Goal: Task Accomplishment & Management: Use online tool/utility

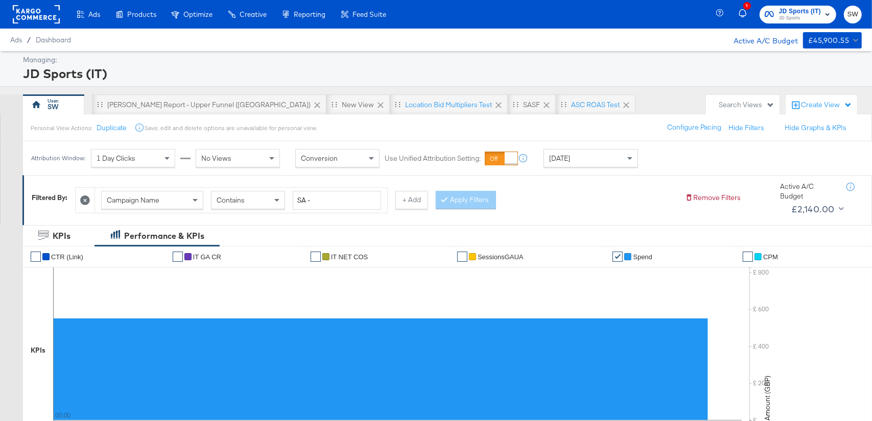
click at [36, 16] on rect at bounding box center [36, 14] width 47 height 18
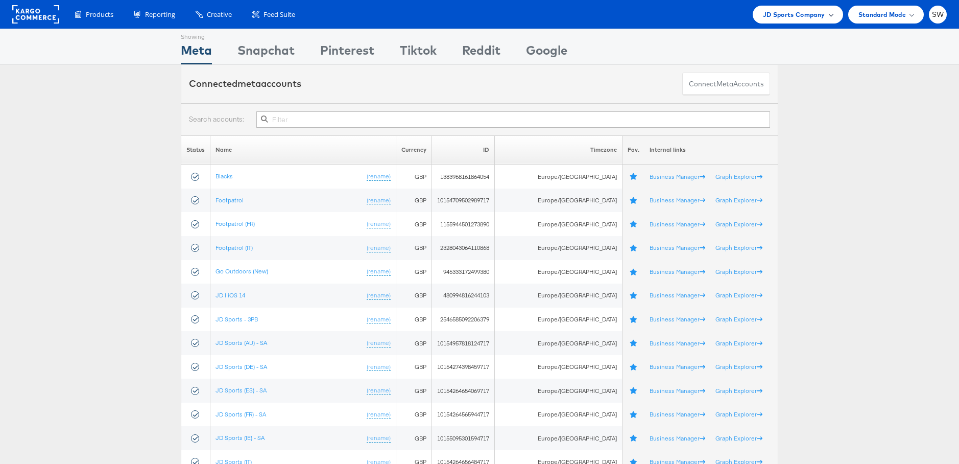
click at [797, 11] on span "JD Sports Company" at bounding box center [794, 14] width 62 height 11
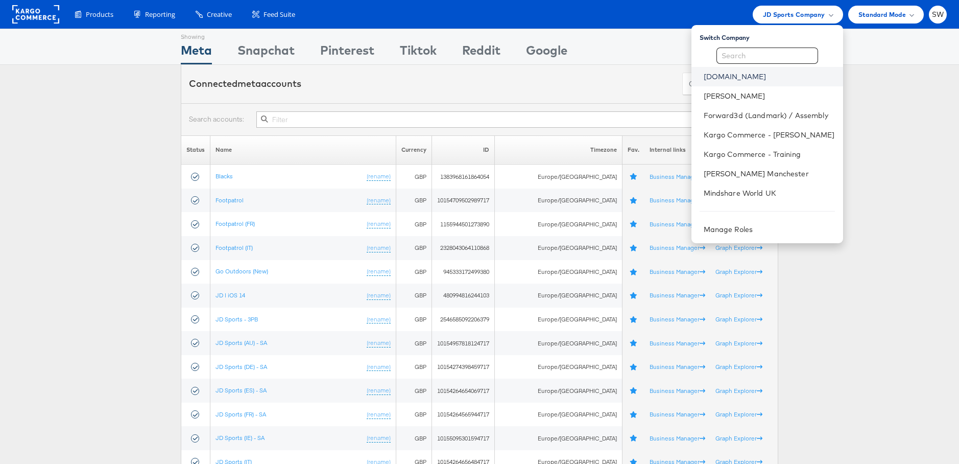
click at [762, 79] on link "ao.com" at bounding box center [769, 76] width 131 height 10
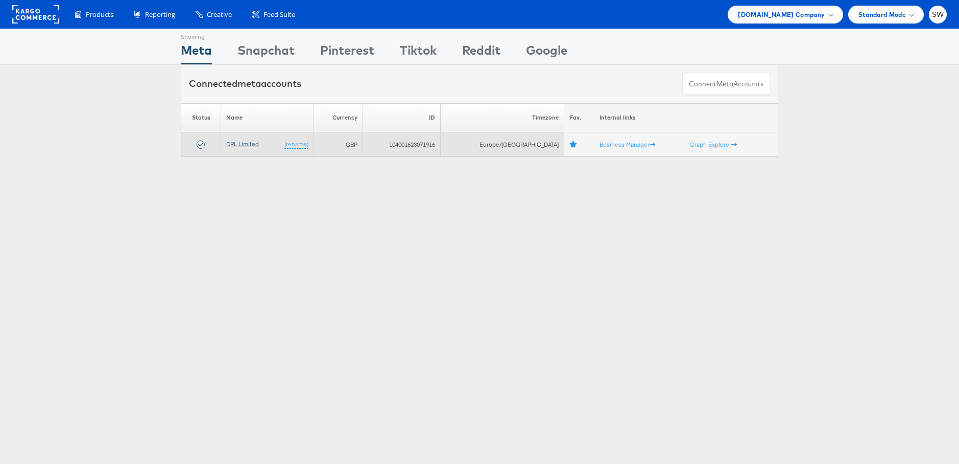
click at [254, 145] on link "DRL Limited" at bounding box center [242, 144] width 33 height 8
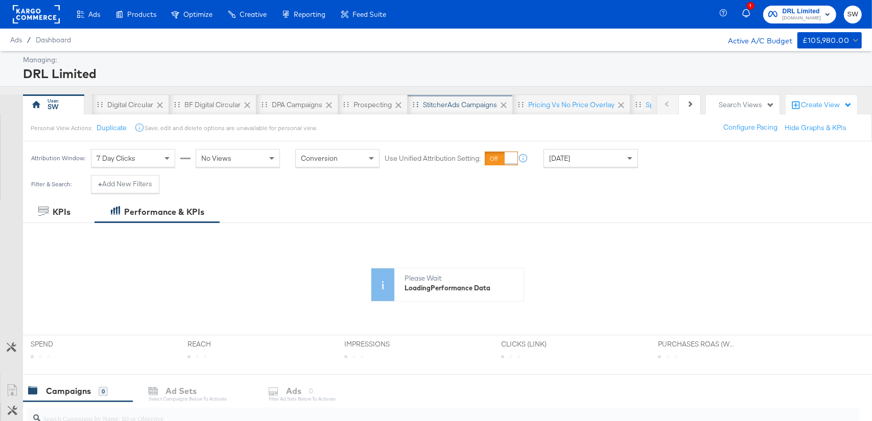
click at [438, 109] on div "StitcherAds Campaigns" at bounding box center [459, 104] width 105 height 20
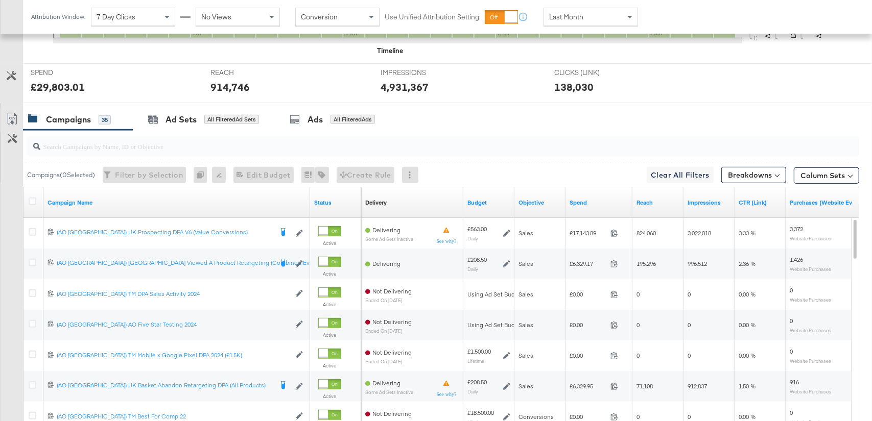
scroll to position [405, 0]
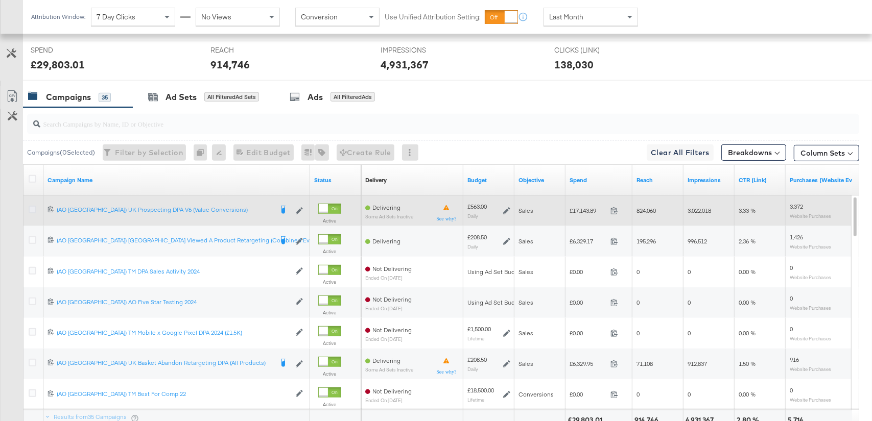
click at [36, 206] on icon at bounding box center [33, 210] width 8 height 8
click at [0, 0] on input "checkbox" at bounding box center [0, 0] width 0 height 0
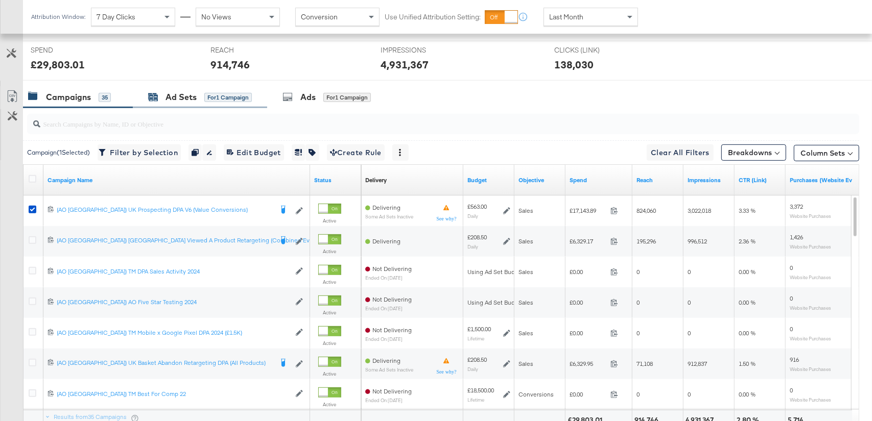
click at [225, 94] on div "for 1 Campaign" at bounding box center [227, 97] width 47 height 9
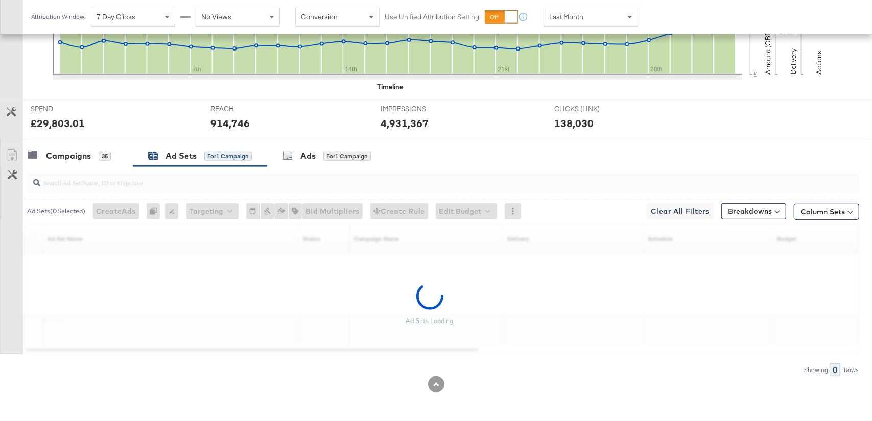
scroll to position [345, 0]
click at [855, 332] on button "×" at bounding box center [851, 332] width 19 height 18
click at [95, 149] on div "Campaigns 35" at bounding box center [78, 157] width 110 height 22
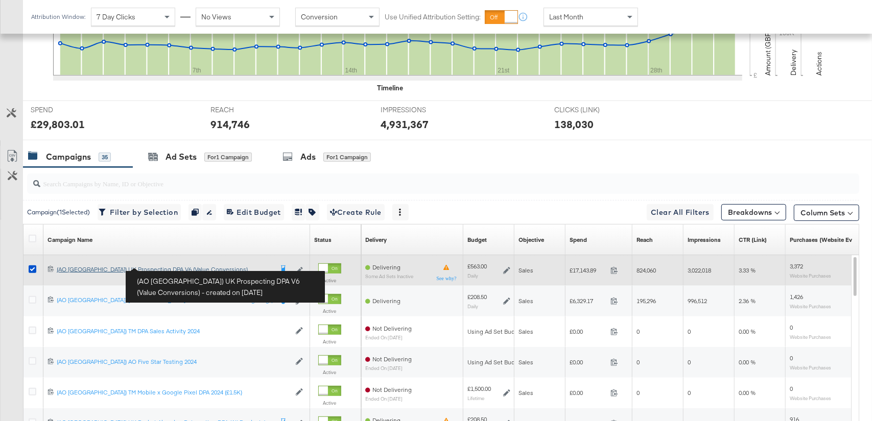
click at [143, 270] on div "(AO UK) UK Prospecting DPA V6 (Value Conversions) (AO UK) UK Prospecting DPA V6…" at bounding box center [164, 270] width 215 height 8
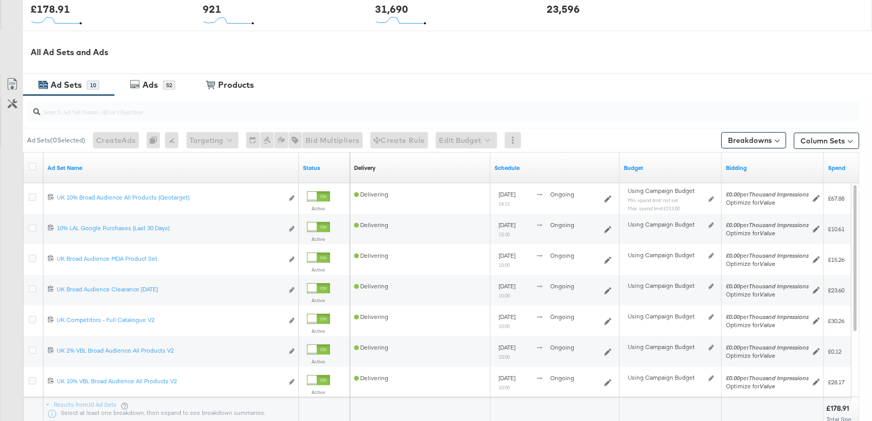
scroll to position [428, 0]
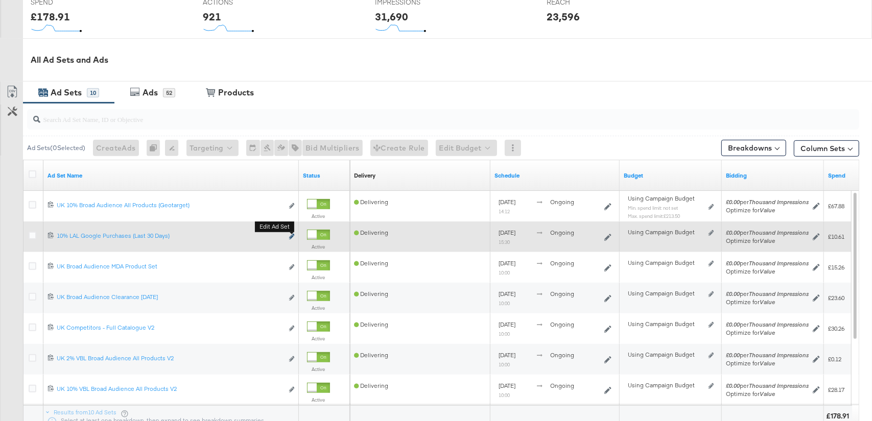
click at [293, 237] on icon "link" at bounding box center [291, 237] width 5 height 6
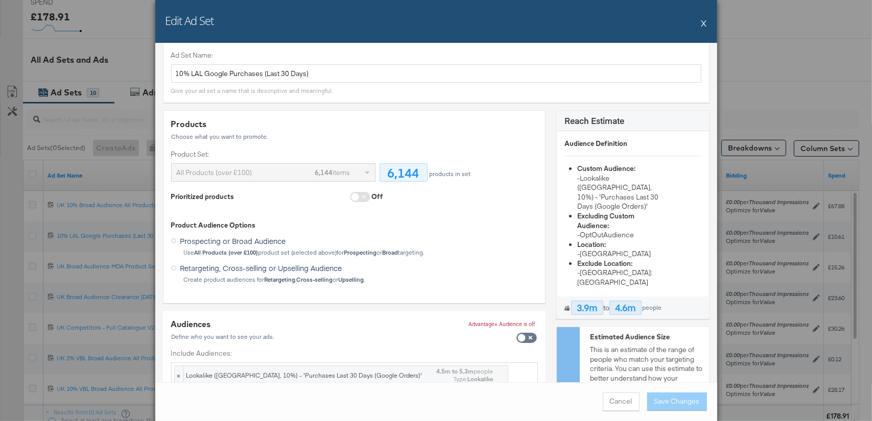
scroll to position [6, 0]
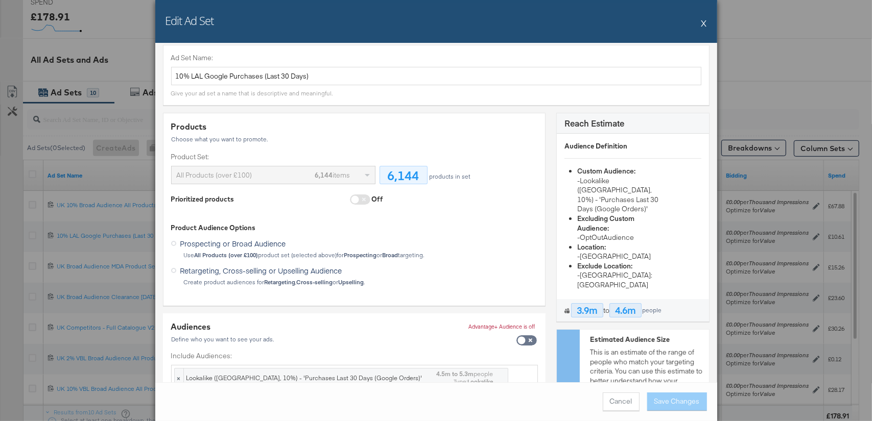
click at [701, 23] on button "X" at bounding box center [704, 23] width 6 height 20
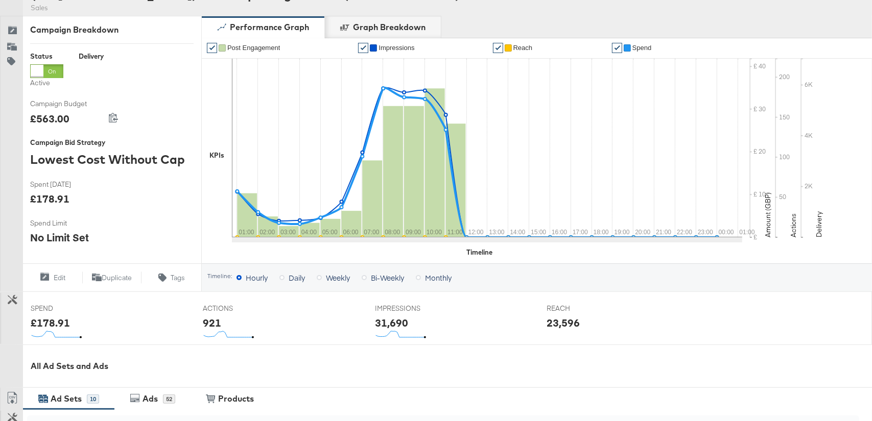
scroll to position [0, 0]
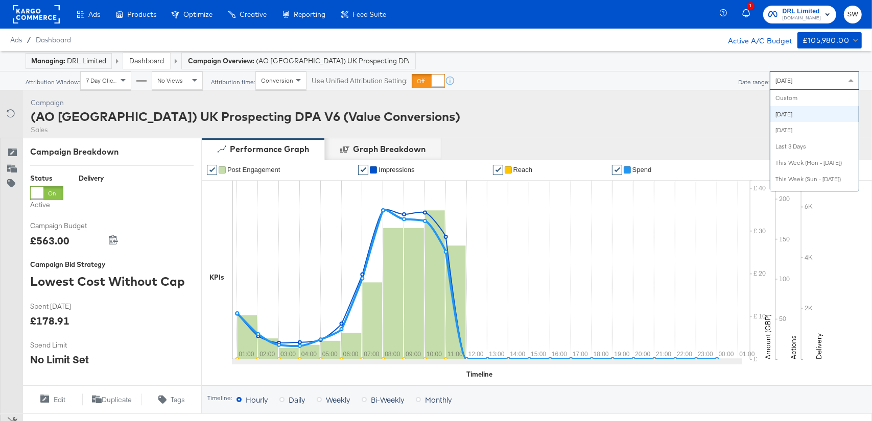
click at [779, 82] on span "Today" at bounding box center [783, 81] width 17 height 8
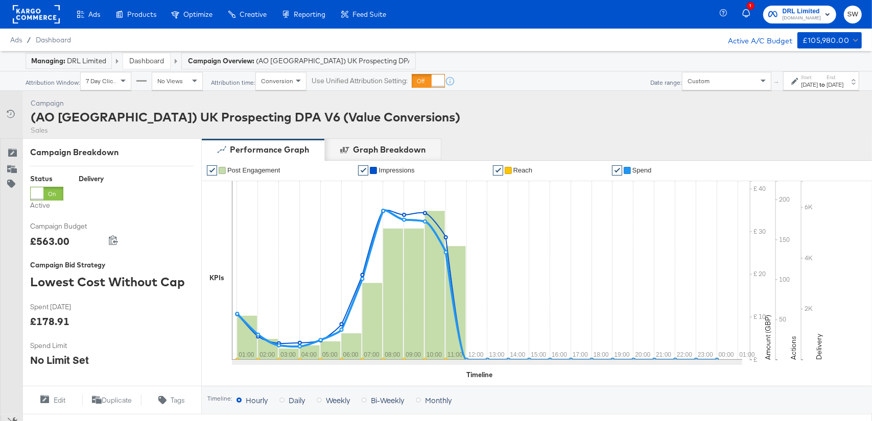
click at [783, 82] on div "Start: Sep 24th 2025 to End: Sep 24th 2025" at bounding box center [821, 80] width 76 height 19
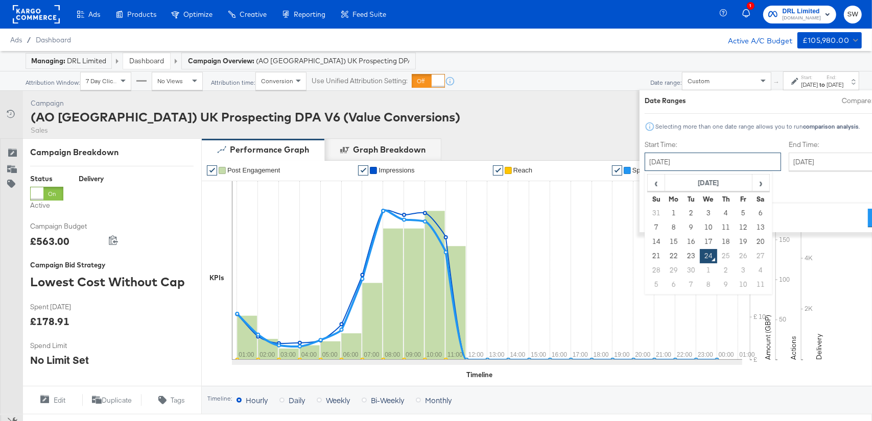
click at [665, 158] on input "September 24th 2025" at bounding box center [712, 162] width 136 height 18
click at [566, 146] on div "Performance Graph Graph Breakdown" at bounding box center [536, 149] width 670 height 22
click at [644, 211] on button "Cancel" at bounding box center [662, 218] width 37 height 18
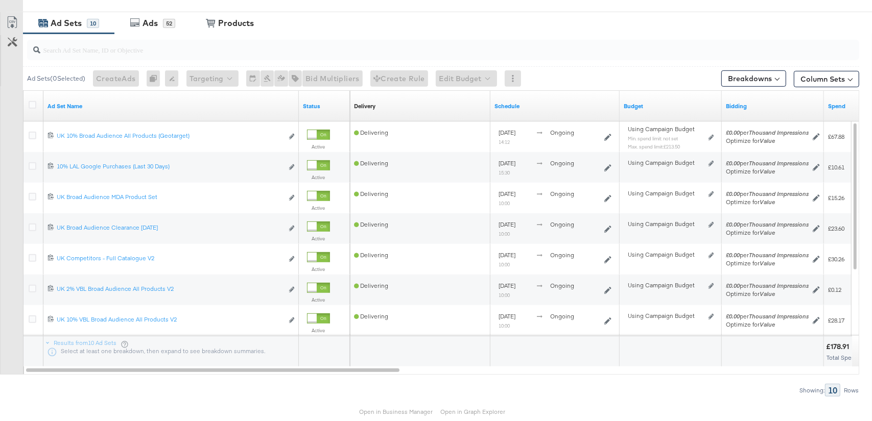
scroll to position [543, 0]
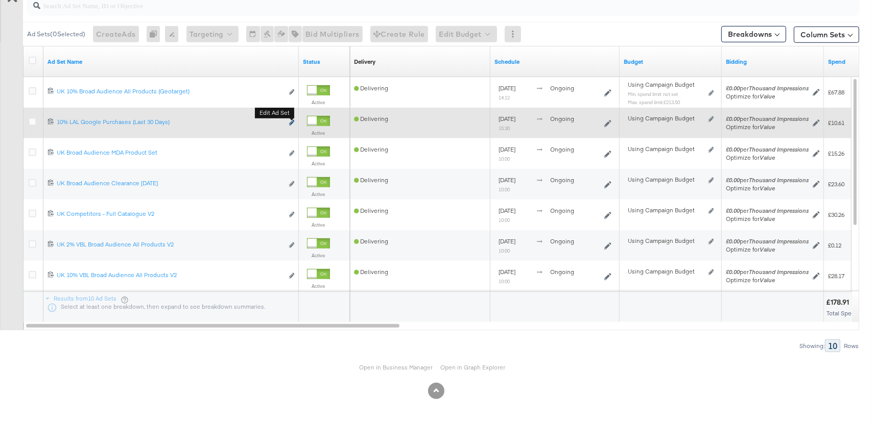
click at [294, 121] on icon "link" at bounding box center [291, 123] width 5 height 6
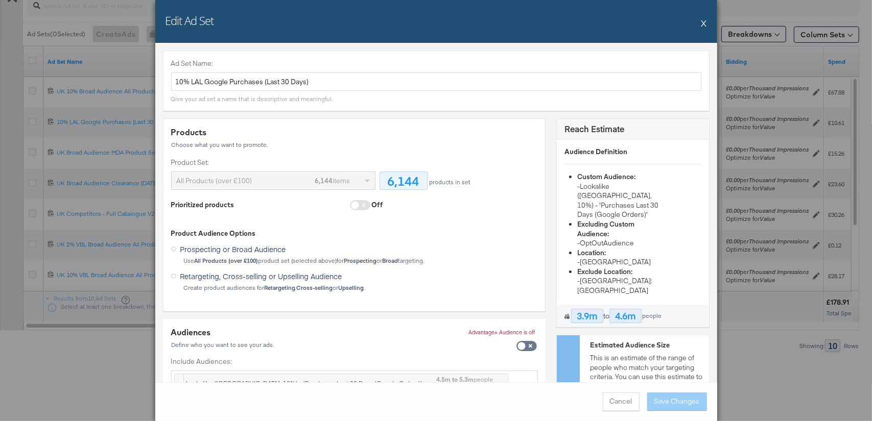
click at [706, 23] on button "X" at bounding box center [704, 23] width 6 height 20
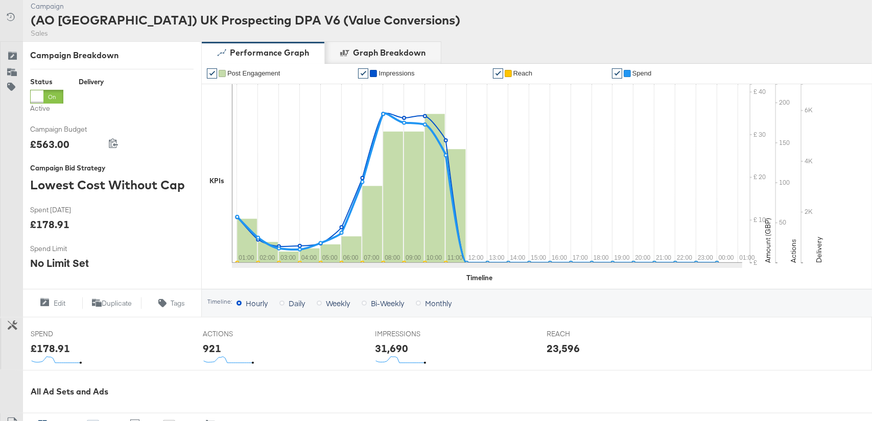
scroll to position [0, 0]
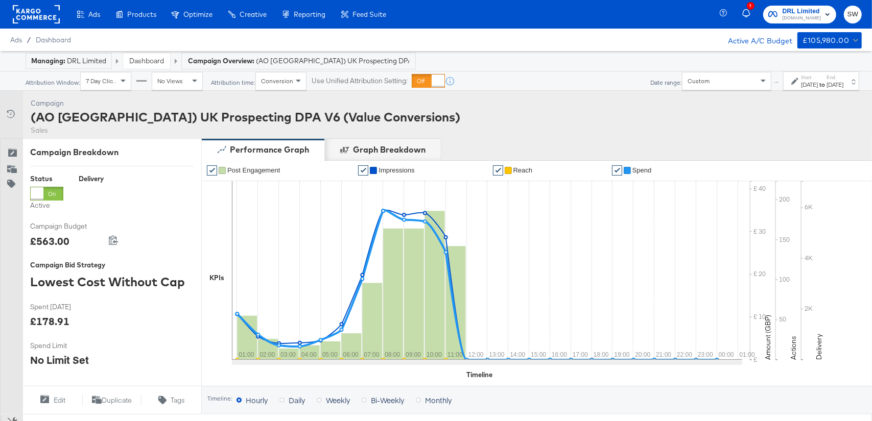
click at [141, 58] on link "Dashboard" at bounding box center [146, 60] width 35 height 9
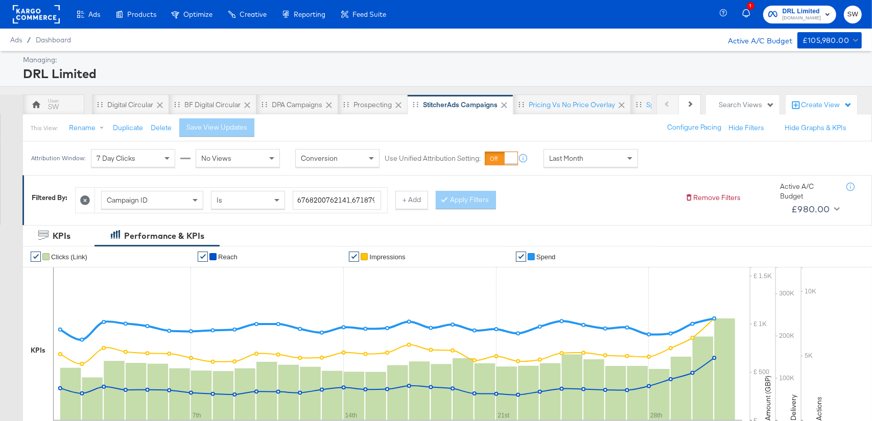
click at [663, 70] on div "DRL Limited" at bounding box center [441, 73] width 836 height 17
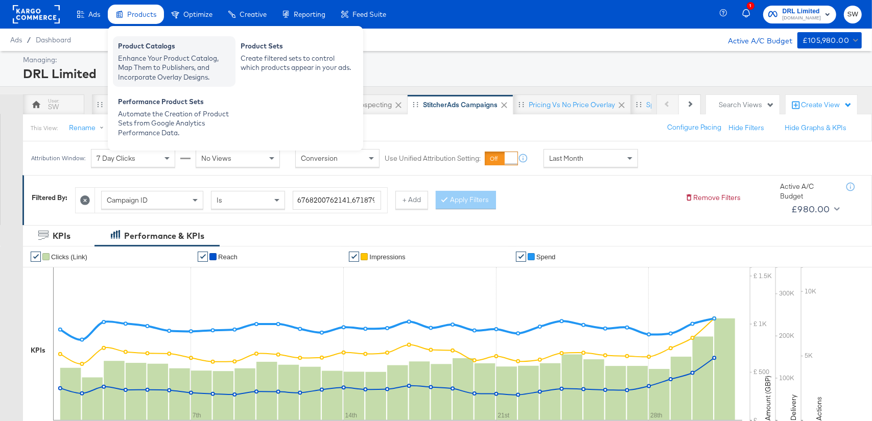
click at [159, 47] on div "Product Catalogs" at bounding box center [174, 47] width 112 height 12
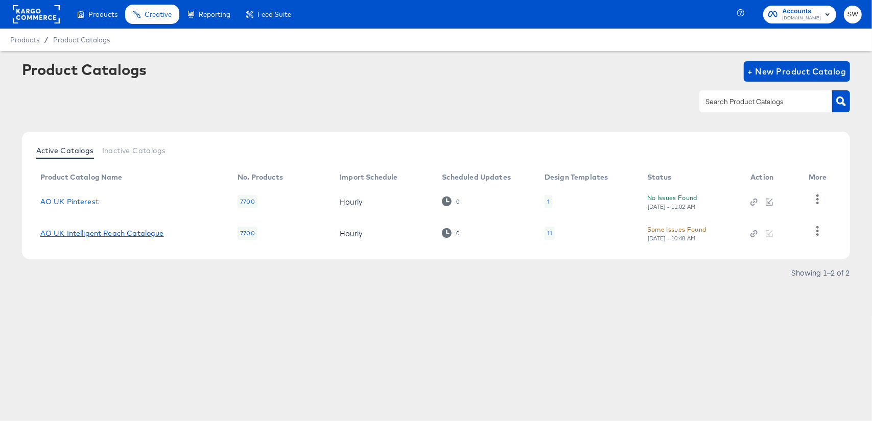
click at [82, 229] on link "AO UK Intelligent Reach Catalogue" at bounding box center [102, 233] width 124 height 8
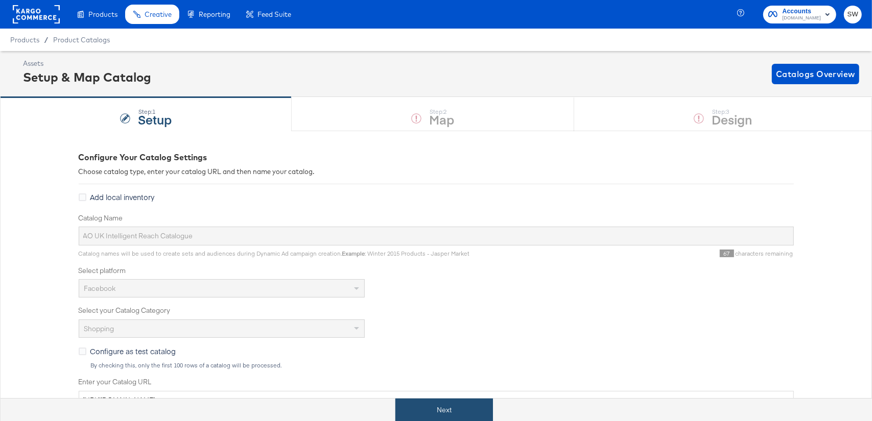
click at [472, 405] on button "Next" at bounding box center [444, 410] width 98 height 23
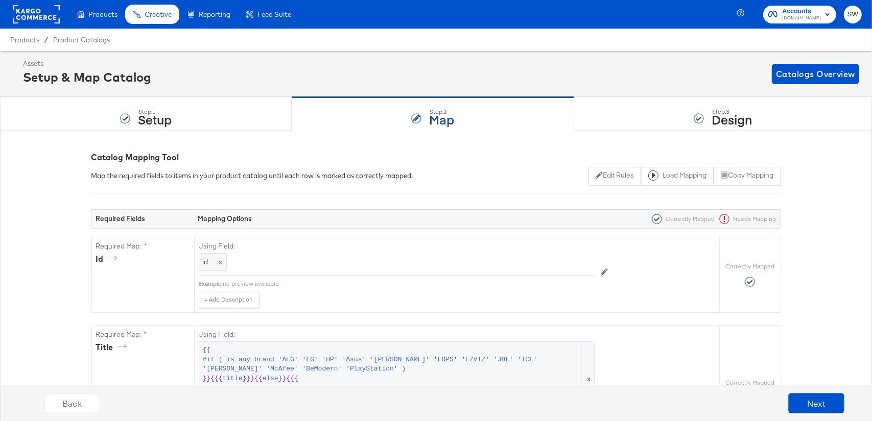
click at [628, 114] on div "Step: 3 Design" at bounding box center [723, 115] width 298 height 34
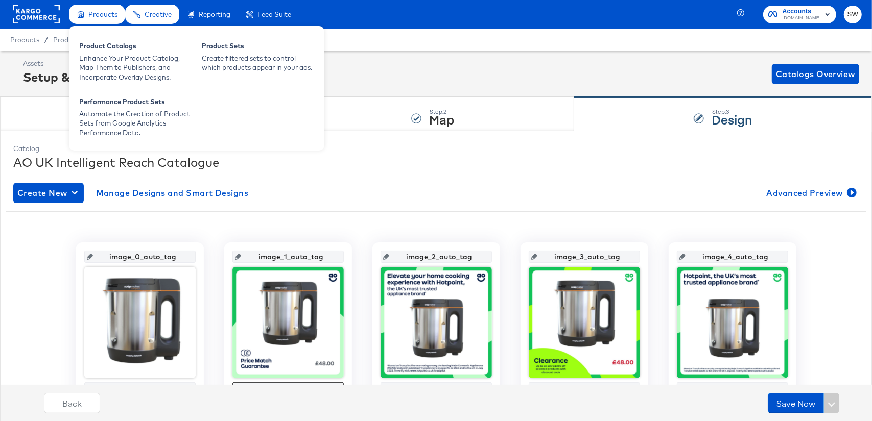
click at [80, 13] on icon at bounding box center [80, 14] width 2 height 2
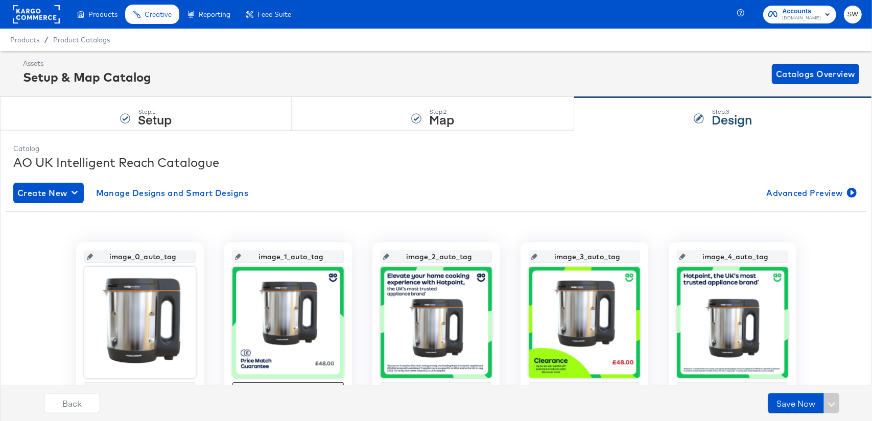
click at [21, 16] on rect at bounding box center [36, 14] width 47 height 18
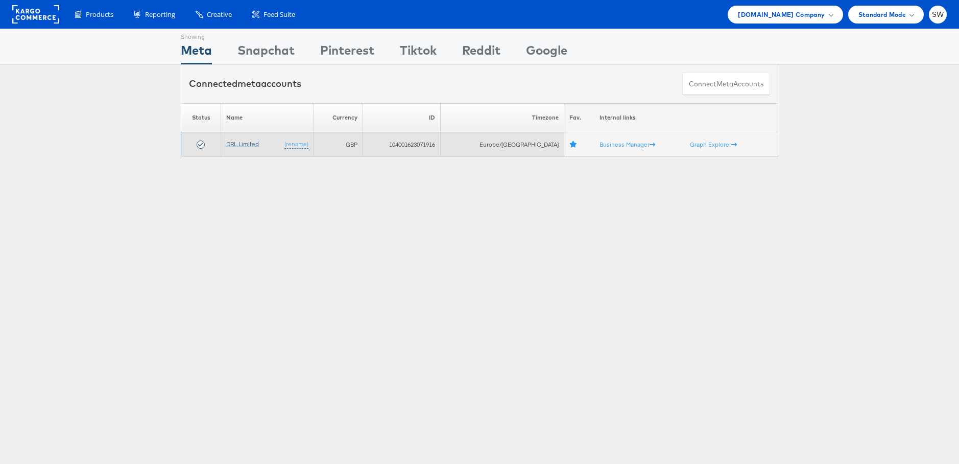
click at [245, 146] on link "DRL Limited" at bounding box center [242, 144] width 33 height 8
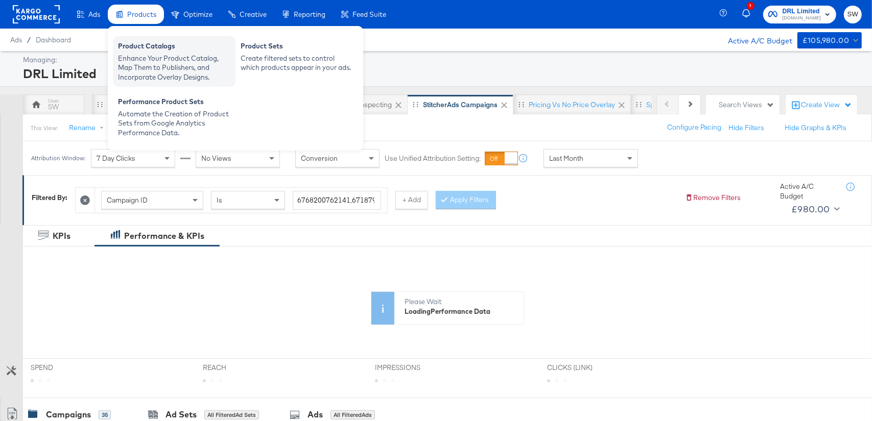
click at [167, 54] on div "Enhance Your Product Catalog, Map Them to Publishers, and Incorporate Overlay D…" at bounding box center [174, 68] width 112 height 29
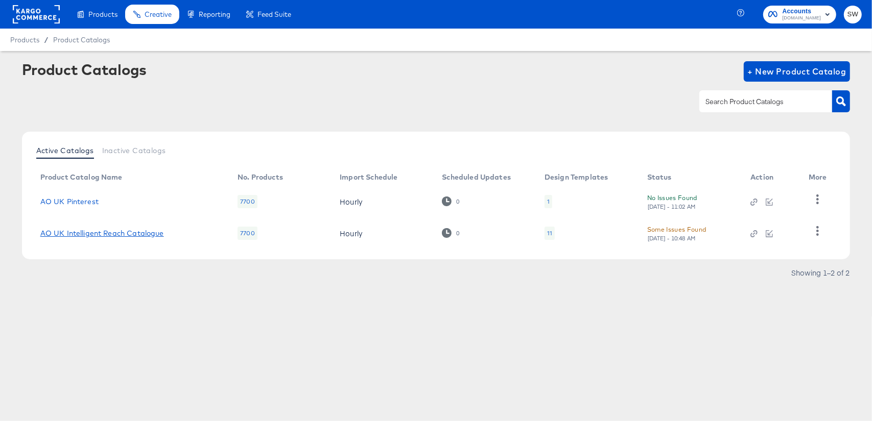
click at [111, 235] on link "AO UK Intelligent Reach Catalogue" at bounding box center [102, 233] width 124 height 8
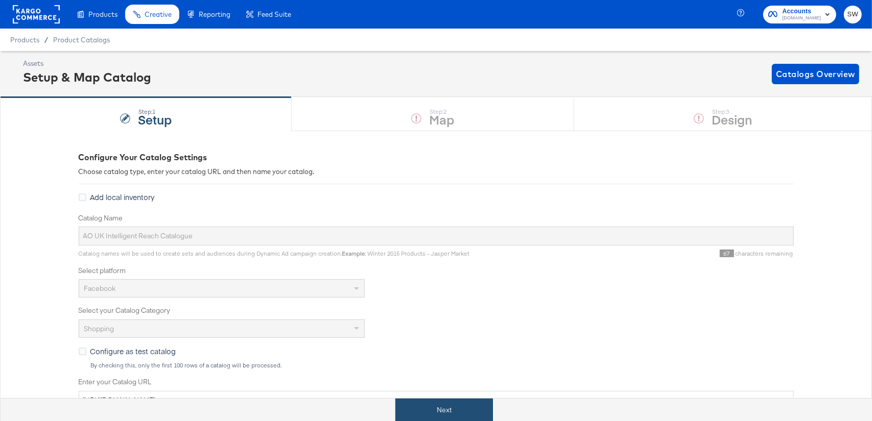
click at [467, 404] on button "Next" at bounding box center [444, 410] width 98 height 23
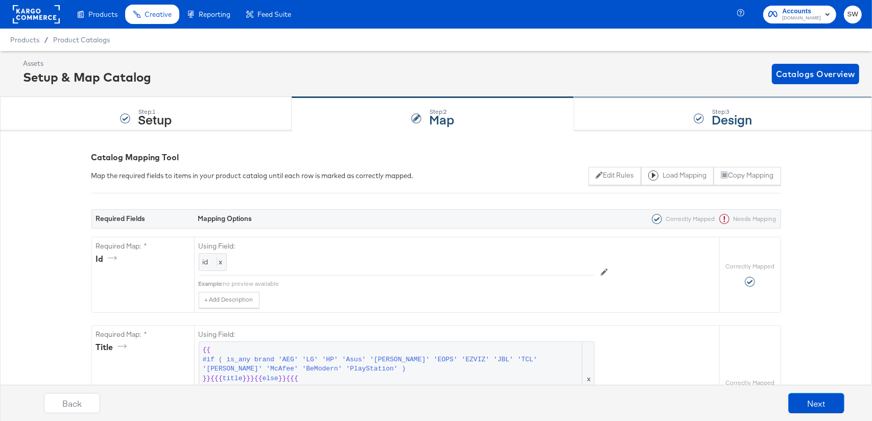
click at [695, 116] on div at bounding box center [698, 118] width 10 height 10
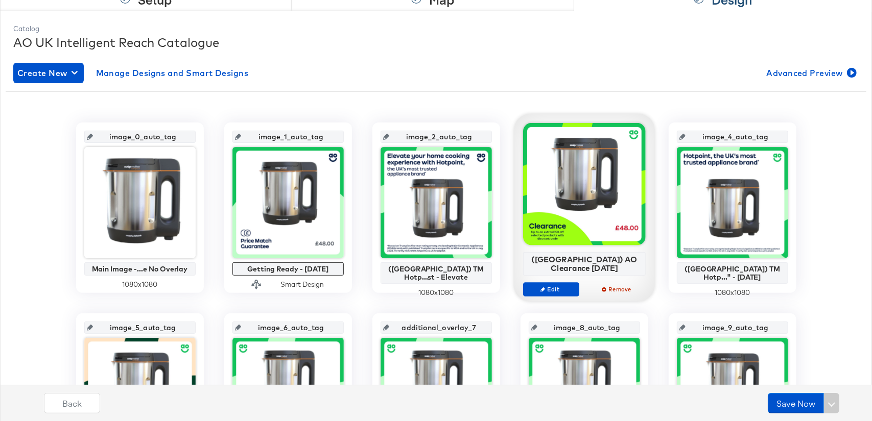
scroll to position [113, 0]
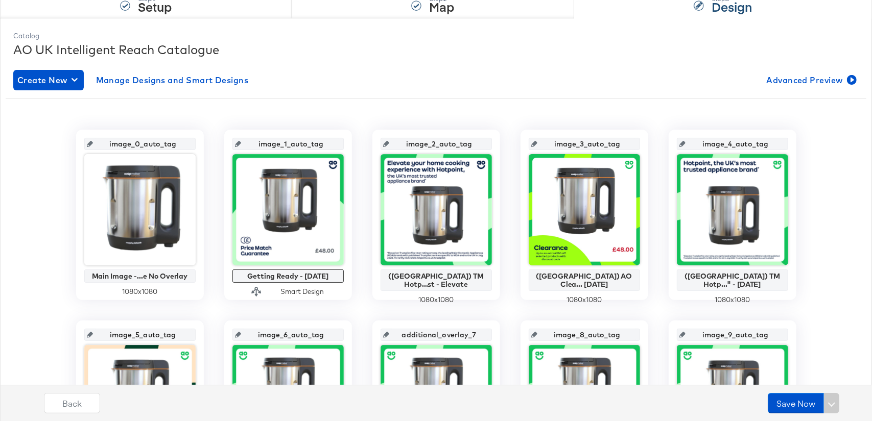
click at [241, 142] on icon at bounding box center [238, 144] width 6 height 6
click at [241, 143] on icon at bounding box center [238, 144] width 6 height 6
click at [280, 142] on input "image_1_auto_tag" at bounding box center [291, 140] width 100 height 28
drag, startPoint x: 327, startPoint y: 144, endPoint x: 249, endPoint y: 145, distance: 77.6
click at [249, 145] on input "image_1_auto_tag" at bounding box center [291, 140] width 100 height 28
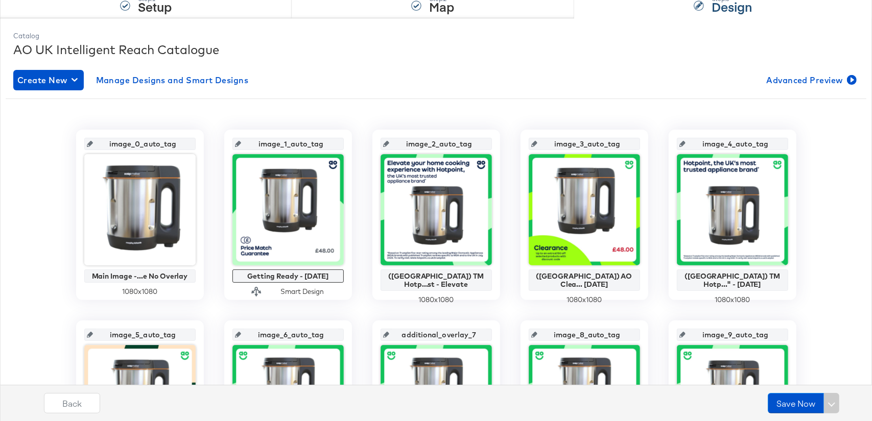
click at [322, 107] on div "image_0_auto_tag Main Image -...e No Overlay 1080 x 1080 image_1_auto_tag Getti…" at bounding box center [435, 402] width 845 height 591
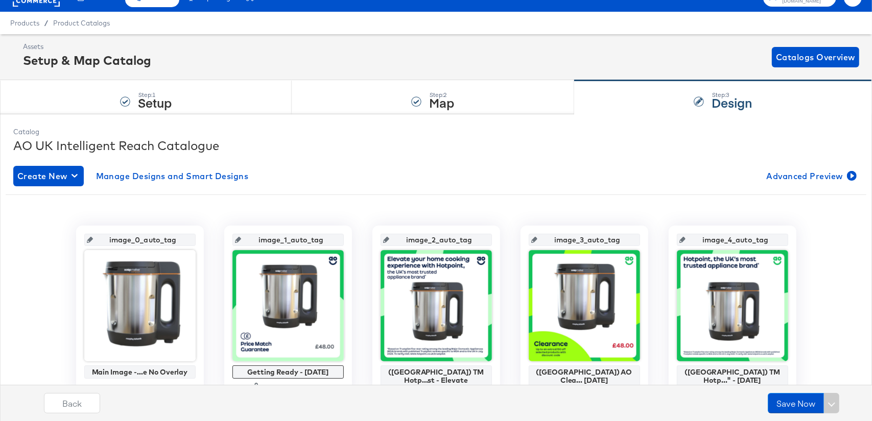
scroll to position [0, 0]
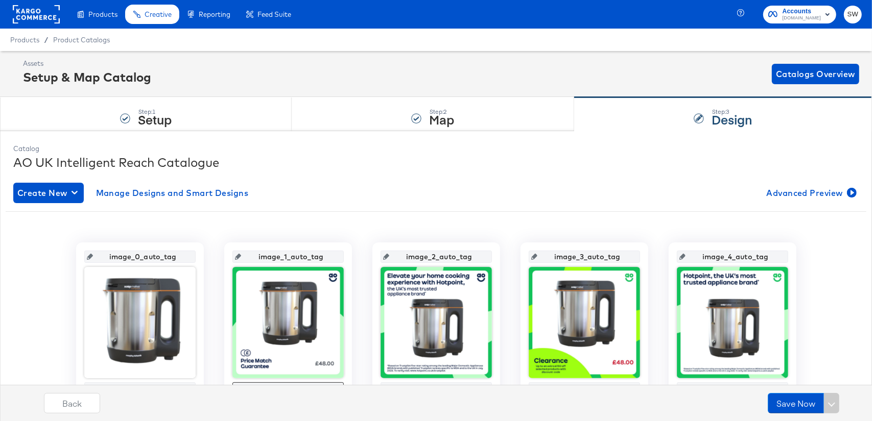
click at [42, 20] on rect at bounding box center [36, 14] width 47 height 18
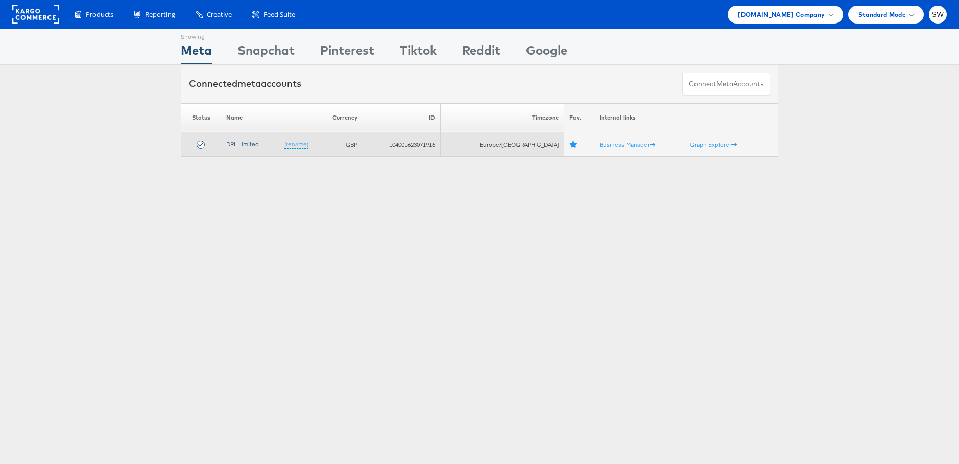
click at [238, 141] on link "DRL Limited" at bounding box center [242, 144] width 33 height 8
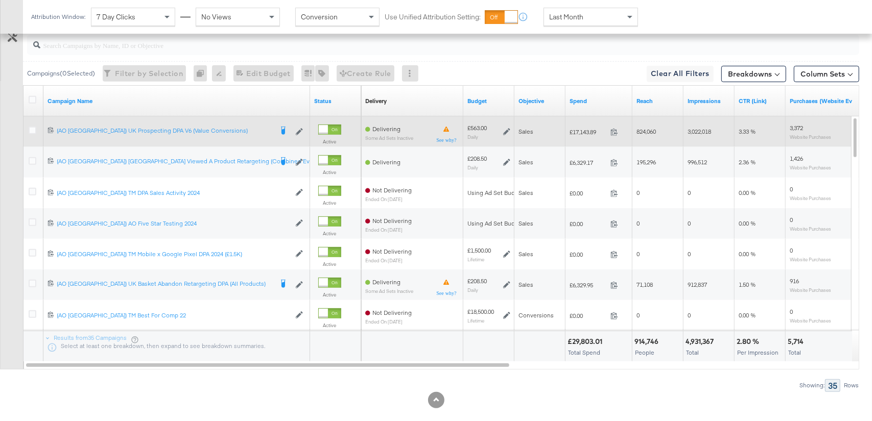
scroll to position [484, 0]
click at [34, 130] on icon at bounding box center [33, 131] width 8 height 8
click at [0, 0] on input "checkbox" at bounding box center [0, 0] width 0 height 0
click at [34, 130] on icon at bounding box center [33, 131] width 8 height 8
click at [0, 0] on input "checkbox" at bounding box center [0, 0] width 0 height 0
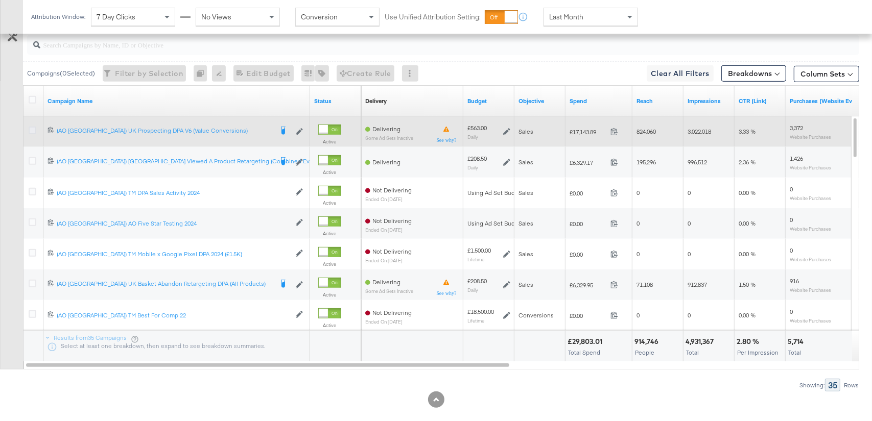
click at [34, 130] on icon at bounding box center [33, 131] width 8 height 8
click at [0, 0] on input "checkbox" at bounding box center [0, 0] width 0 height 0
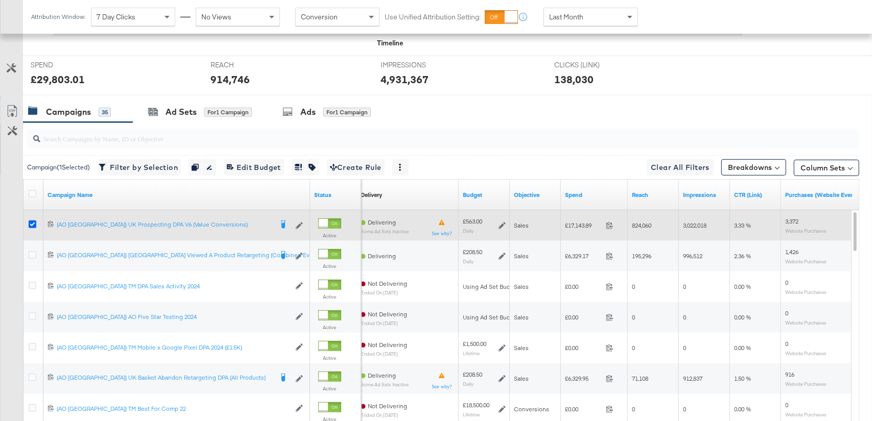
scroll to position [384, 0]
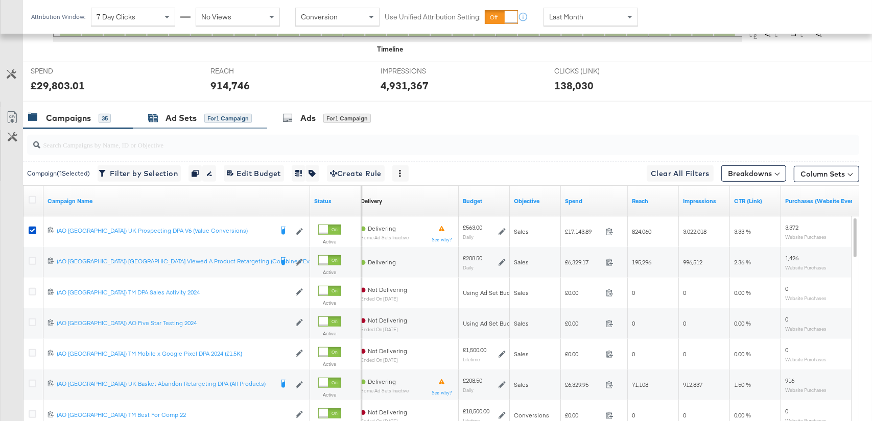
click at [179, 116] on div "Ad Sets" at bounding box center [180, 118] width 31 height 12
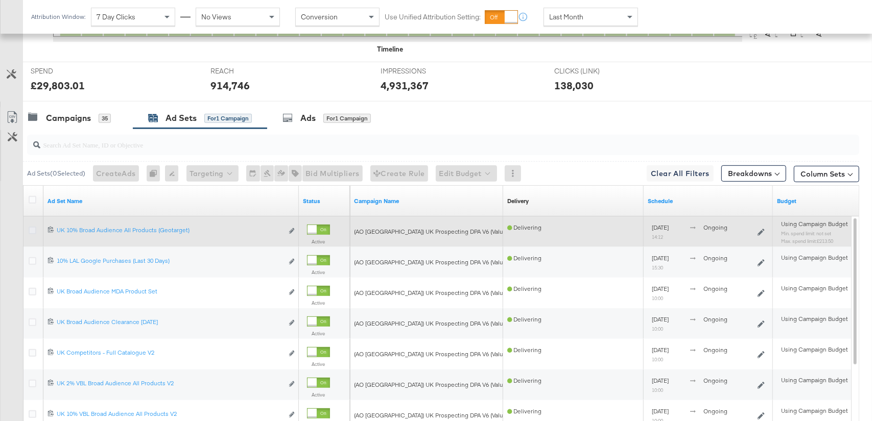
click at [32, 227] on icon at bounding box center [33, 231] width 8 height 8
click at [0, 0] on input "checkbox" at bounding box center [0, 0] width 0 height 0
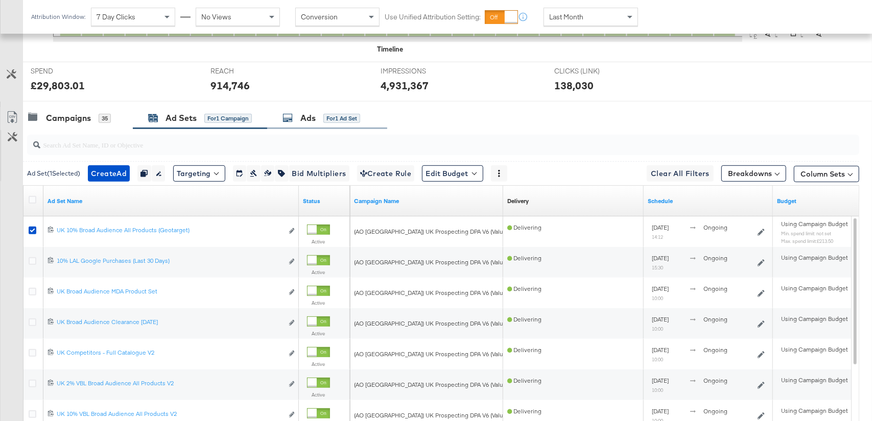
click at [292, 110] on div "Ads for 1 Ad Set" at bounding box center [327, 118] width 120 height 22
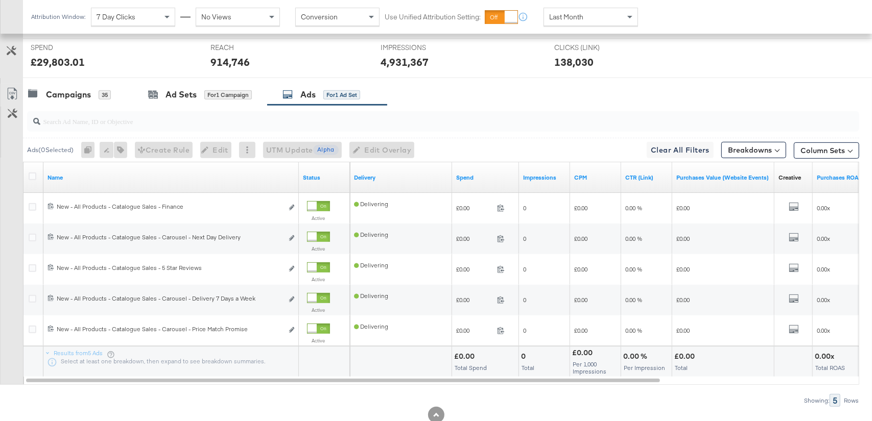
scroll to position [414, 0]
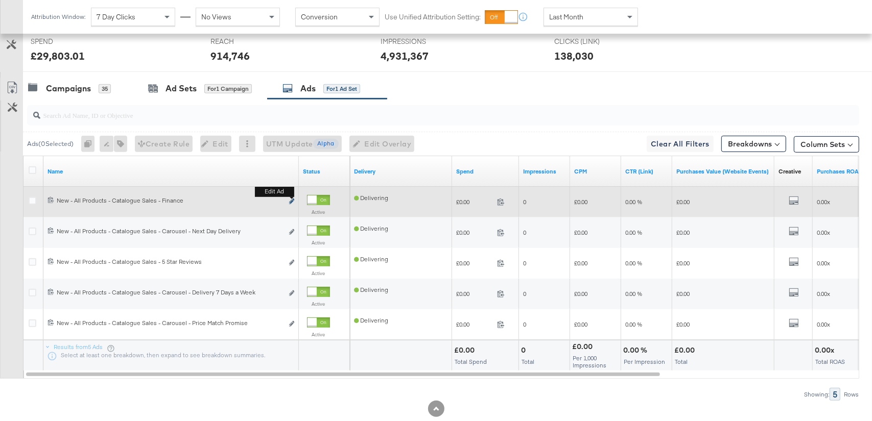
click at [290, 203] on icon "link" at bounding box center [291, 202] width 5 height 6
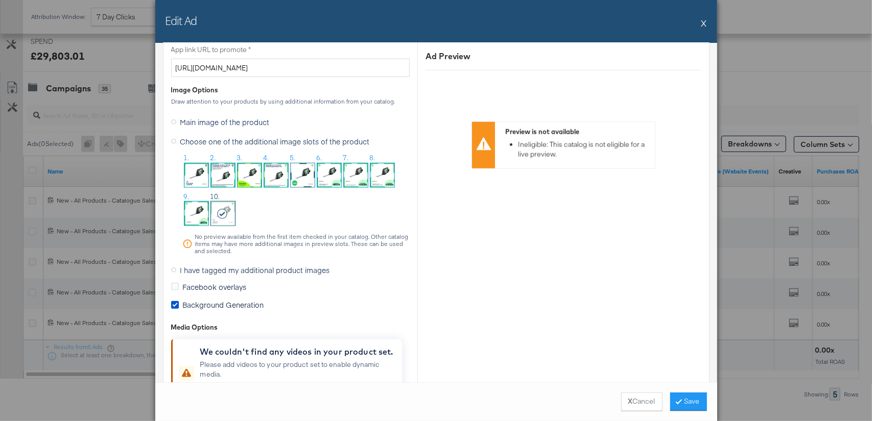
scroll to position [840, 0]
click at [176, 269] on label "I have tagged my additional product images" at bounding box center [252, 272] width 163 height 15
click at [0, 0] on input "I have tagged my additional product images" at bounding box center [0, 0] width 0 height 0
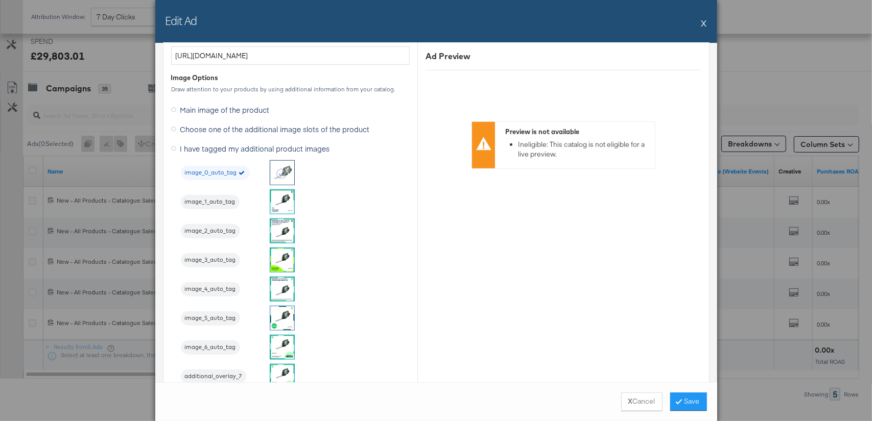
scroll to position [831, 0]
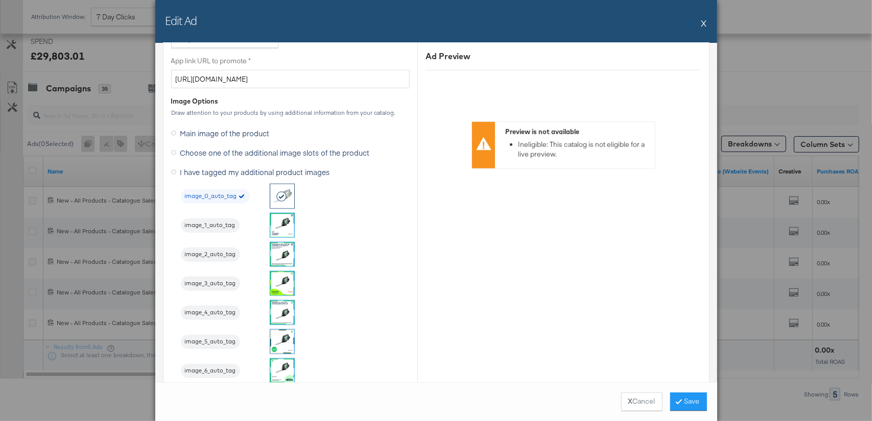
click at [177, 152] on label "Choose one of the additional image slots of the product" at bounding box center [272, 152] width 203 height 15
click at [0, 0] on input "Choose one of the additional image slots of the product" at bounding box center [0, 0] width 0 height 0
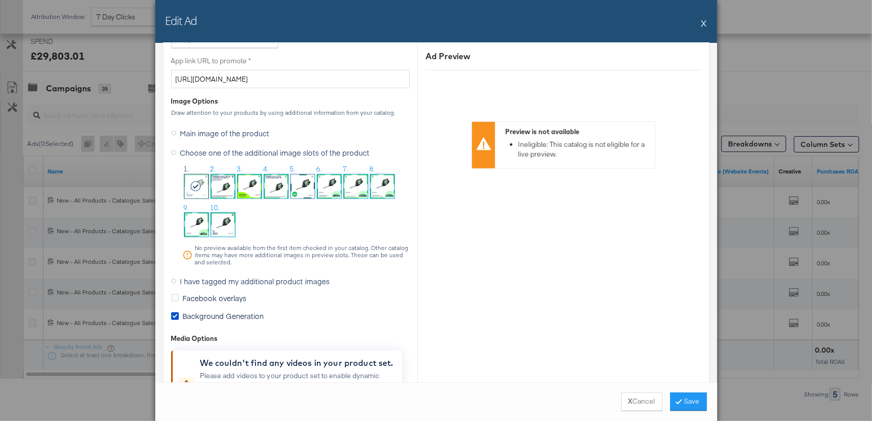
click at [218, 230] on img at bounding box center [223, 225] width 24 height 24
click at [175, 279] on icon at bounding box center [173, 281] width 5 height 5
click at [0, 0] on input "I have tagged my additional product images" at bounding box center [0, 0] width 0 height 0
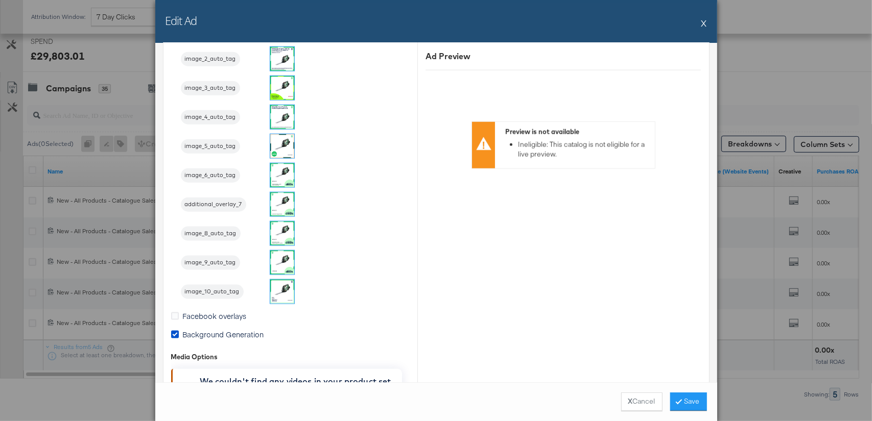
scroll to position [1042, 0]
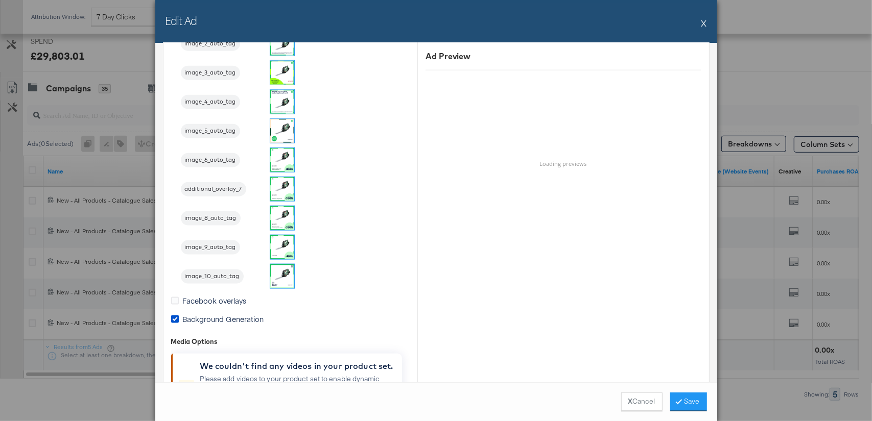
click at [281, 275] on img at bounding box center [282, 277] width 24 height 24
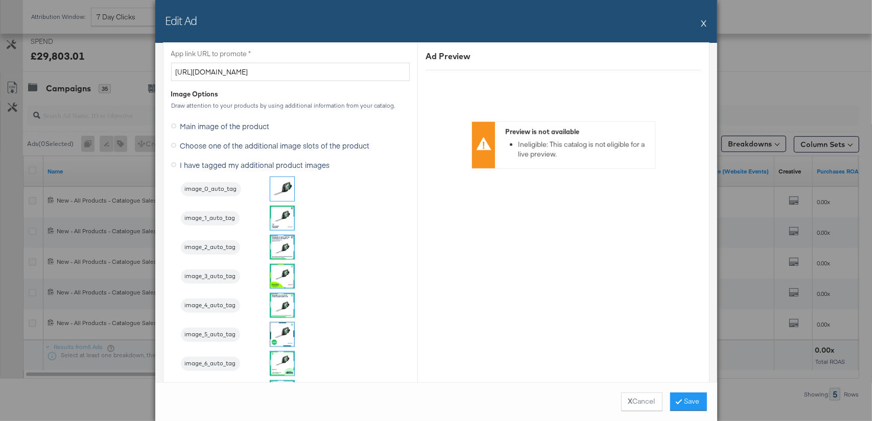
scroll to position [837, 0]
click at [706, 22] on button "X" at bounding box center [704, 23] width 6 height 20
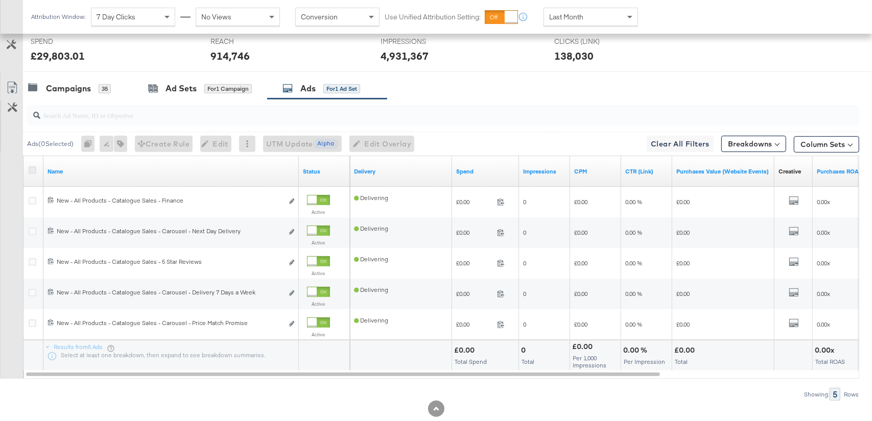
click at [35, 170] on icon at bounding box center [33, 170] width 8 height 8
click at [0, 0] on input "checkbox" at bounding box center [0, 0] width 0 height 0
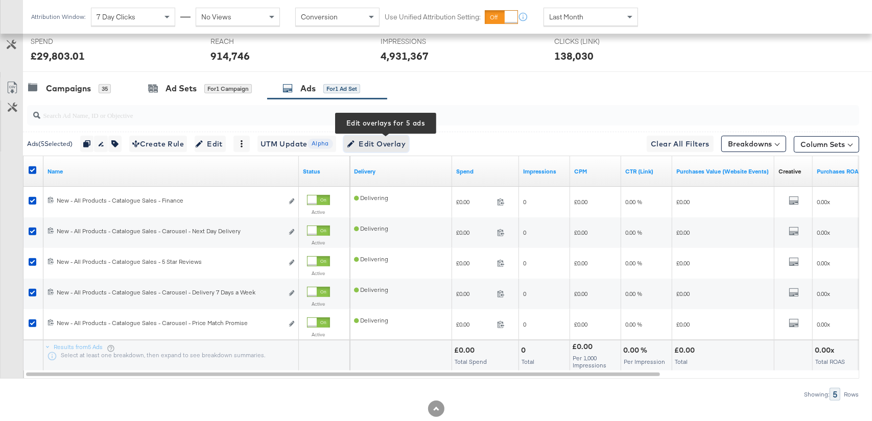
click at [386, 140] on span "Edit Overlay Edit overlays for 5 ads" at bounding box center [376, 144] width 59 height 13
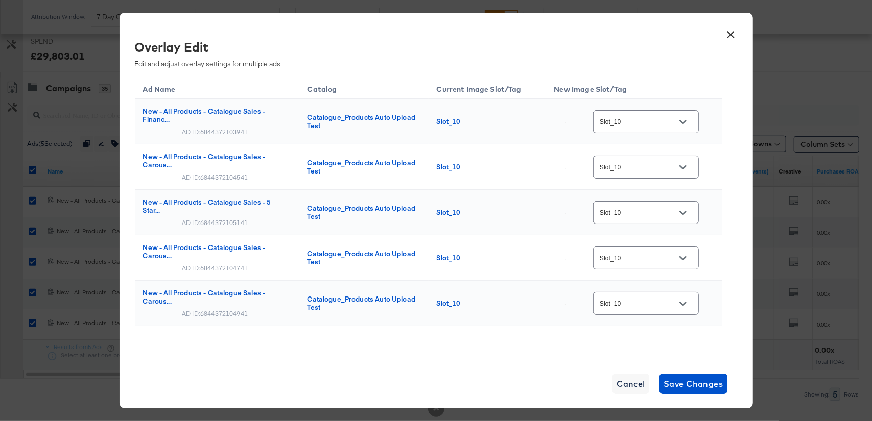
click at [731, 32] on button "×" at bounding box center [731, 32] width 18 height 18
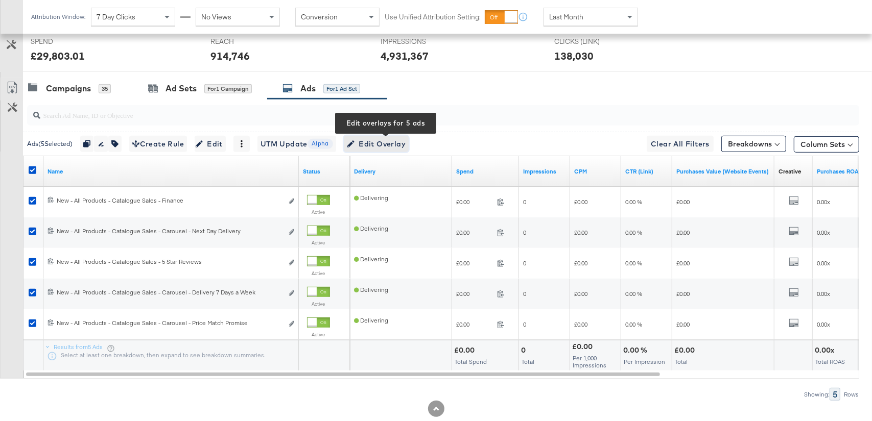
click at [373, 139] on span "Edit Overlay Edit overlays for 5 ads" at bounding box center [376, 144] width 59 height 13
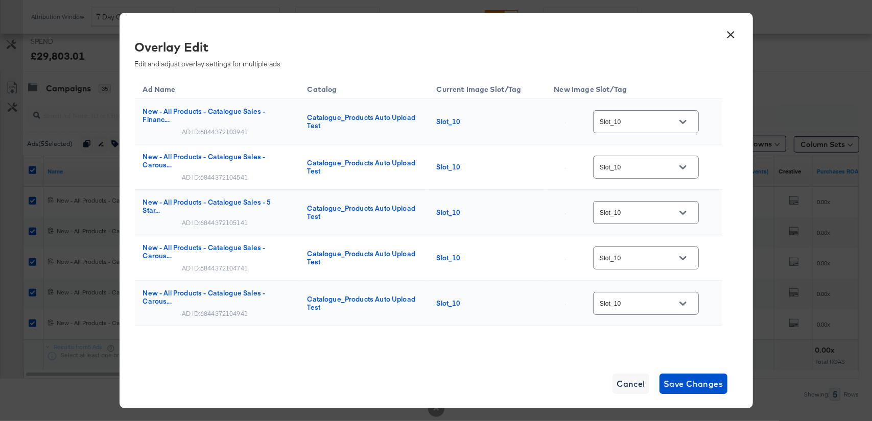
click at [677, 119] on div at bounding box center [682, 121] width 21 height 15
click at [686, 121] on icon "Open" at bounding box center [682, 122] width 7 height 4
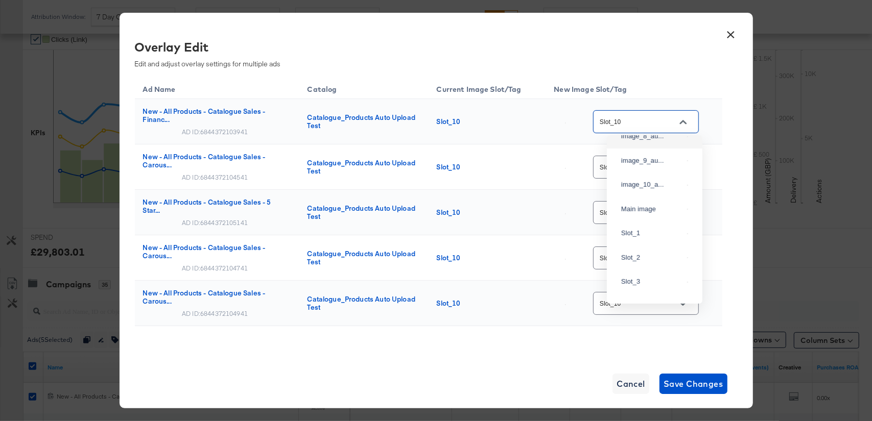
scroll to position [218, 0]
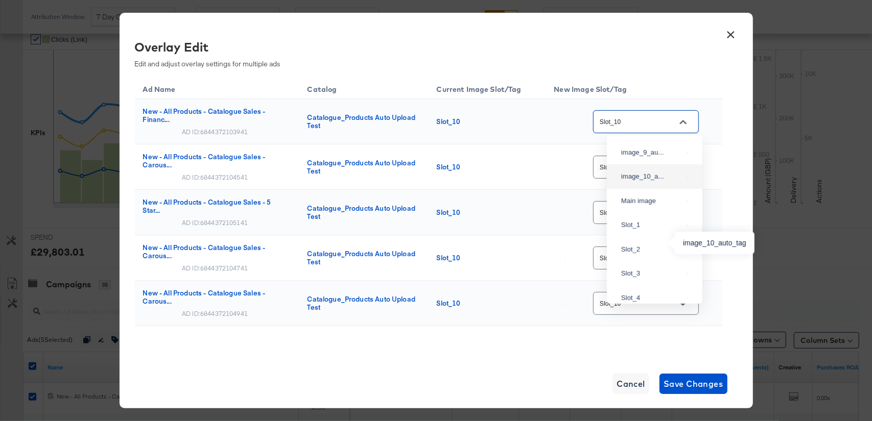
click at [646, 182] on div "image_10_a..." at bounding box center [652, 177] width 62 height 10
type input "image_10_auto_tag"
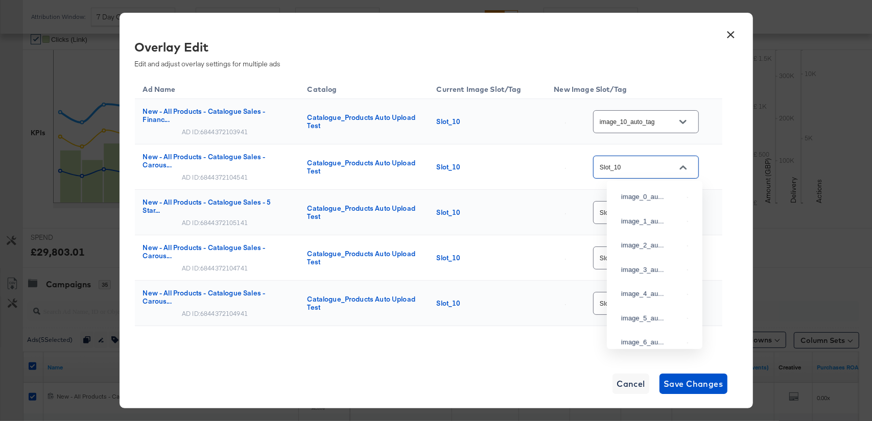
click at [664, 172] on input "Slot_10" at bounding box center [637, 168] width 81 height 12
click at [658, 226] on div "image_10_a..." at bounding box center [654, 217] width 79 height 18
type input "image_10_auto_tag"
click at [675, 213] on input "Slot_10" at bounding box center [637, 213] width 81 height 12
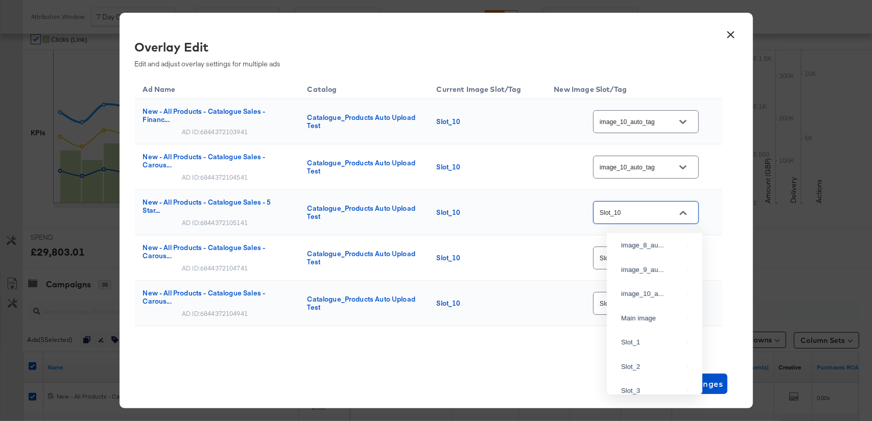
scroll to position [288, 0]
click at [659, 202] on div "image_10_a..." at bounding box center [652, 197] width 62 height 10
type input "image_10_auto_tag"
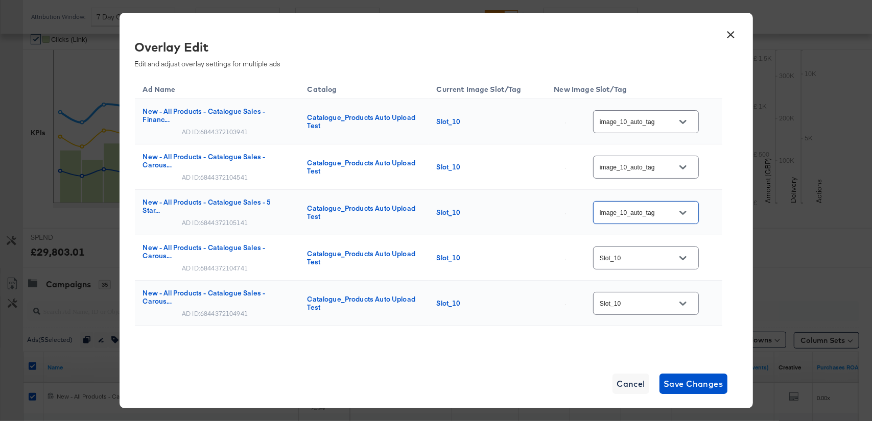
click at [679, 261] on div at bounding box center [682, 258] width 21 height 15
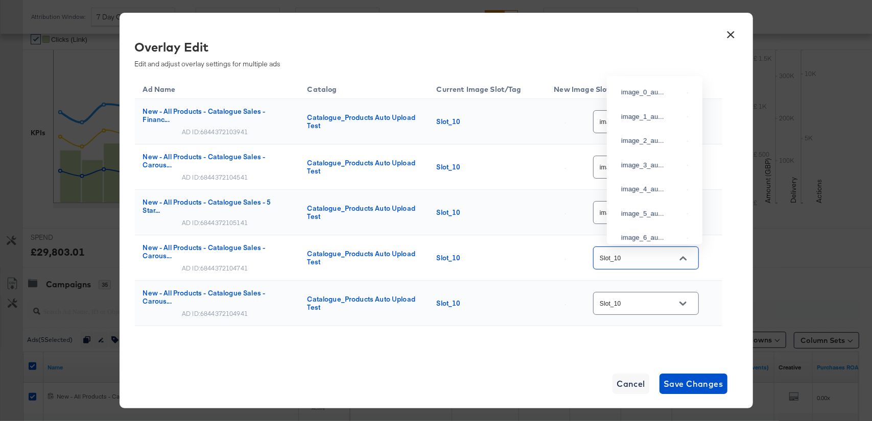
click at [663, 259] on input "Slot_10" at bounding box center [637, 259] width 81 height 12
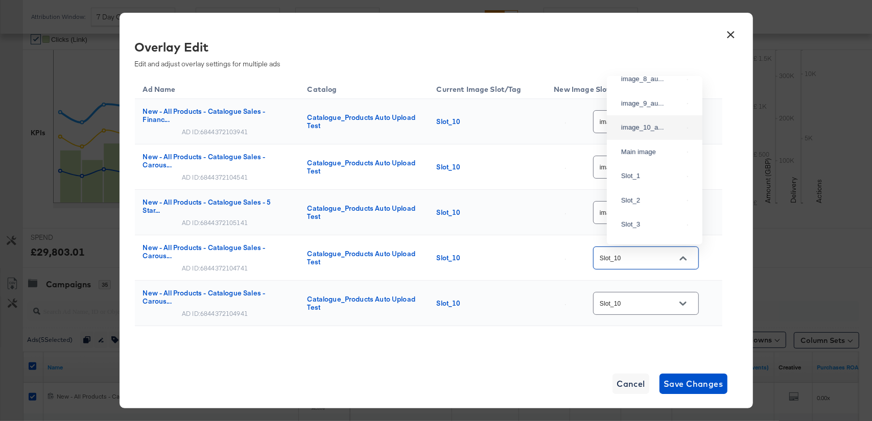
click at [644, 133] on div "image_10_a..." at bounding box center [652, 128] width 62 height 10
type input "image_10_auto_tag"
click at [661, 311] on div "Slot_10" at bounding box center [646, 303] width 106 height 23
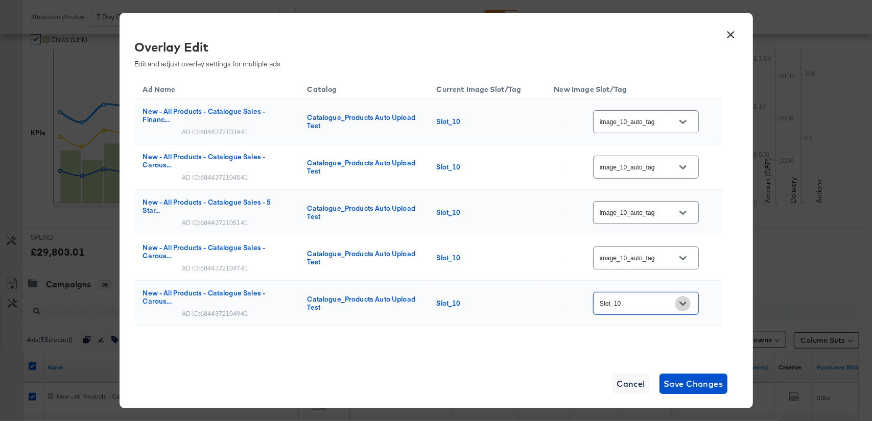
click at [683, 308] on button "Open" at bounding box center [682, 303] width 15 height 15
click at [660, 151] on div "image_10_a..." at bounding box center [652, 145] width 62 height 10
type input "image_10_auto_tag"
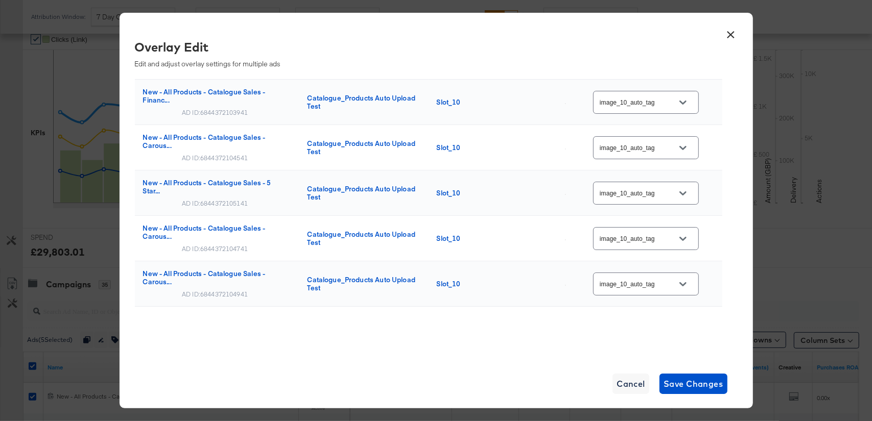
click at [729, 33] on button "×" at bounding box center [731, 32] width 18 height 18
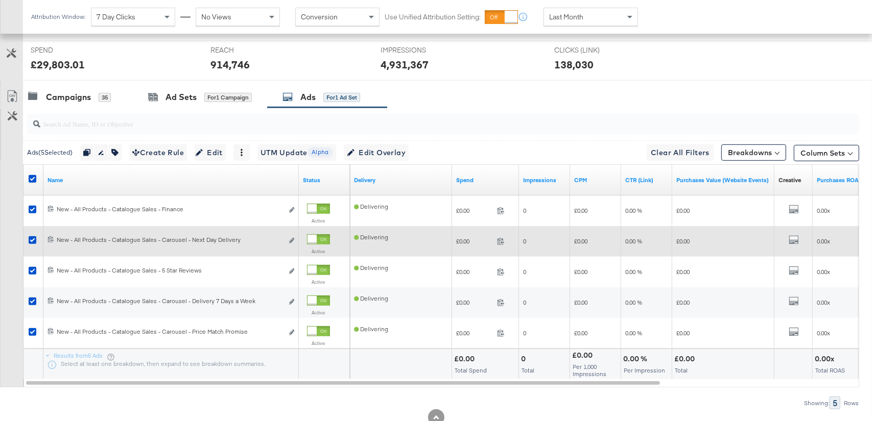
scroll to position [434, 0]
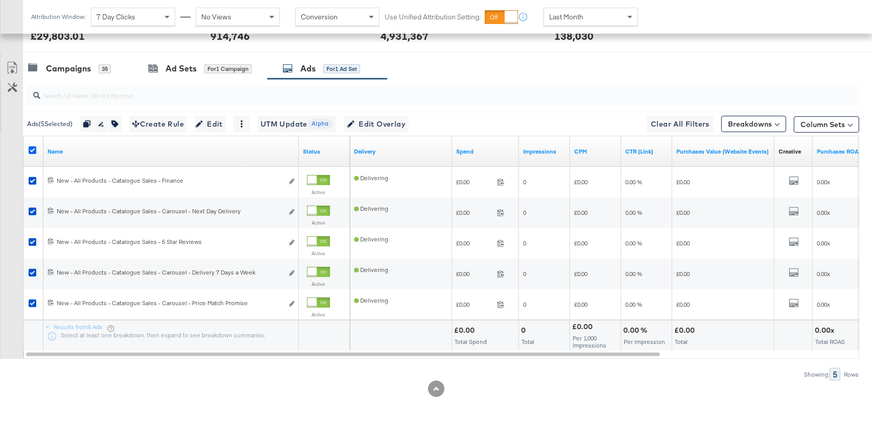
click at [34, 148] on icon at bounding box center [33, 151] width 8 height 8
click at [0, 0] on input "checkbox" at bounding box center [0, 0] width 0 height 0
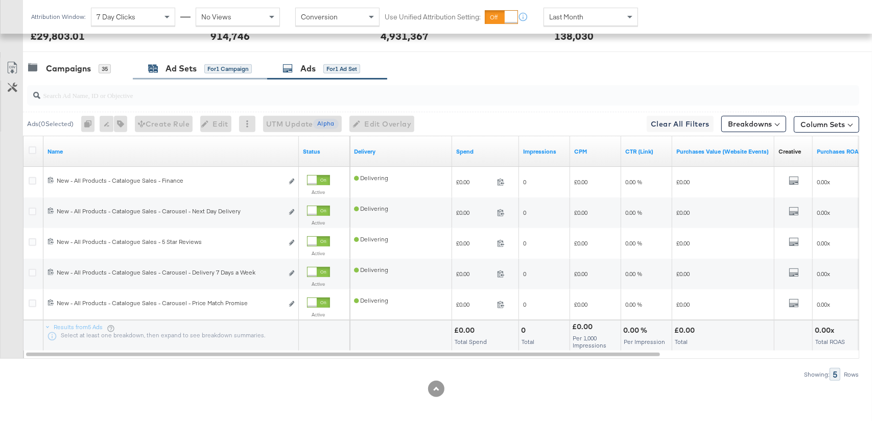
click at [178, 66] on div "Ad Sets" at bounding box center [180, 69] width 31 height 12
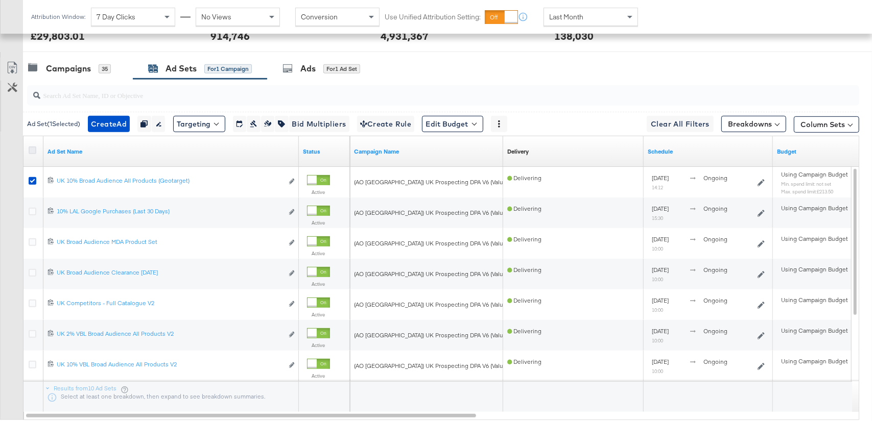
click at [33, 150] on icon at bounding box center [33, 151] width 8 height 8
click at [0, 0] on input "checkbox" at bounding box center [0, 0] width 0 height 0
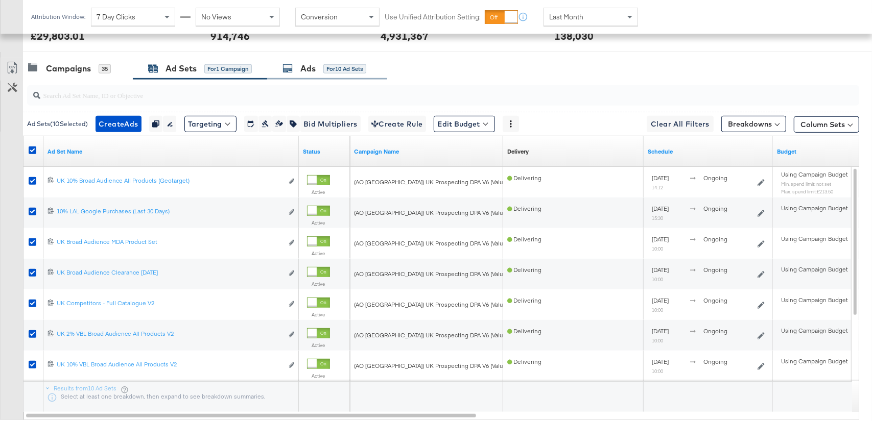
click at [323, 75] on div "Ads for 10 Ad Sets" at bounding box center [327, 69] width 120 height 22
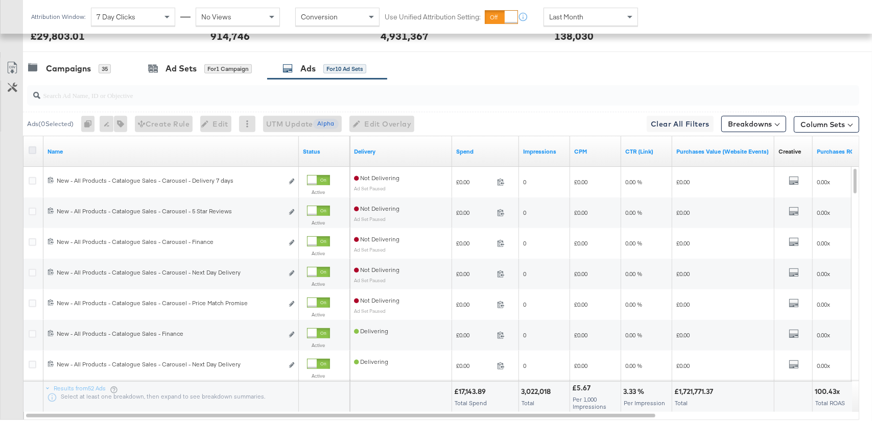
click at [33, 149] on icon at bounding box center [33, 151] width 8 height 8
click at [0, 0] on input "checkbox" at bounding box center [0, 0] width 0 height 0
click at [31, 150] on icon at bounding box center [33, 151] width 8 height 8
click at [0, 0] on input "checkbox" at bounding box center [0, 0] width 0 height 0
click at [215, 68] on div "for 1 Campaign" at bounding box center [227, 68] width 47 height 9
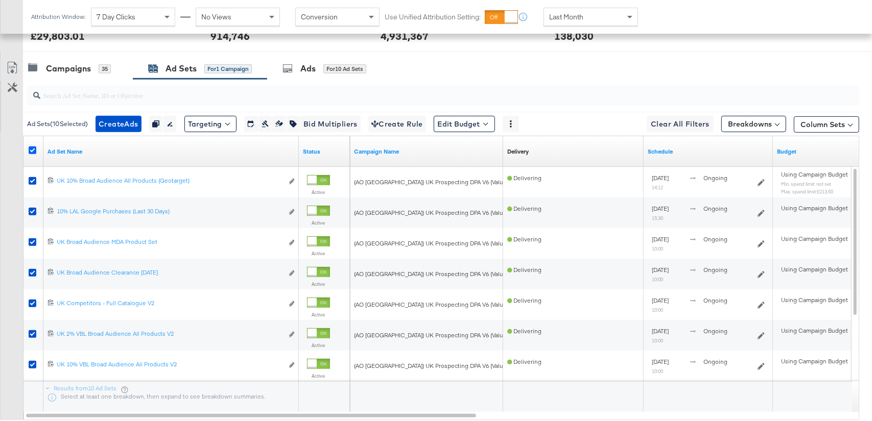
click at [31, 151] on icon at bounding box center [33, 151] width 8 height 8
click at [0, 0] on input "checkbox" at bounding box center [0, 0] width 0 height 0
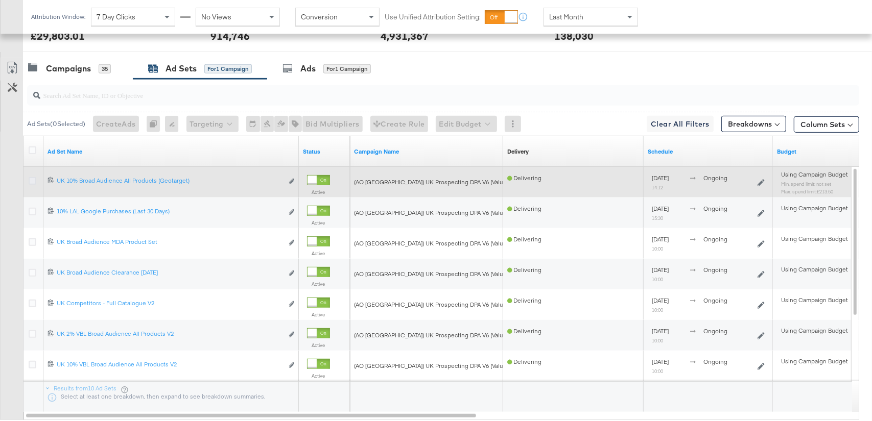
click at [31, 178] on icon at bounding box center [33, 181] width 8 height 8
click at [0, 0] on input "checkbox" at bounding box center [0, 0] width 0 height 0
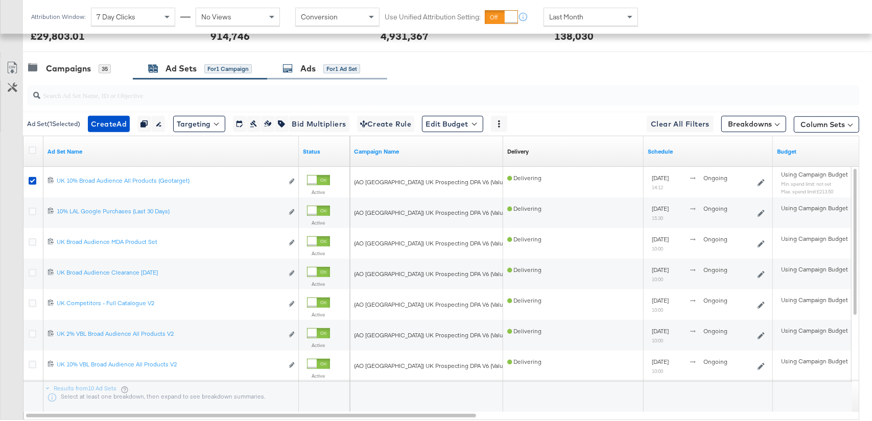
click at [317, 70] on div "Ads for 1 Ad Set" at bounding box center [321, 69] width 78 height 12
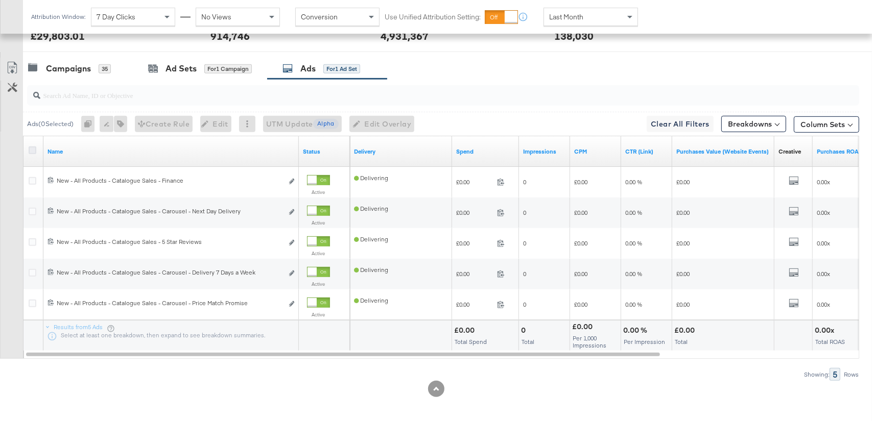
click at [35, 147] on icon at bounding box center [33, 151] width 8 height 8
click at [0, 0] on input "checkbox" at bounding box center [0, 0] width 0 height 0
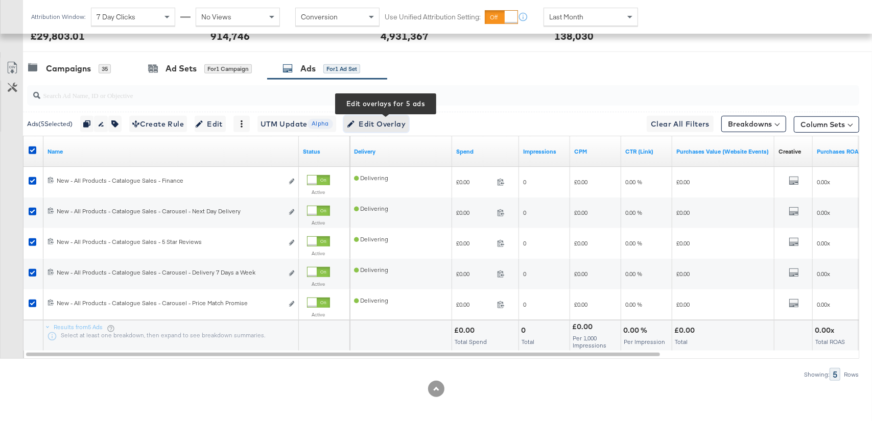
click at [404, 118] on span "Edit Overlay Edit overlays for 5 ads" at bounding box center [376, 124] width 59 height 13
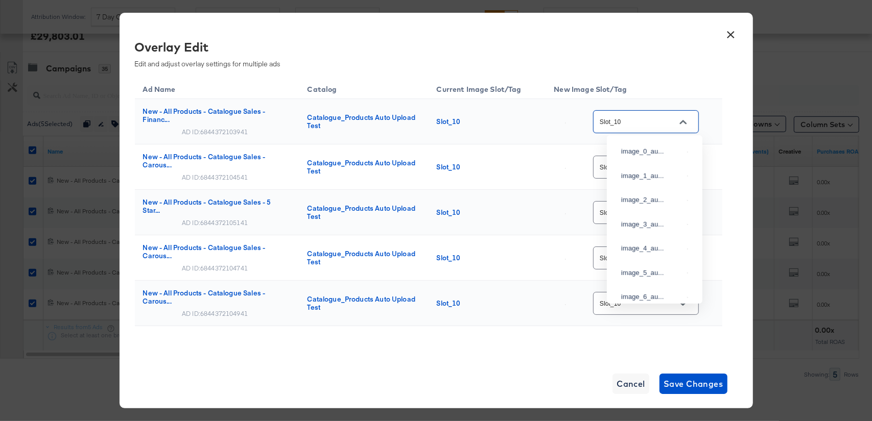
click at [666, 126] on input "Slot_10" at bounding box center [637, 122] width 81 height 12
click at [687, 148] on img at bounding box center [687, 147] width 1 height 1
type input "image_10_auto_tag"
click at [670, 169] on input "Slot_10" at bounding box center [637, 168] width 81 height 12
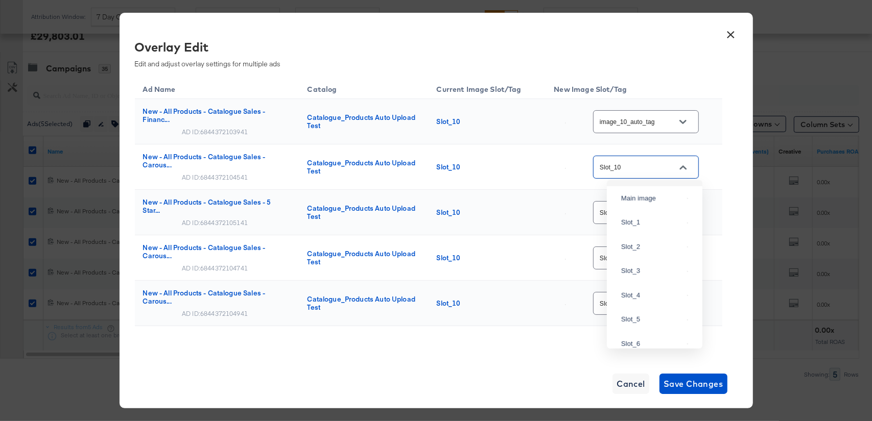
scroll to position [263, 0]
click at [670, 185] on div "image_10_a..." at bounding box center [654, 175] width 79 height 18
type input "image_10_auto_tag"
click at [735, 32] on button "×" at bounding box center [731, 32] width 18 height 18
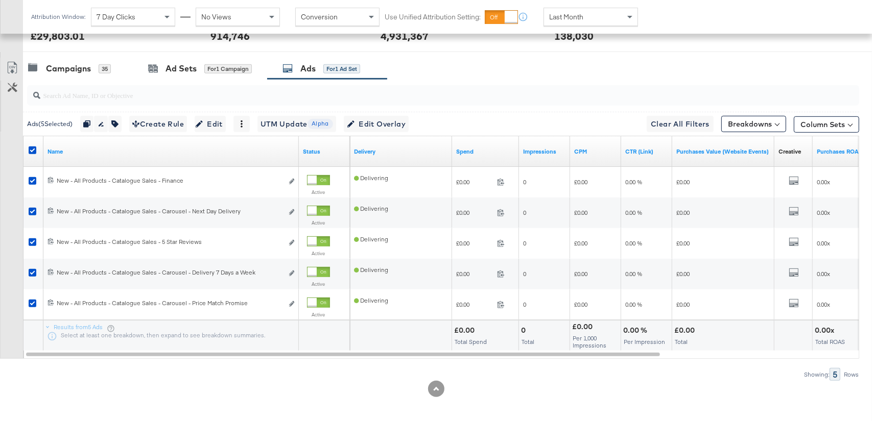
click at [37, 148] on div at bounding box center [34, 152] width 11 height 10
click at [33, 148] on icon at bounding box center [33, 151] width 8 height 8
click at [0, 0] on input "checkbox" at bounding box center [0, 0] width 0 height 0
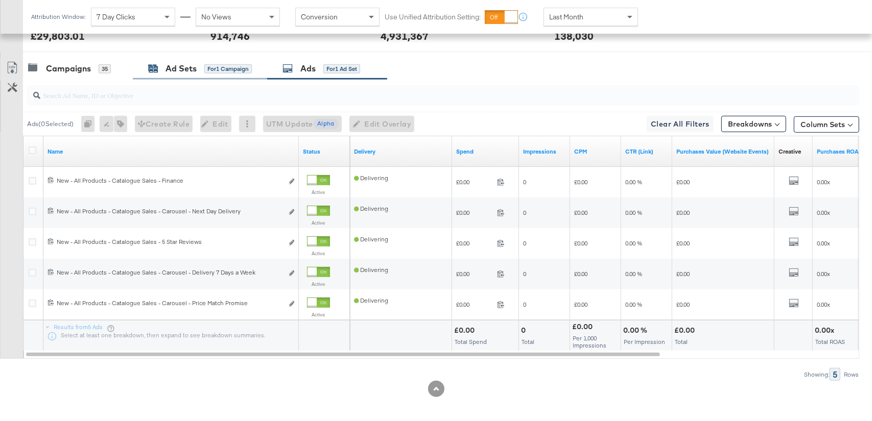
click at [184, 69] on div "Ad Sets" at bounding box center [180, 69] width 31 height 12
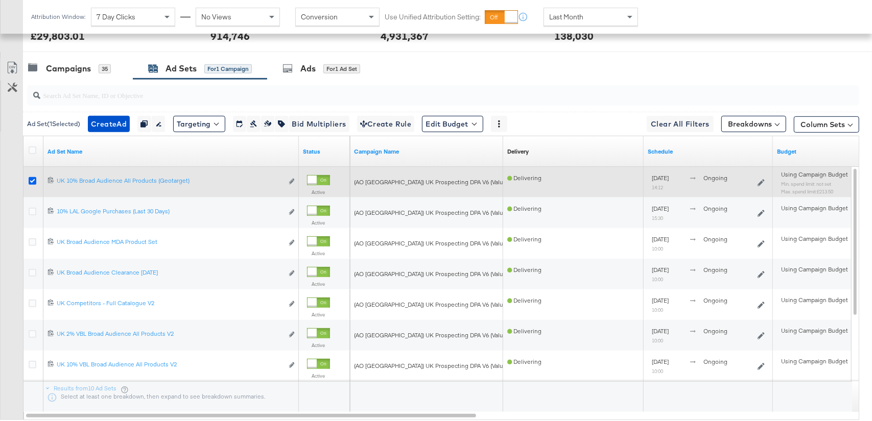
click at [35, 179] on icon at bounding box center [33, 181] width 8 height 8
click at [0, 0] on input "checkbox" at bounding box center [0, 0] width 0 height 0
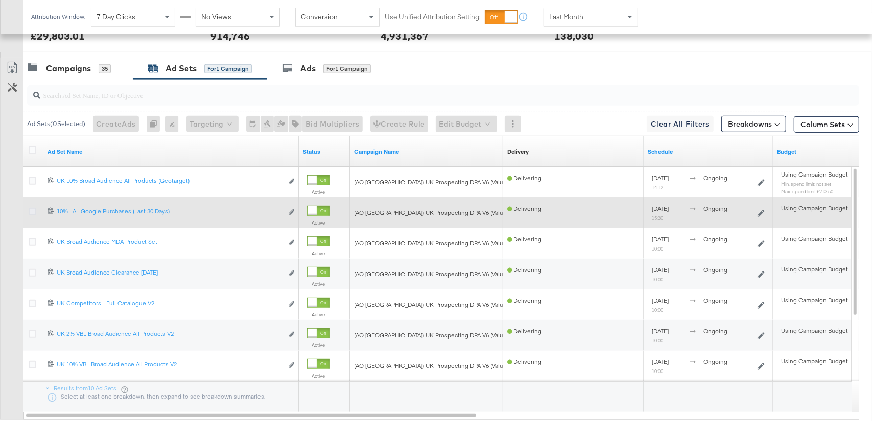
click at [32, 208] on icon at bounding box center [33, 212] width 8 height 8
click at [0, 0] on input "checkbox" at bounding box center [0, 0] width 0 height 0
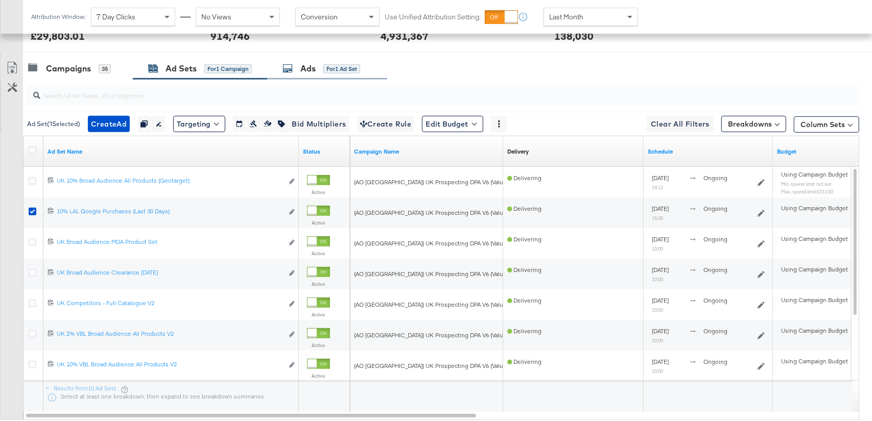
click at [330, 77] on div "Ads for 1 Ad Set" at bounding box center [327, 69] width 120 height 22
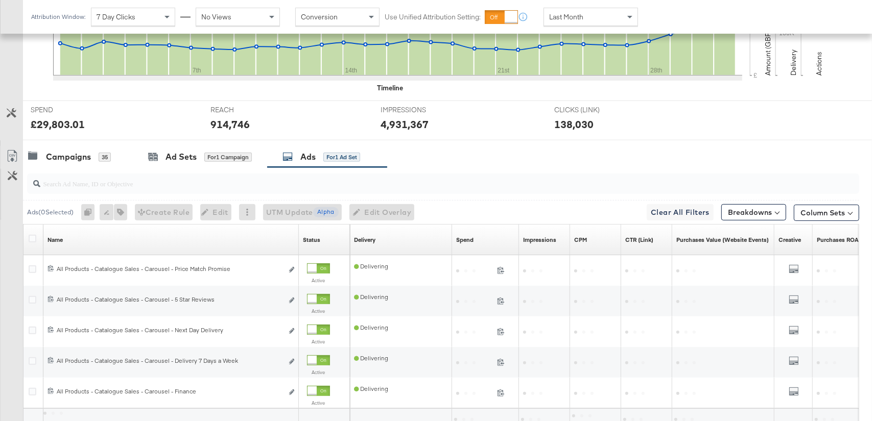
scroll to position [434, 0]
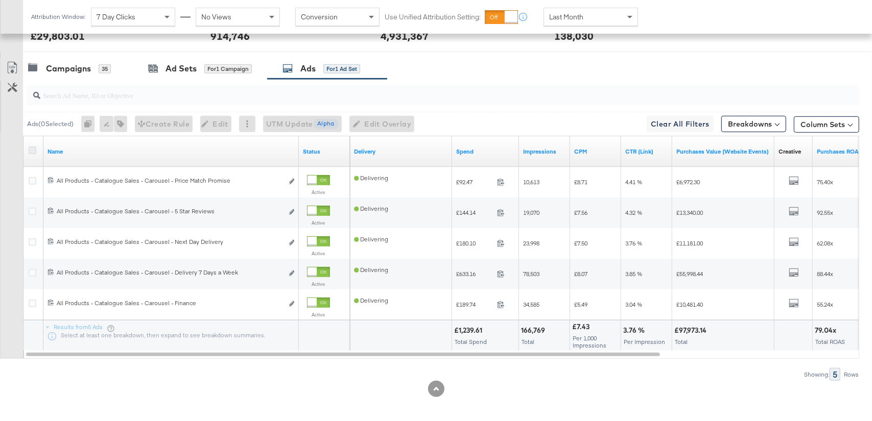
click at [35, 147] on icon at bounding box center [33, 151] width 8 height 8
click at [0, 0] on input "checkbox" at bounding box center [0, 0] width 0 height 0
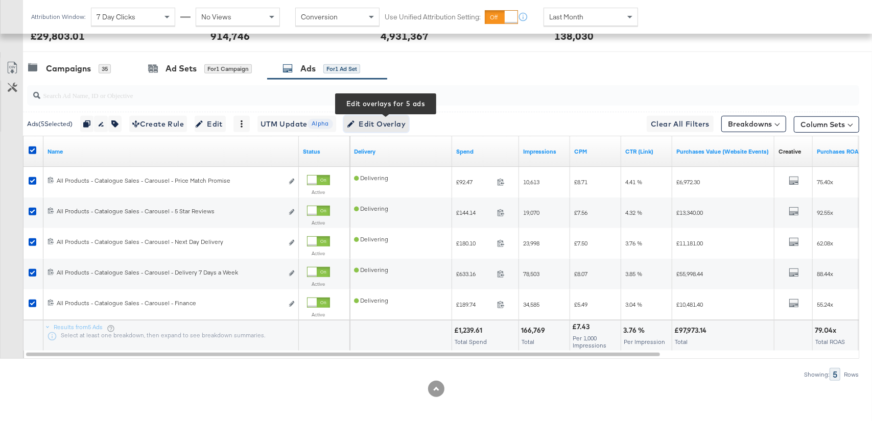
click at [387, 126] on span "Edit Overlay Edit overlays for 5 ads" at bounding box center [376, 124] width 59 height 13
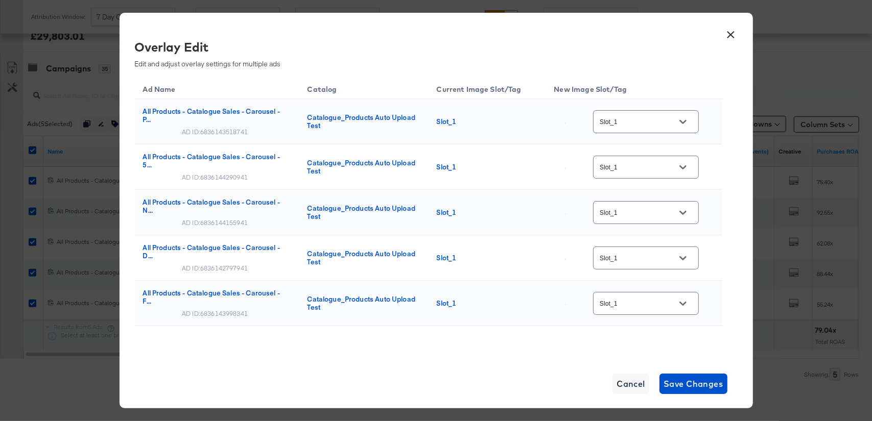
click at [636, 124] on input "Slot_1" at bounding box center [637, 122] width 81 height 12
click at [644, 181] on div "image_1_au..." at bounding box center [652, 176] width 62 height 10
type input "image_1_auto_tag"
click at [647, 162] on input "Slot_1" at bounding box center [637, 168] width 81 height 12
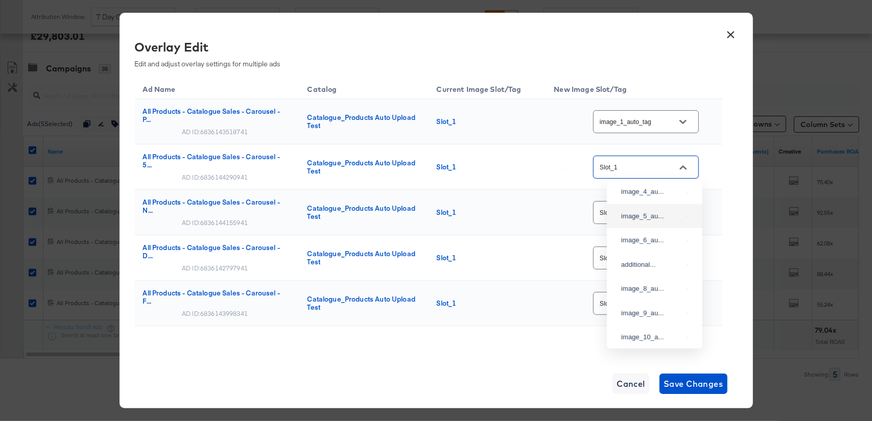
scroll to position [104, 0]
click at [663, 123] on input "image_1_auto_tag" at bounding box center [637, 122] width 81 height 12
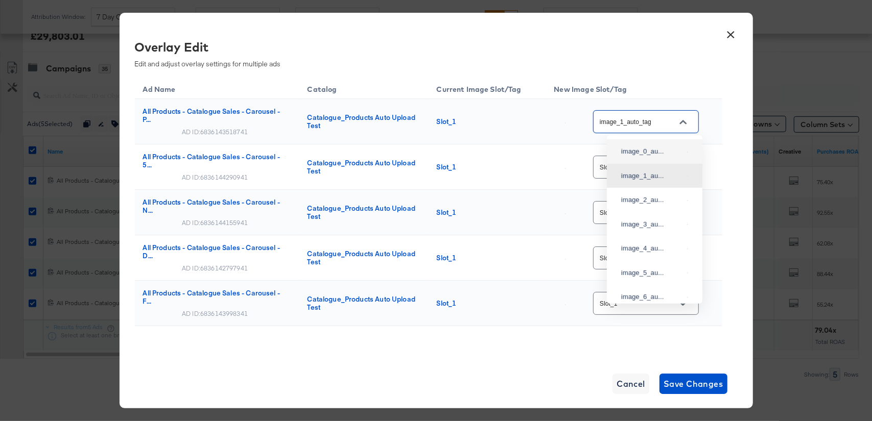
click at [720, 148] on td "Slot_1" at bounding box center [634, 167] width 176 height 45
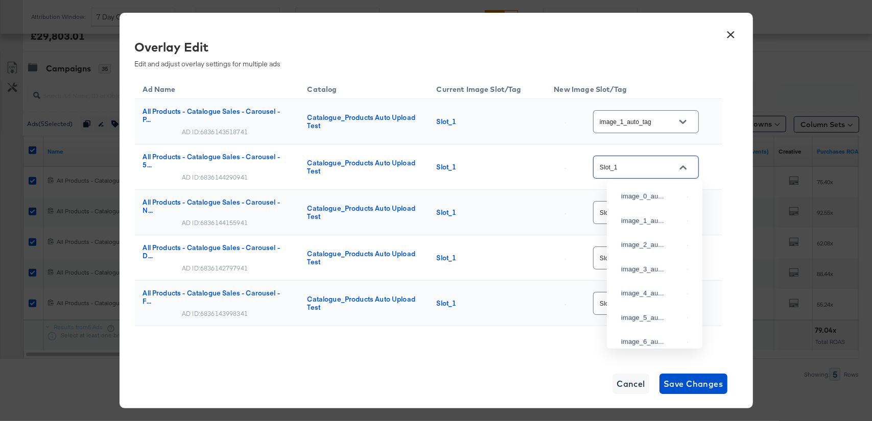
click at [672, 163] on input "Slot_1" at bounding box center [637, 168] width 81 height 12
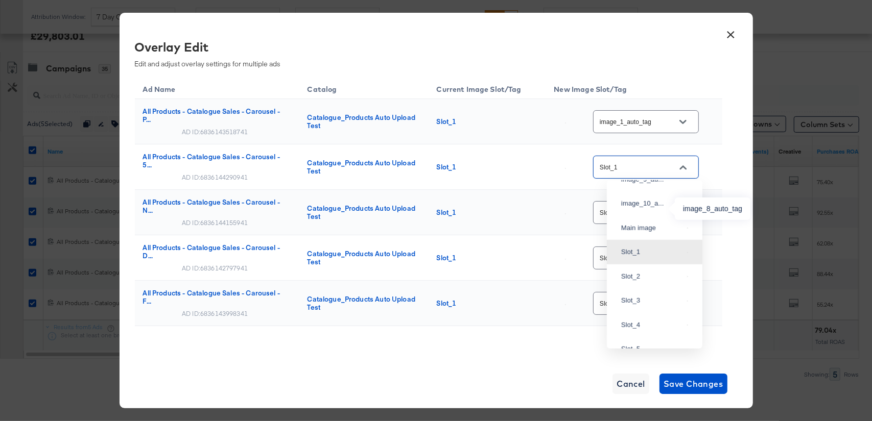
scroll to position [0, 0]
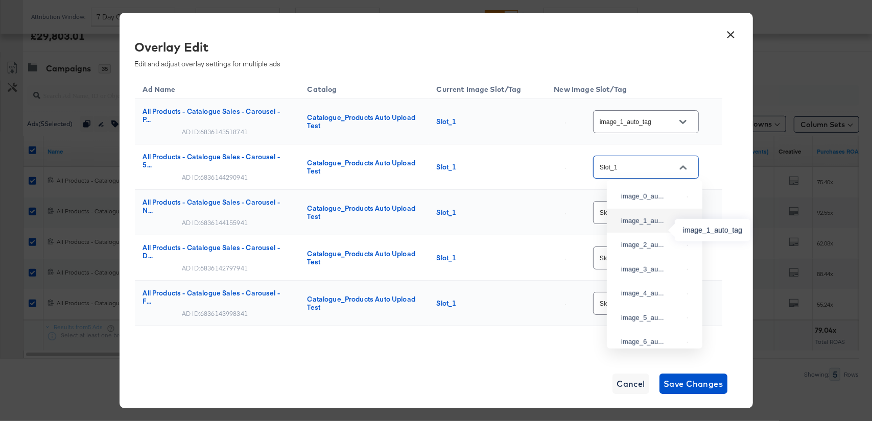
click at [649, 226] on div "image_1_au..." at bounding box center [652, 221] width 62 height 10
type input "image_1_auto_tag"
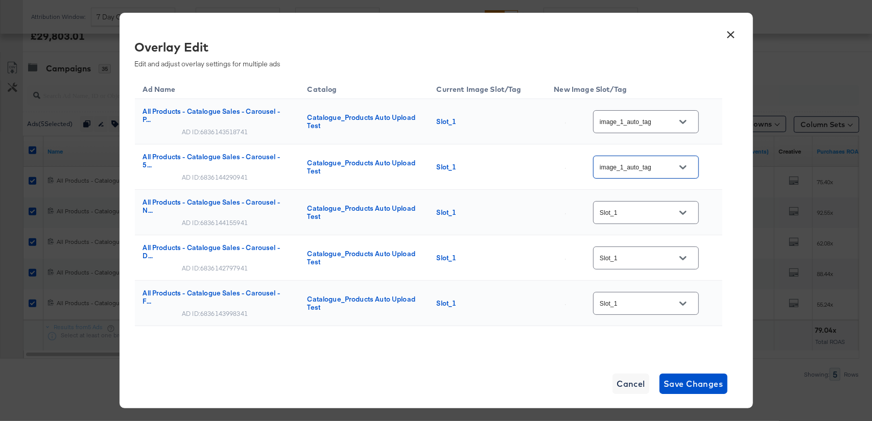
click at [731, 32] on button "×" at bounding box center [731, 32] width 18 height 18
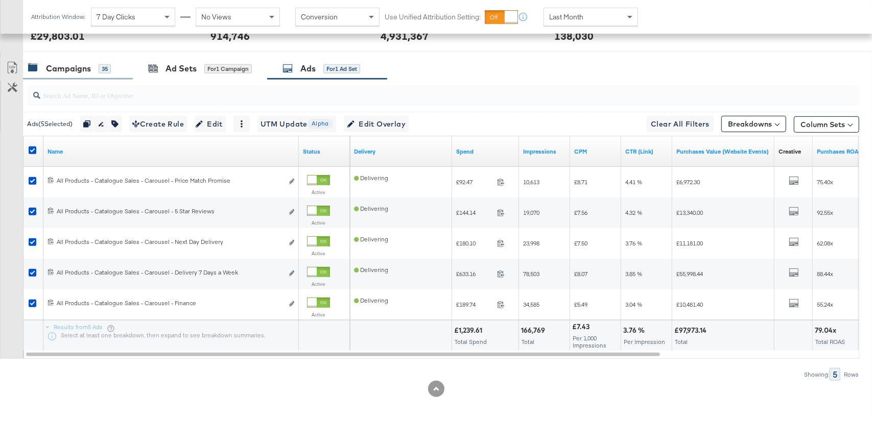
click at [62, 69] on div "Campaigns" at bounding box center [68, 69] width 45 height 12
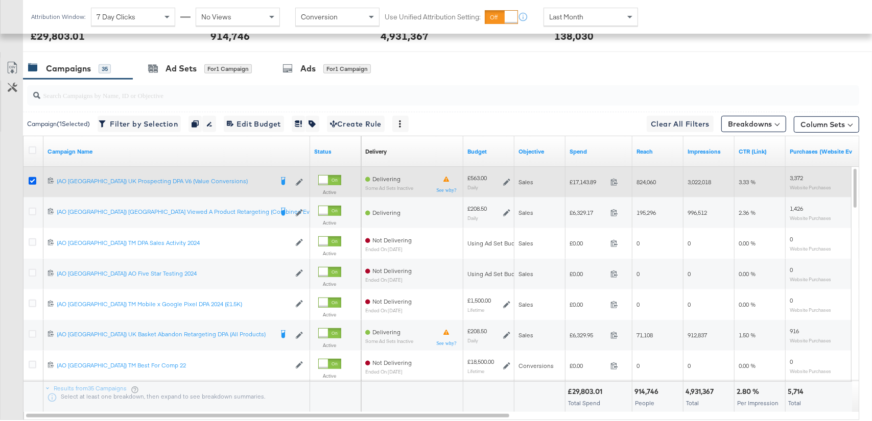
click at [33, 177] on icon at bounding box center [33, 181] width 8 height 8
click at [0, 0] on input "checkbox" at bounding box center [0, 0] width 0 height 0
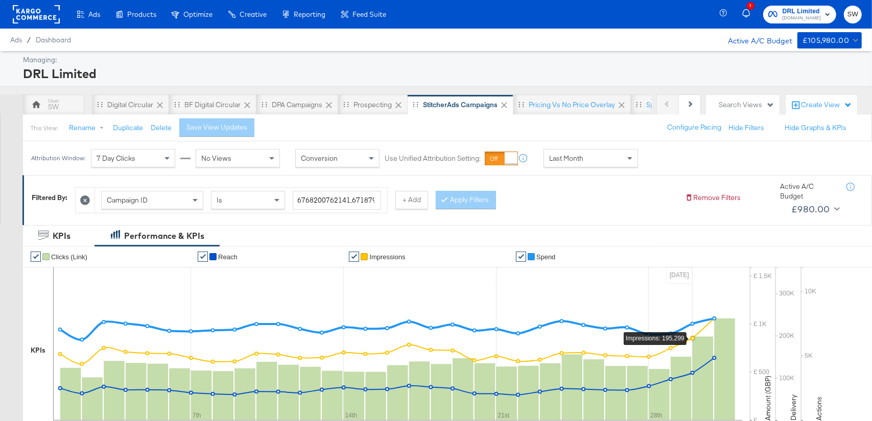
click at [35, 9] on rect at bounding box center [36, 14] width 47 height 18
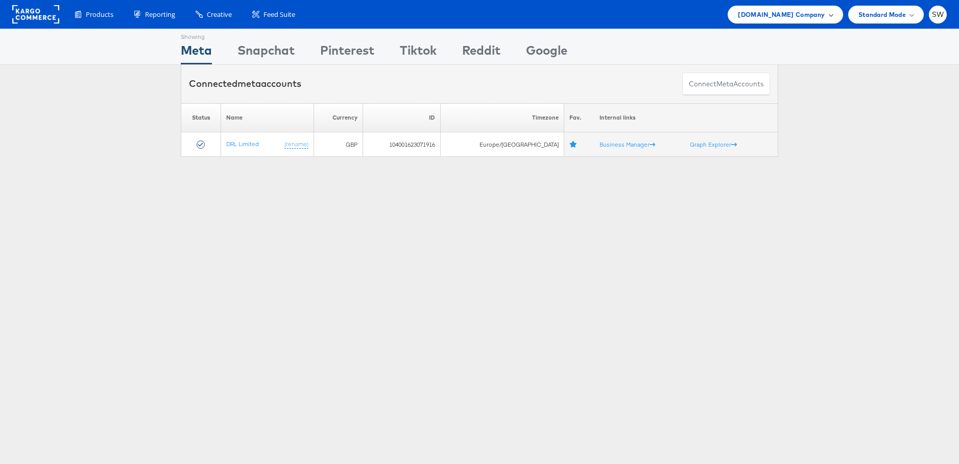
click at [799, 13] on span "[DOMAIN_NAME] Company" at bounding box center [781, 14] width 87 height 11
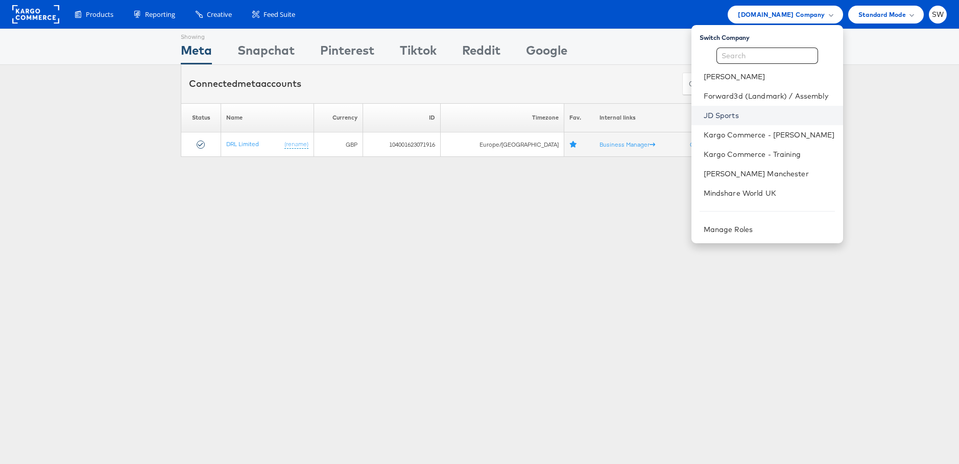
click at [726, 114] on link "JD Sports" at bounding box center [769, 115] width 131 height 10
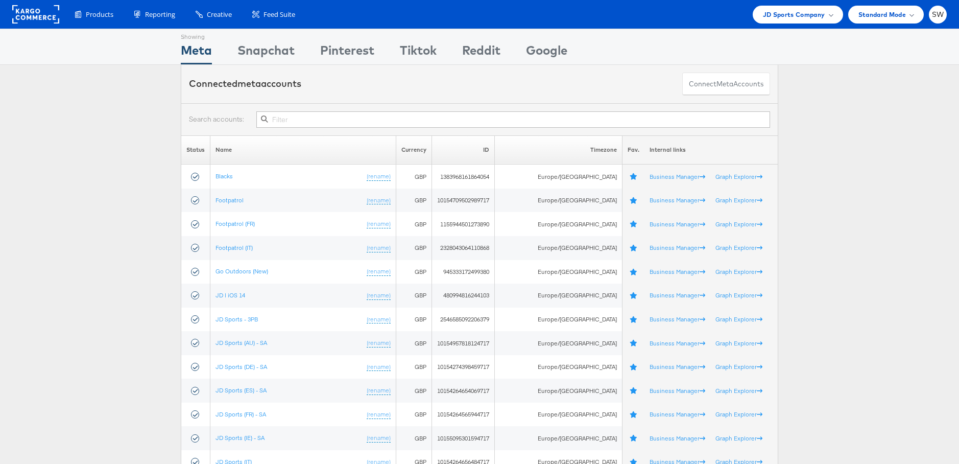
drag, startPoint x: 404, startPoint y: 119, endPoint x: 304, endPoint y: 80, distance: 107.2
click at [400, 119] on input "text" at bounding box center [513, 119] width 514 height 16
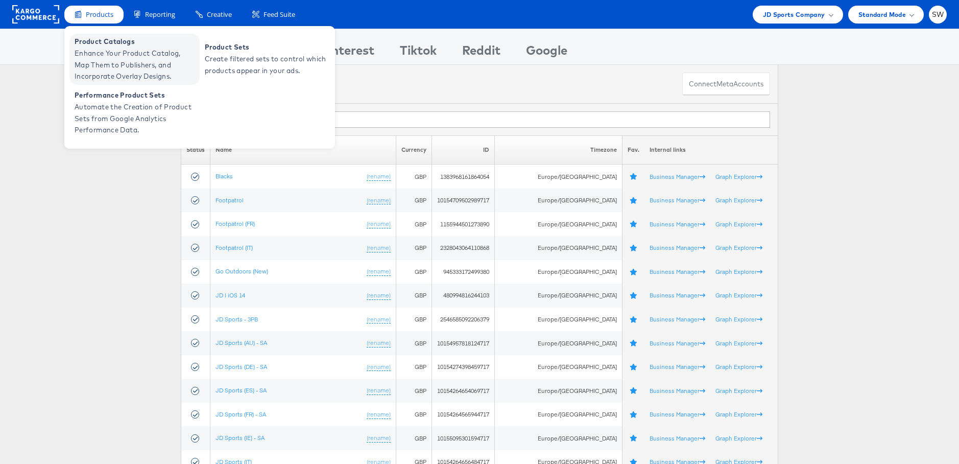
click at [131, 44] on span "Product Catalogs" at bounding box center [136, 42] width 123 height 12
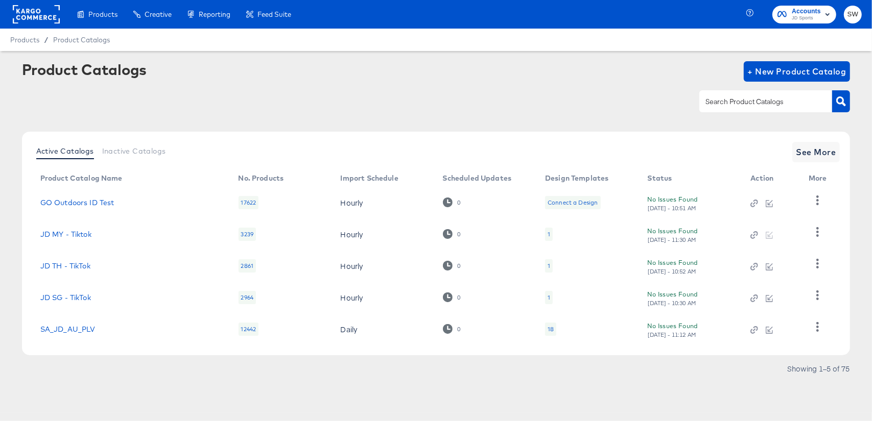
click at [742, 103] on input "text" at bounding box center [757, 102] width 109 height 12
type input "de"
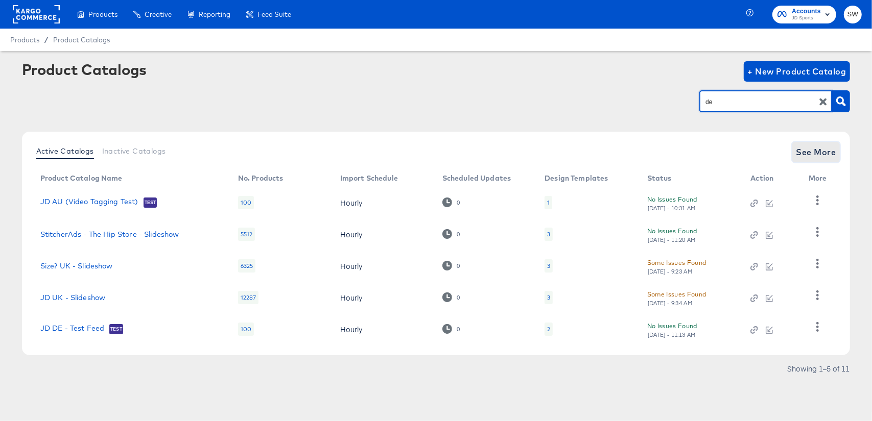
click at [812, 149] on span "See More" at bounding box center [816, 152] width 40 height 14
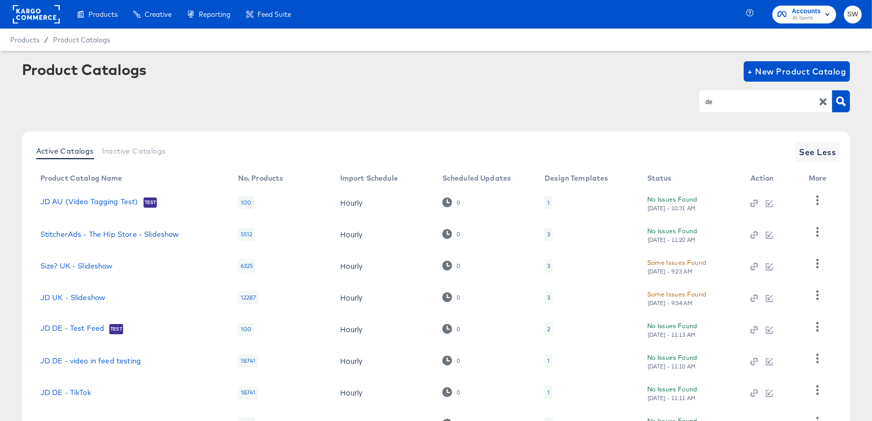
scroll to position [149, 0]
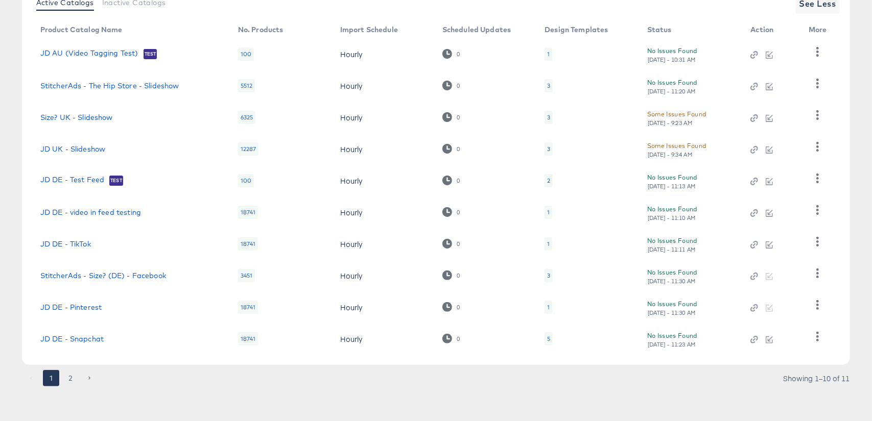
click at [72, 377] on button "2" at bounding box center [70, 378] width 16 height 16
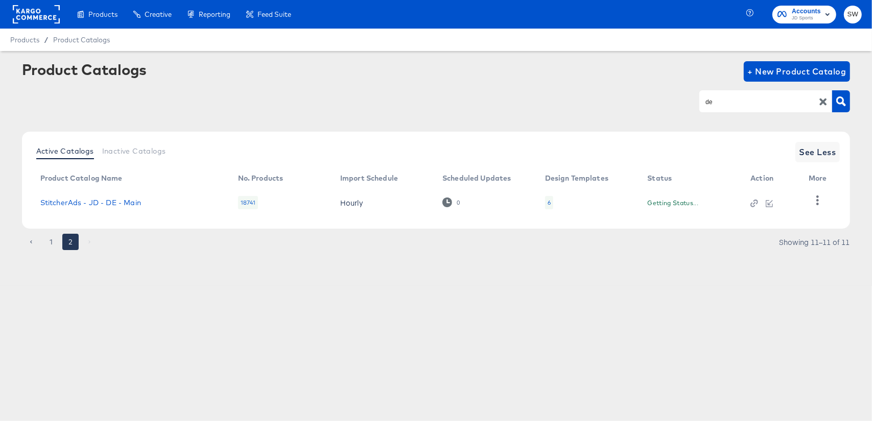
scroll to position [0, 0]
click at [118, 200] on link "StitcherAds - JD - DE - Main" at bounding box center [90, 203] width 101 height 8
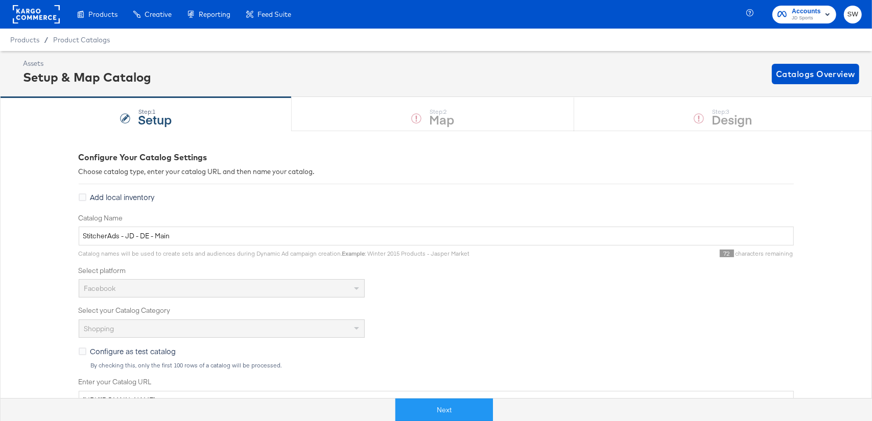
drag, startPoint x: 462, startPoint y: 409, endPoint x: 496, endPoint y: 331, distance: 84.6
click at [462, 409] on button "Next" at bounding box center [444, 410] width 98 height 23
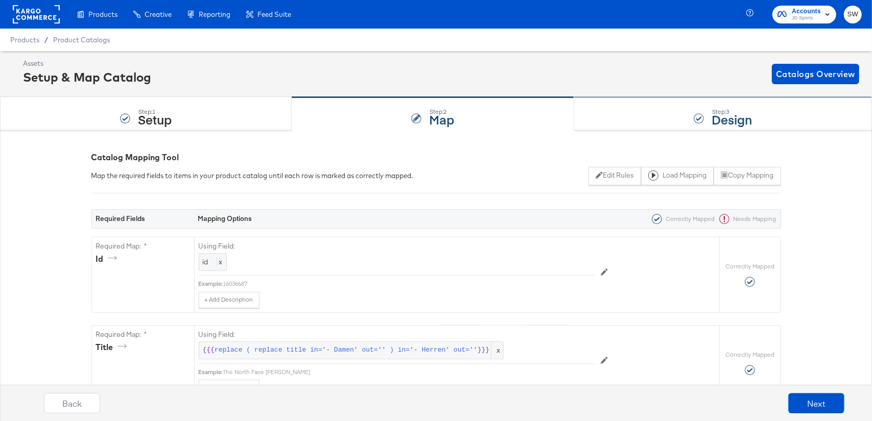
click at [652, 115] on div "Step: 3 Design" at bounding box center [723, 115] width 298 height 34
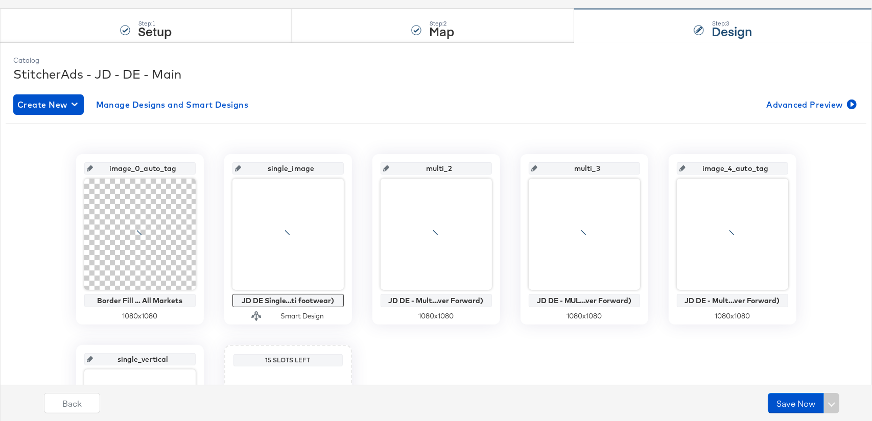
scroll to position [97, 0]
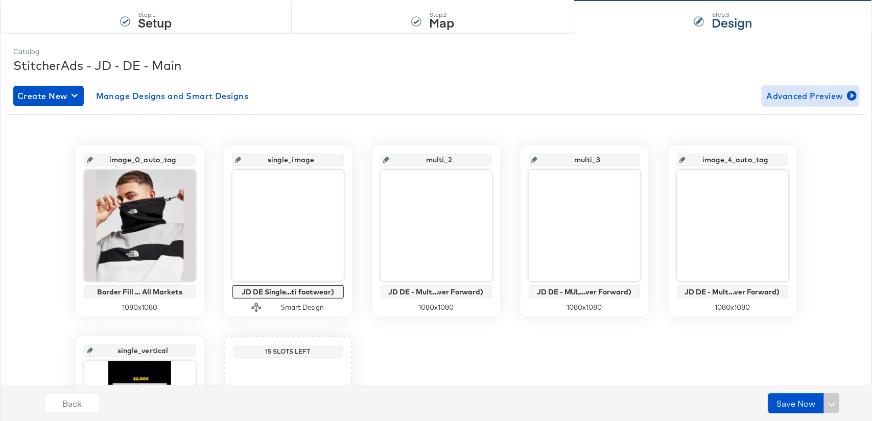
click at [825, 90] on span "Advanced Preview" at bounding box center [810, 96] width 88 height 14
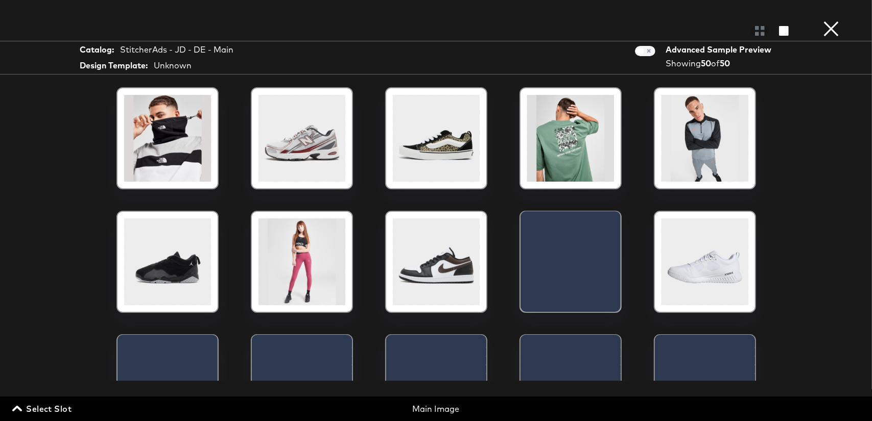
click at [58, 407] on span "Select Slot" at bounding box center [42, 409] width 57 height 14
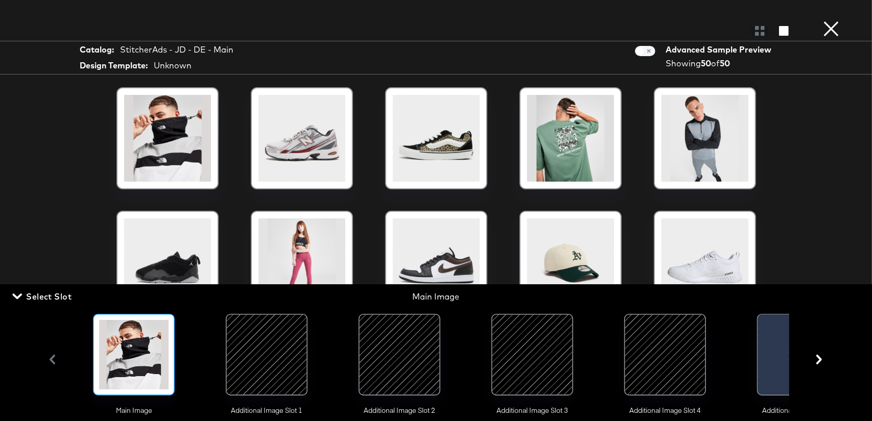
click at [381, 359] on div at bounding box center [399, 354] width 69 height 69
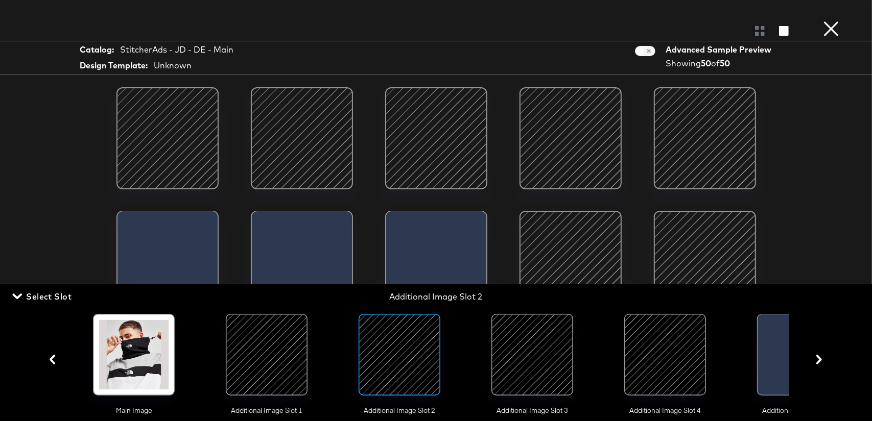
click at [52, 298] on span "Select Slot" at bounding box center [42, 297] width 57 height 14
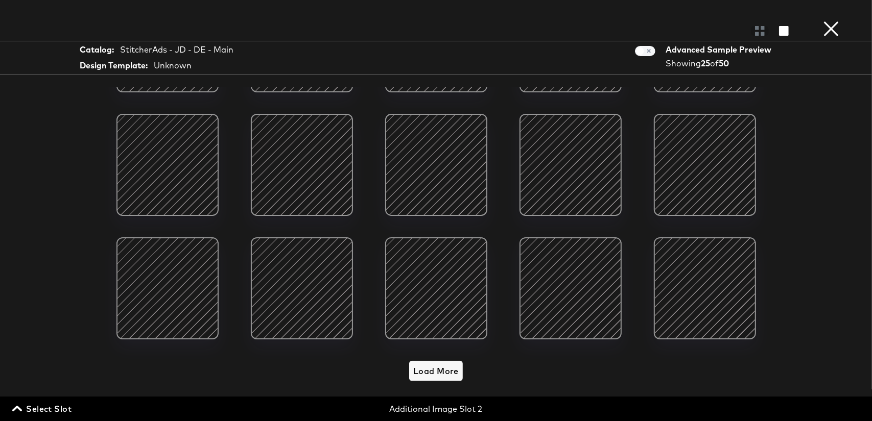
scroll to position [103, 0]
click at [833, 20] on button "×" at bounding box center [831, 10] width 20 height 20
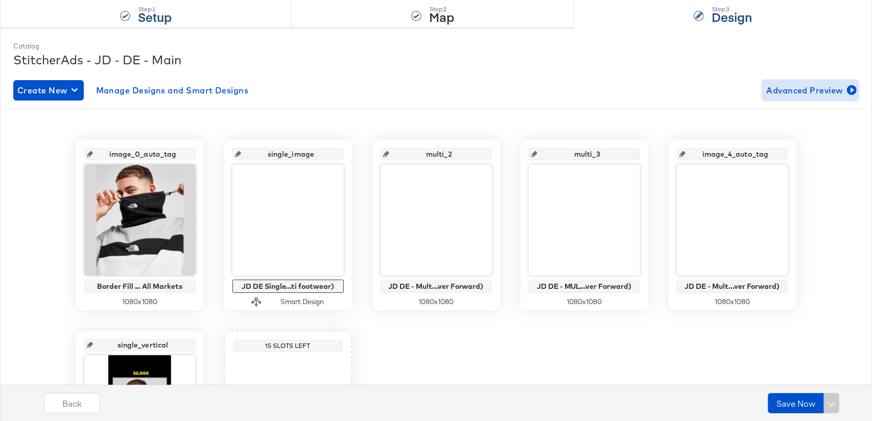
scroll to position [0, 0]
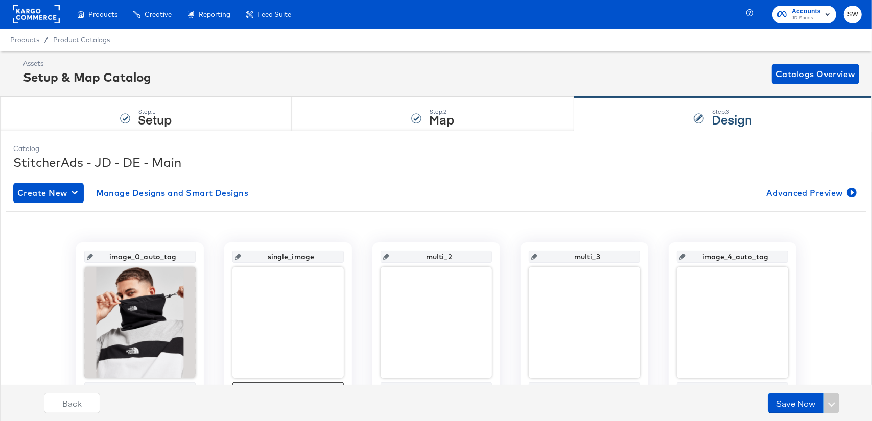
click at [41, 12] on rect at bounding box center [36, 14] width 47 height 18
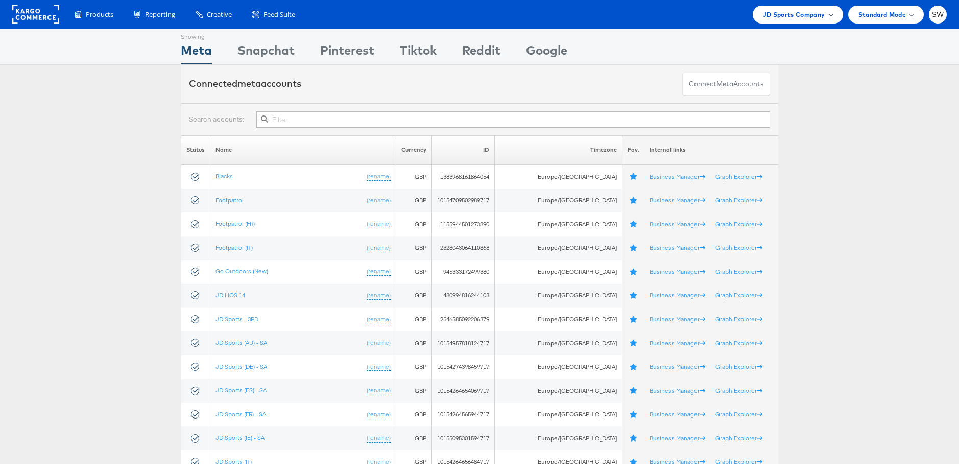
click at [791, 17] on span "JD Sports Company" at bounding box center [794, 14] width 62 height 11
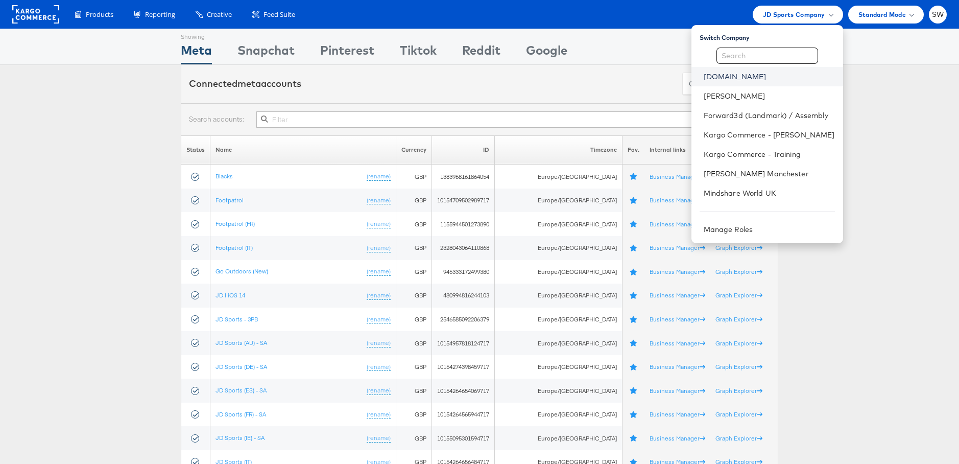
click at [729, 72] on link "[DOMAIN_NAME]" at bounding box center [769, 76] width 131 height 10
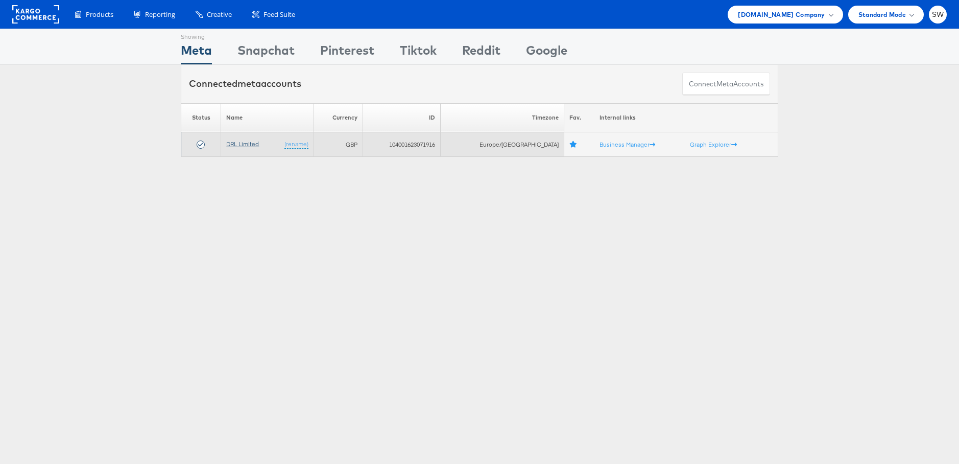
click at [250, 142] on link "DRL Limited" at bounding box center [242, 144] width 33 height 8
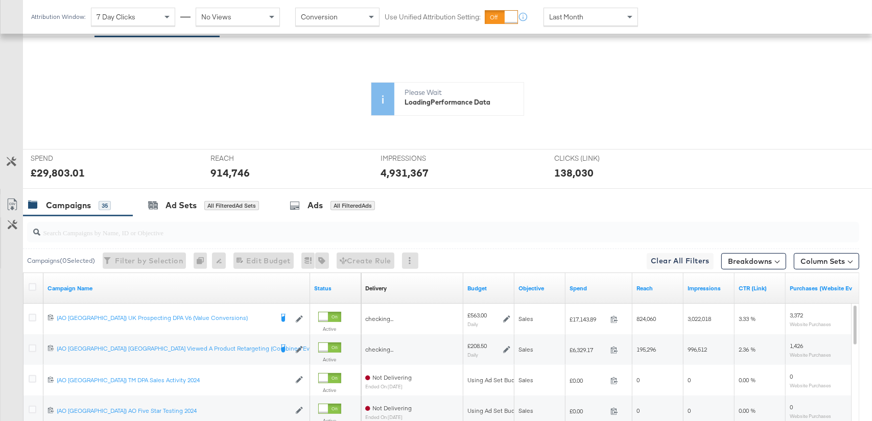
scroll to position [411, 0]
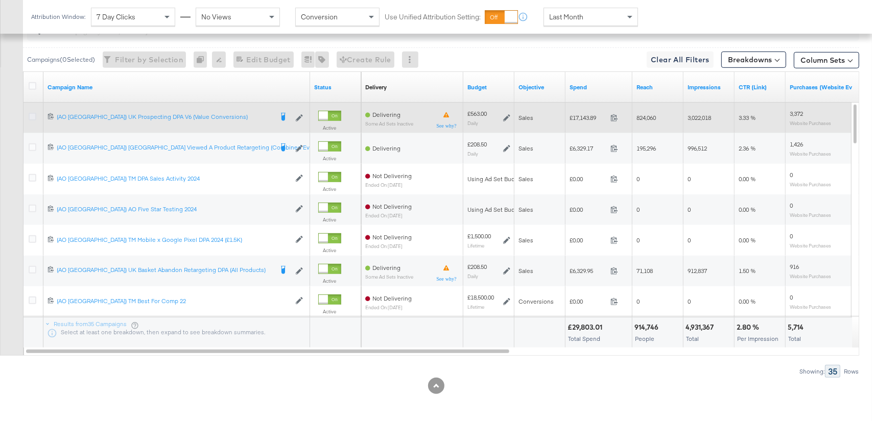
click at [31, 113] on icon at bounding box center [33, 117] width 8 height 8
click at [0, 0] on input "checkbox" at bounding box center [0, 0] width 0 height 0
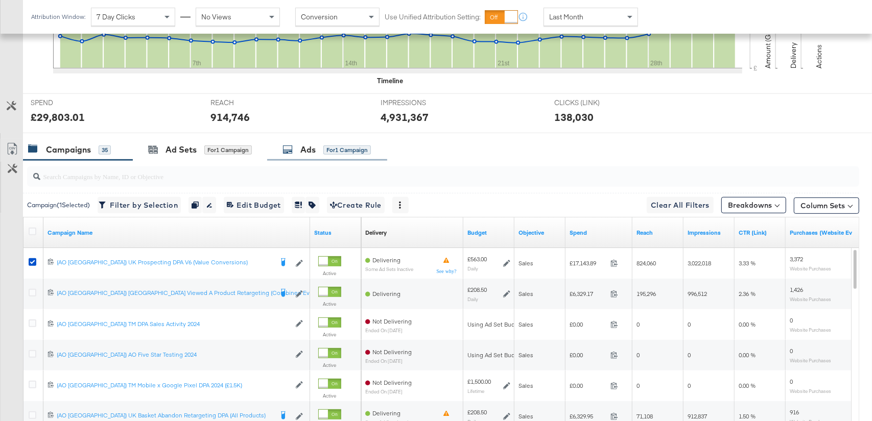
click at [353, 151] on div "for 1 Campaign" at bounding box center [346, 150] width 47 height 9
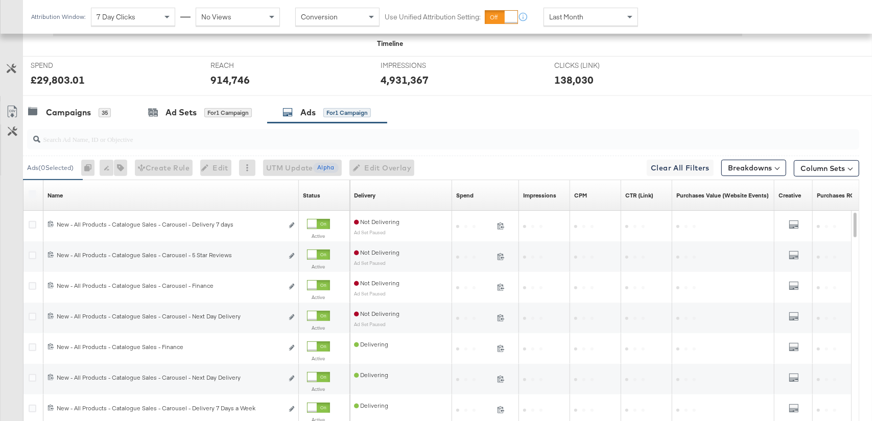
scroll to position [398, 0]
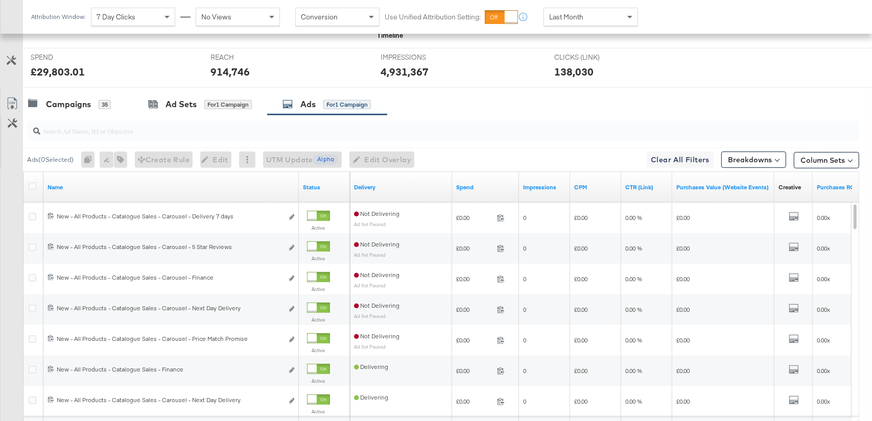
click at [167, 105] on div "Ad Sets" at bounding box center [180, 105] width 31 height 12
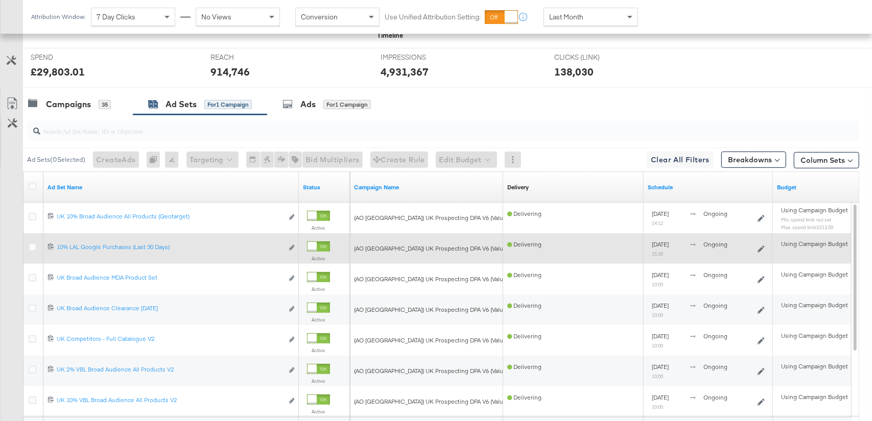
click at [36, 247] on div at bounding box center [34, 249] width 11 height 10
click at [32, 246] on icon at bounding box center [33, 248] width 8 height 8
click at [0, 0] on input "checkbox" at bounding box center [0, 0] width 0 height 0
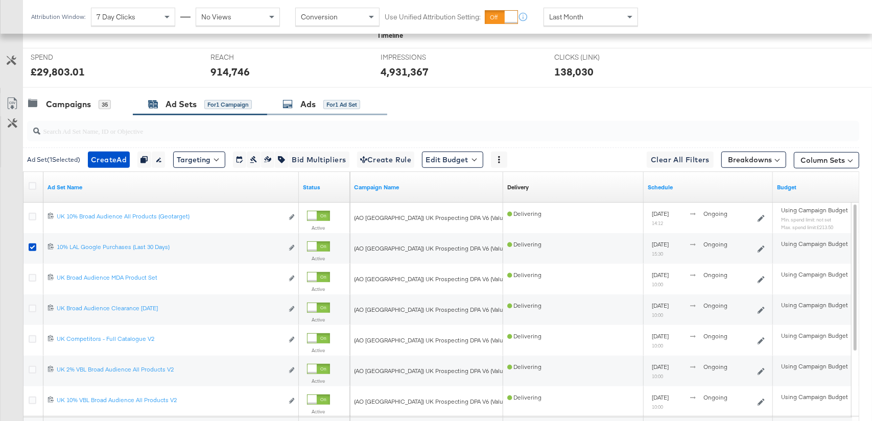
click at [323, 95] on div "Ads for 1 Ad Set" at bounding box center [327, 104] width 120 height 22
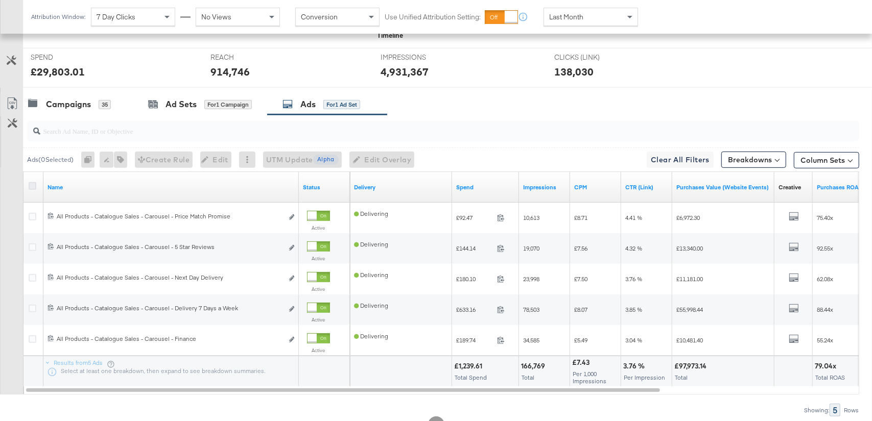
click at [33, 185] on icon at bounding box center [33, 186] width 8 height 8
click at [0, 0] on input "checkbox" at bounding box center [0, 0] width 0 height 0
drag, startPoint x: 8, startPoint y: 142, endPoint x: 598, endPoint y: 394, distance: 641.9
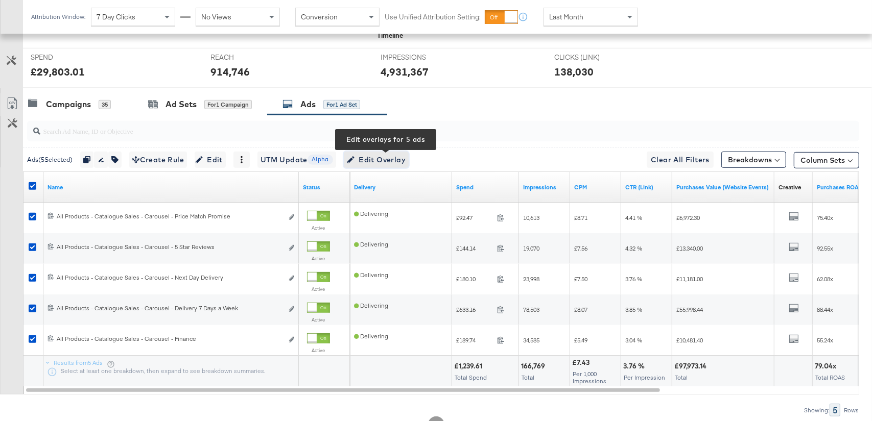
click at [388, 164] on span "Edit Overlay Edit overlays for 5 ads" at bounding box center [376, 160] width 59 height 13
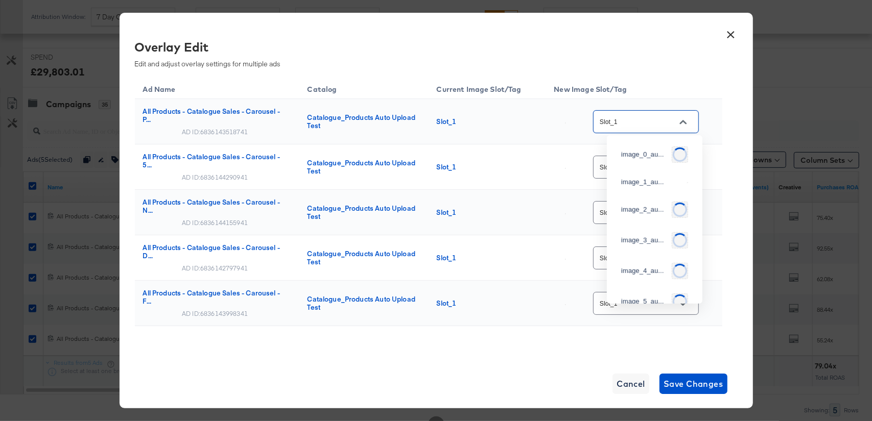
click at [651, 125] on input "Slot_1" at bounding box center [637, 122] width 81 height 12
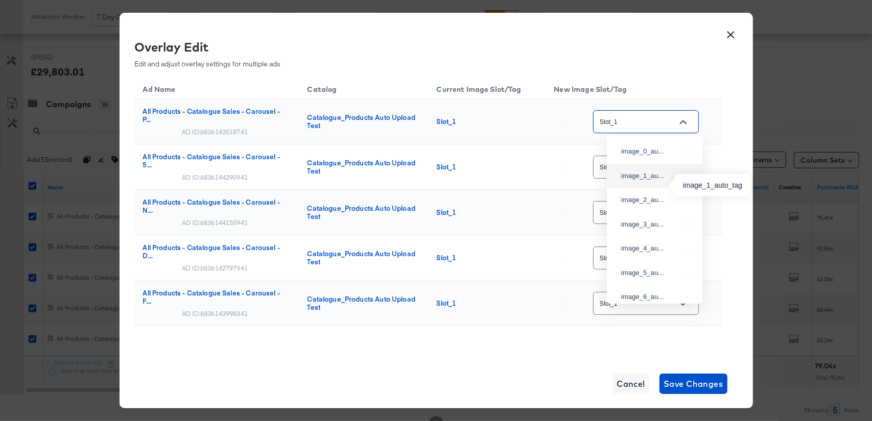
click at [662, 181] on div "image_1_au..." at bounding box center [652, 176] width 62 height 10
type input "image_1_auto_tag"
click at [729, 33] on button "×" at bounding box center [731, 32] width 18 height 18
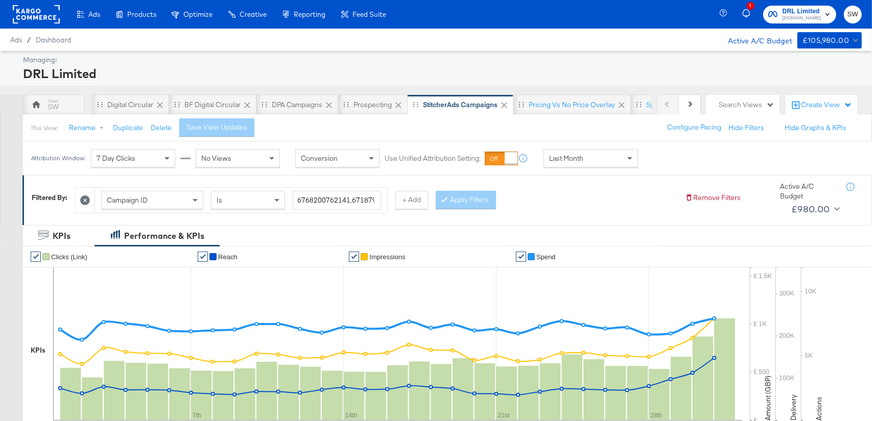
click at [44, 11] on rect at bounding box center [36, 14] width 47 height 18
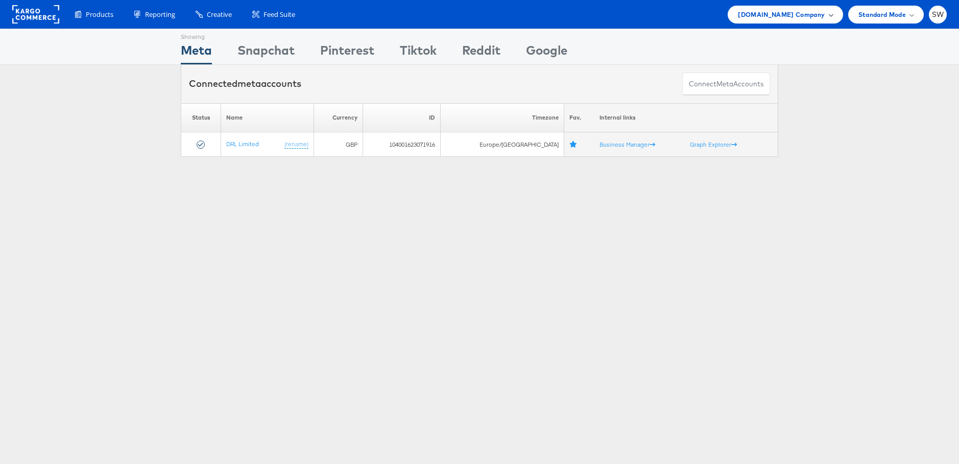
click at [784, 15] on span "[DOMAIN_NAME] Company" at bounding box center [781, 14] width 87 height 11
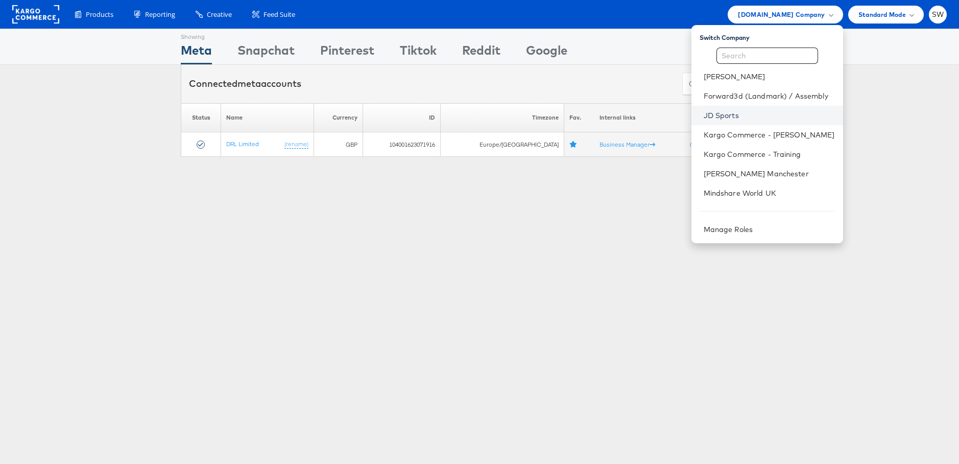
click at [712, 115] on link "JD Sports" at bounding box center [769, 115] width 131 height 10
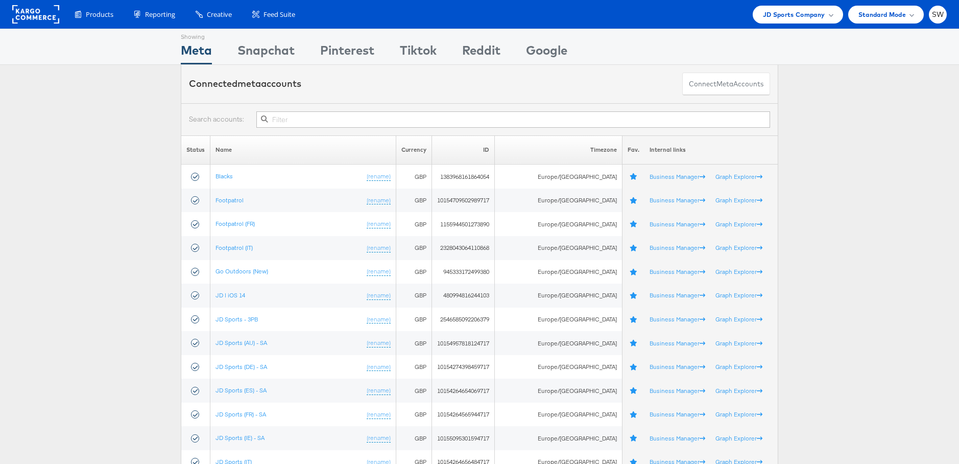
click at [302, 116] on input "text" at bounding box center [513, 119] width 514 height 16
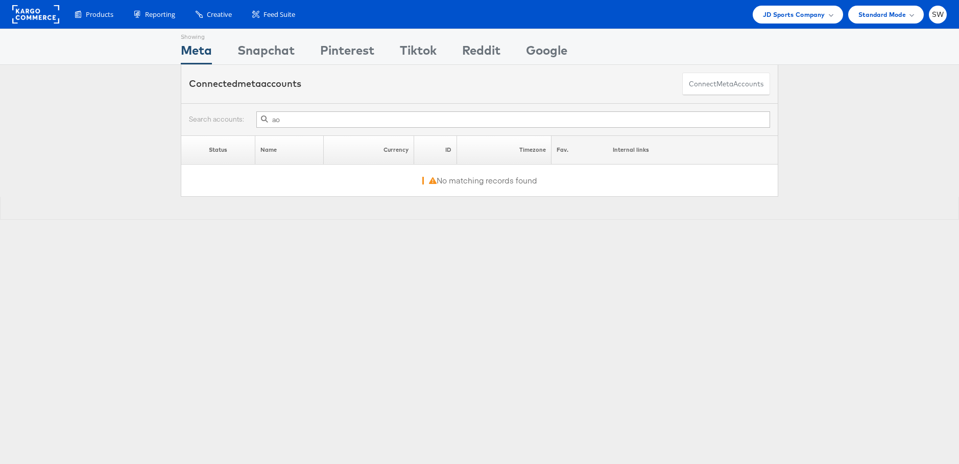
type input "a"
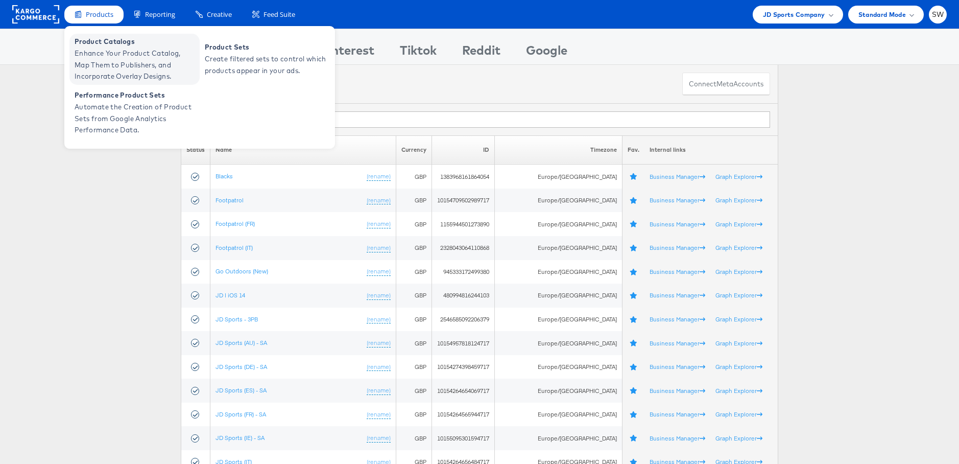
click at [107, 47] on span "Enhance Your Product Catalog, Map Them to Publishers, and Incorporate Overlay D…" at bounding box center [136, 64] width 123 height 35
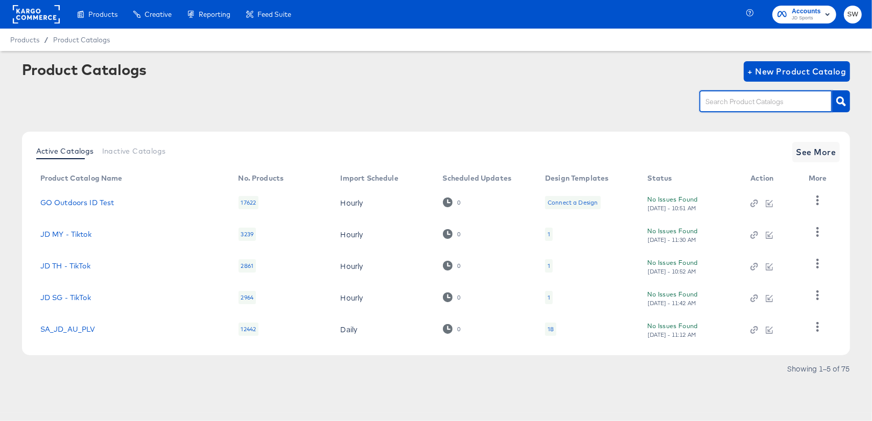
click at [757, 101] on input "text" at bounding box center [757, 102] width 109 height 12
type input "au"
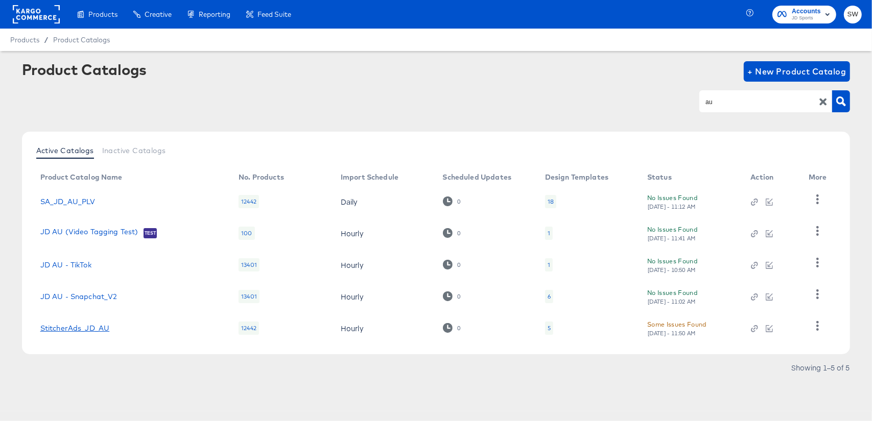
click at [95, 329] on link "StitcherAds_JD_AU" at bounding box center [74, 328] width 69 height 8
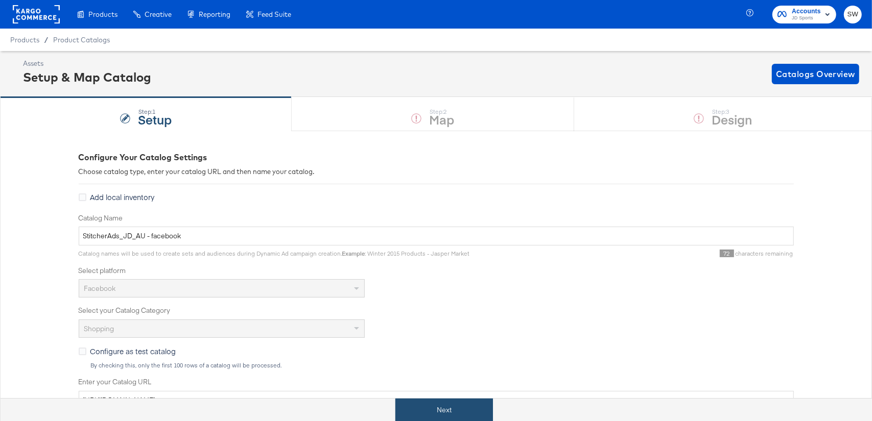
click at [451, 411] on button "Next" at bounding box center [444, 410] width 98 height 23
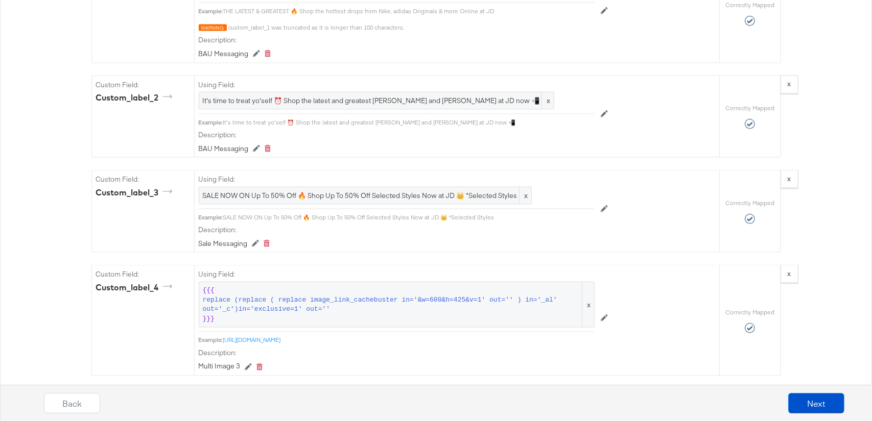
scroll to position [1277, 0]
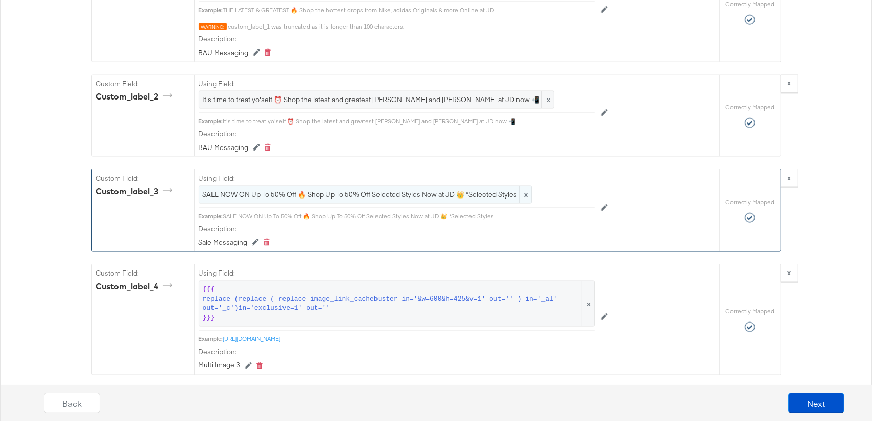
click at [467, 196] on div "SALE NOW ON Up To 50% Off 🔥 Shop Up To 50% Off Selected Styles Now at JD 👑 *Sel…" at bounding box center [365, 195] width 333 height 18
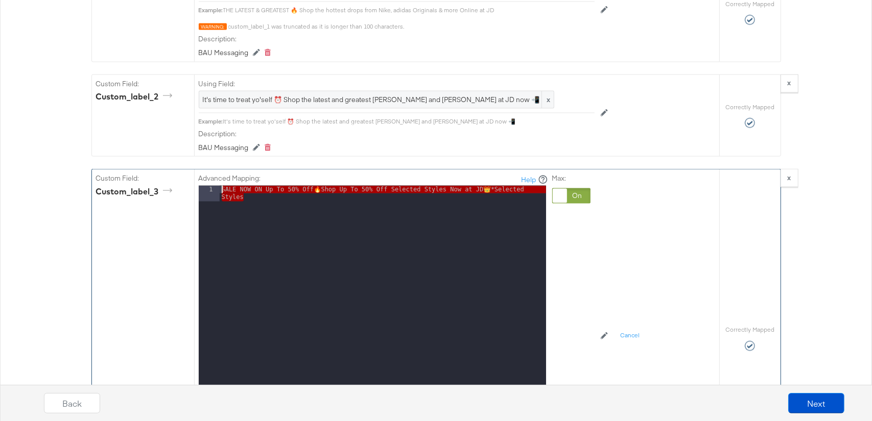
drag, startPoint x: 503, startPoint y: 199, endPoint x: 213, endPoint y: 188, distance: 290.7
click at [213, 188] on div "1 SALE NOW ON Up To 50% Off 🔥 Shop Up To 50% Off Selected Styles Now at JD 👑 *S…" at bounding box center [372, 313] width 347 height 255
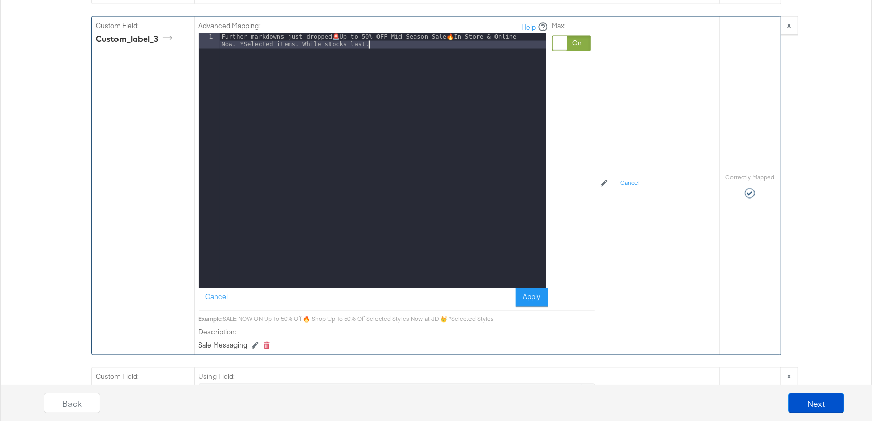
scroll to position [1460, 0]
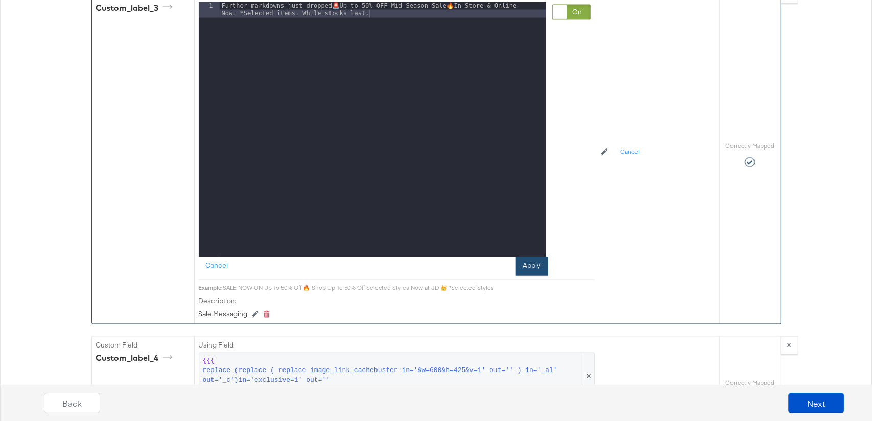
click at [527, 260] on button "Apply" at bounding box center [532, 266] width 32 height 18
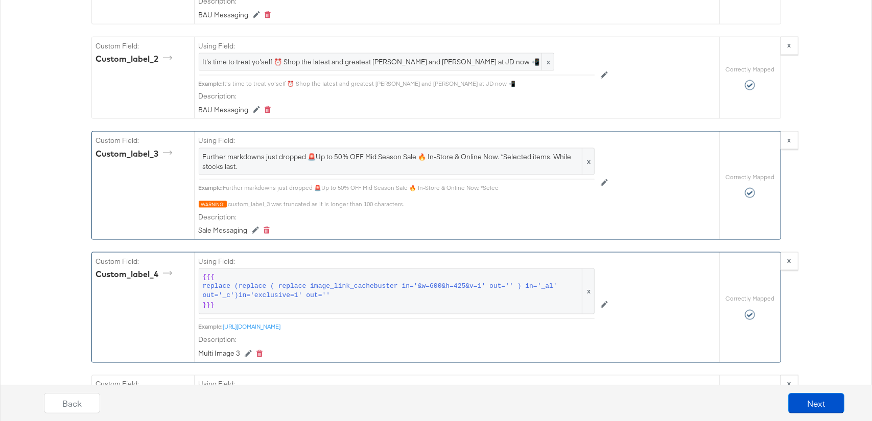
scroll to position [1304, 0]
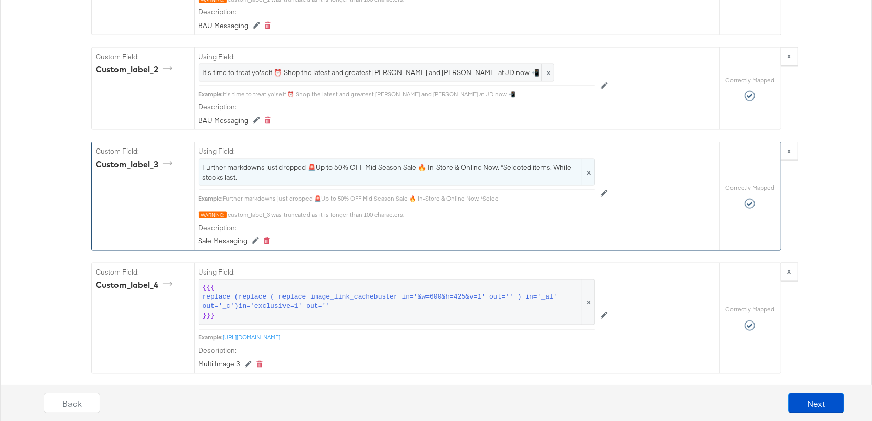
click at [478, 164] on span "Further markdowns just dropped 🚨Up to 50% OFF Mid Season Sale 🔥 In-Store & Onli…" at bounding box center [397, 172] width 388 height 19
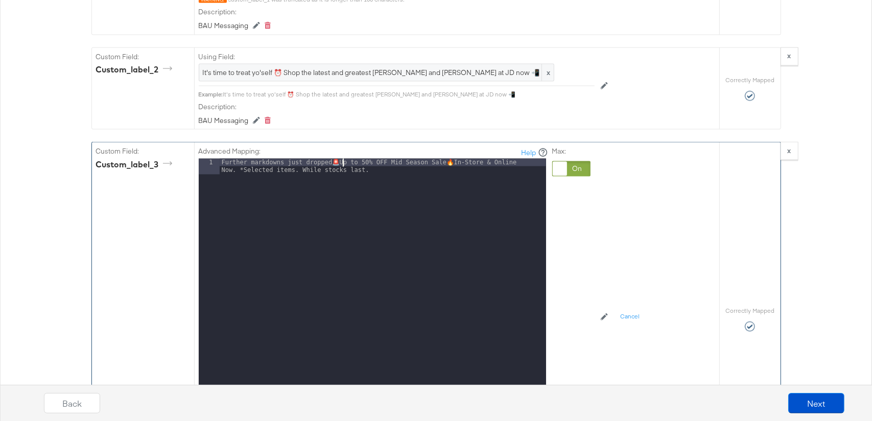
click at [342, 159] on div "Further markdowns just dropped 🚨 Up to 50% OFF Mid Season Sale 🔥 In-Store & Onl…" at bounding box center [383, 302] width 326 height 287
click at [470, 159] on div "Further markdowns just dropped 🚨 Up to 50% OFF Mid Season Sale 🔥 In-Store & Onl…" at bounding box center [383, 302] width 326 height 287
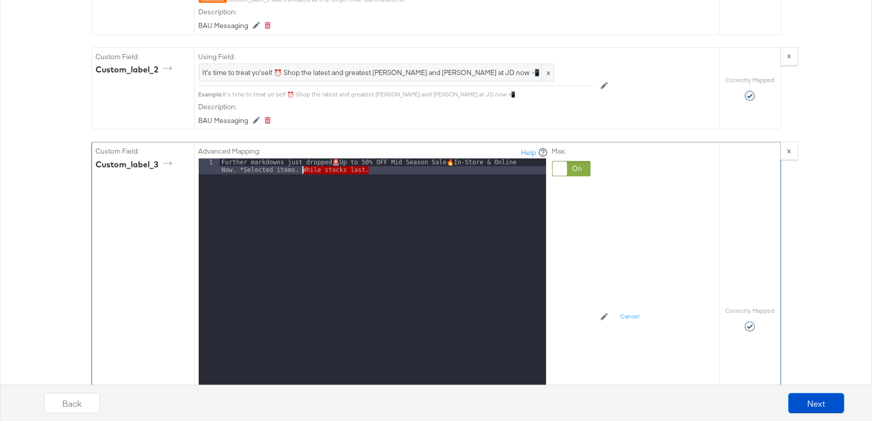
drag, startPoint x: 369, startPoint y: 167, endPoint x: 302, endPoint y: 166, distance: 66.9
click at [302, 166] on div "Further markdowns just dropped 🚨 Up to 50% OFF Mid Season Sale 🔥 In-Store & Onl…" at bounding box center [383, 302] width 326 height 287
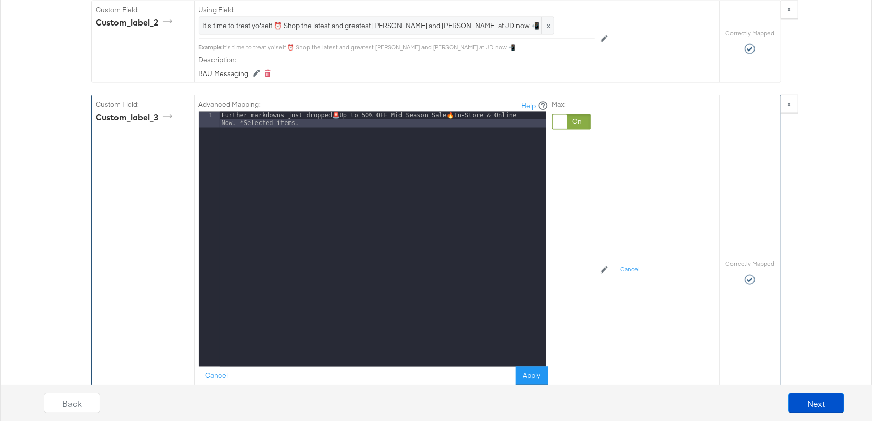
scroll to position [1363, 0]
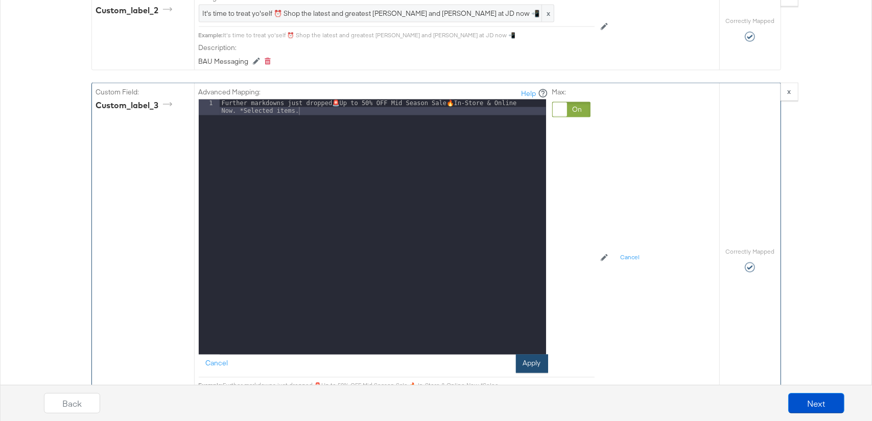
click at [528, 357] on button "Apply" at bounding box center [532, 364] width 32 height 18
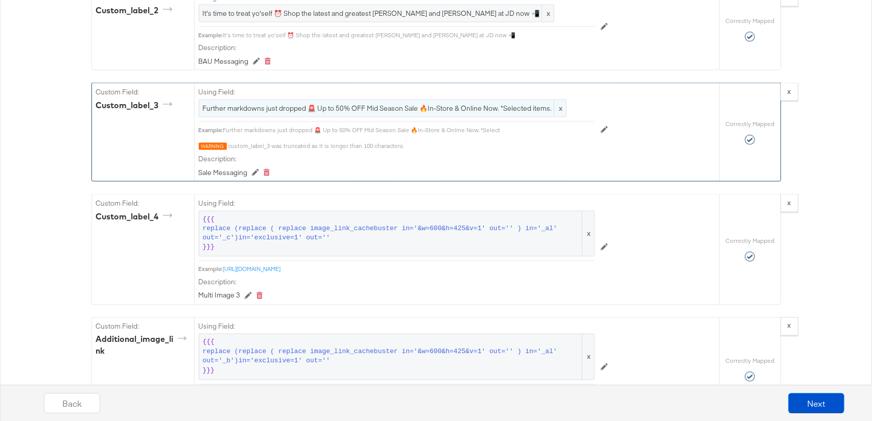
click at [362, 104] on span "Further markdowns just dropped 🚨 Up to 50% OFF Mid Season Sale 🔥In-Store & Onli…" at bounding box center [382, 109] width 359 height 10
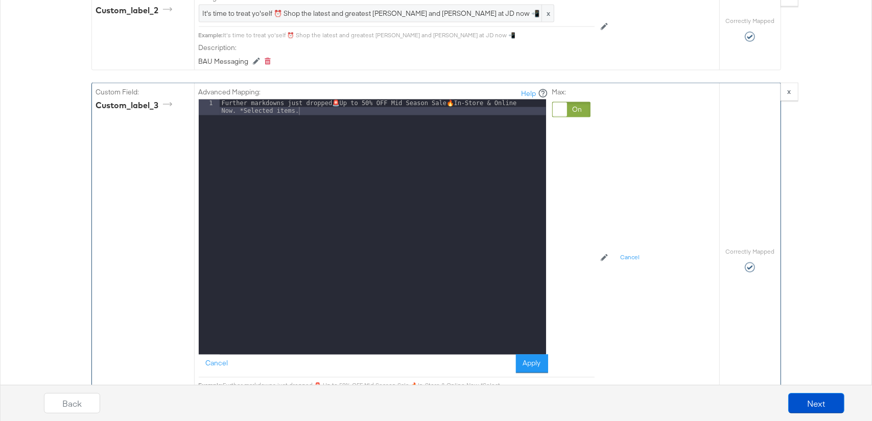
click at [303, 109] on div "Further markdowns just dropped 🚨 Up to 50% OFF Mid Season Sale 🔥 In-Store & Onl…" at bounding box center [383, 243] width 326 height 287
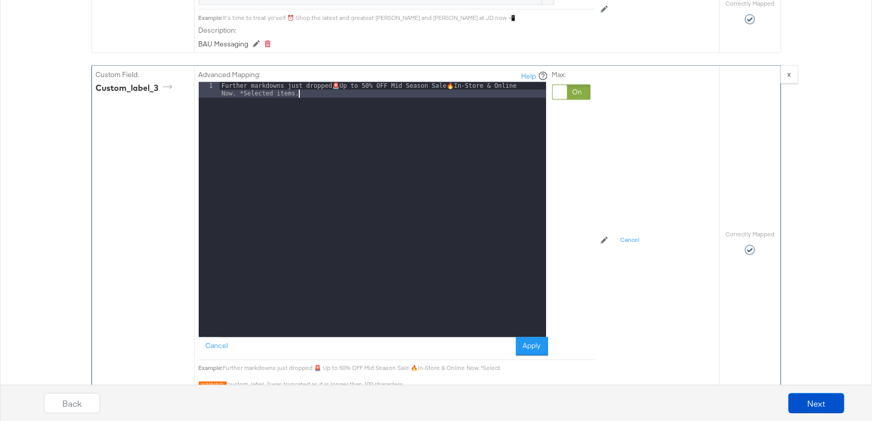
scroll to position [1387, 0]
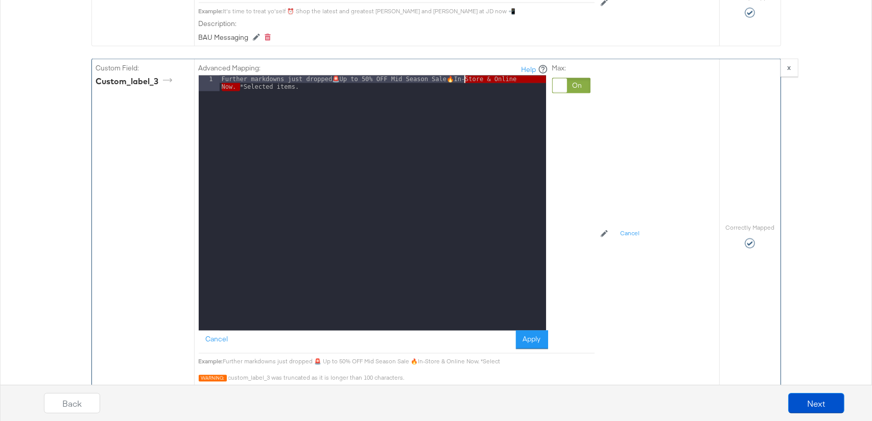
drag, startPoint x: 239, startPoint y: 84, endPoint x: 466, endPoint y: 76, distance: 226.9
click at [466, 76] on div "Further markdowns just dropped 🚨 Up to 50% OFF Mid Season Sale 🔥 In-Store & Onl…" at bounding box center [383, 219] width 326 height 287
click at [526, 78] on div "Further markdowns just dropped 🚨 Up to 50% OFF Mid Season Sale 🔥 *Selected item…" at bounding box center [383, 211] width 326 height 271
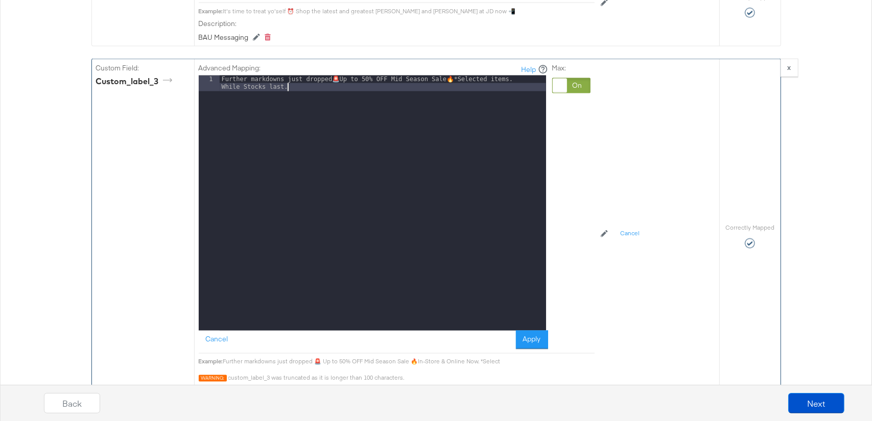
click at [247, 84] on div "Further markdowns just dropped 🚨 Up to 50% OFF Mid Season Sale 🔥 *Selected item…" at bounding box center [383, 219] width 326 height 287
click at [532, 332] on button "Apply" at bounding box center [532, 340] width 32 height 18
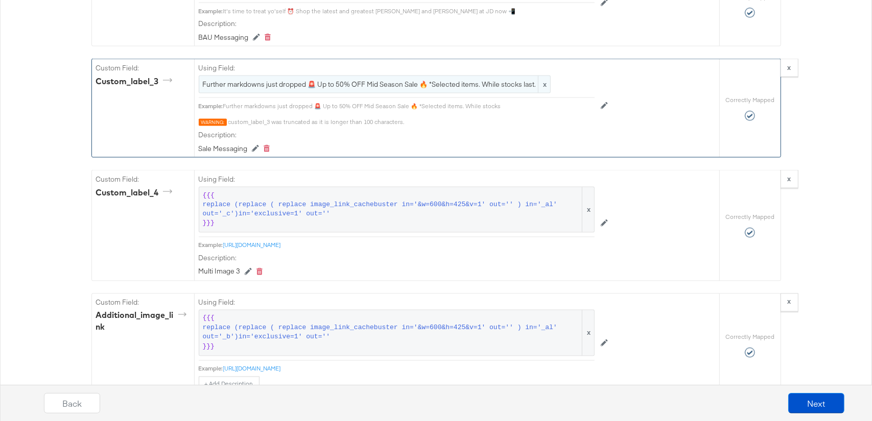
click at [377, 80] on span "Further markdowns just dropped 🚨 Up to 50% OFF Mid Season Sale 🔥 *Selected item…" at bounding box center [375, 85] width 344 height 10
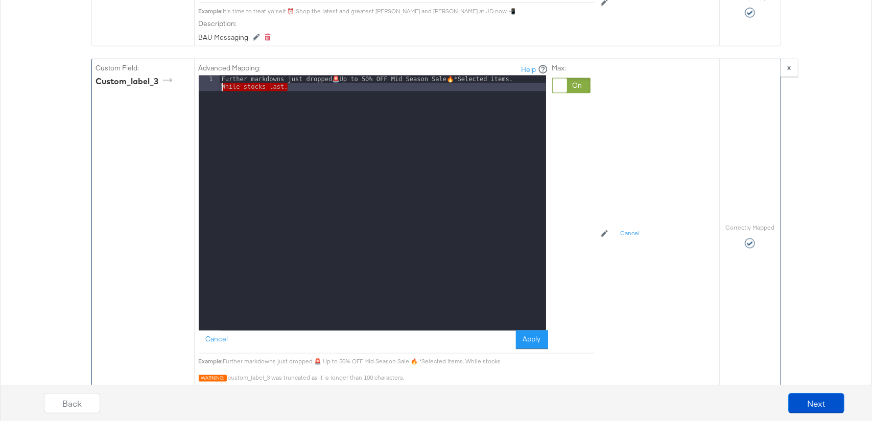
drag, startPoint x: 302, startPoint y: 85, endPoint x: 221, endPoint y: 85, distance: 81.7
click at [221, 85] on div "Further markdowns just dropped 🚨 Up to 50% OFF Mid Season Sale 🔥 *Selected item…" at bounding box center [383, 219] width 326 height 287
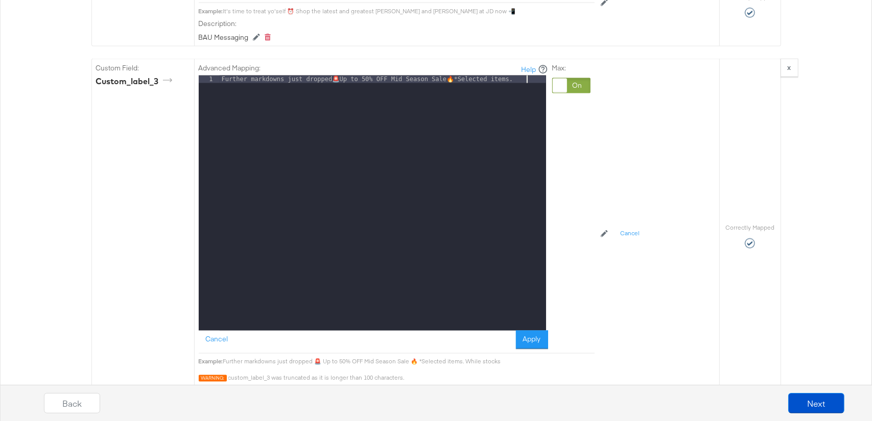
drag, startPoint x: 540, startPoint y: 334, endPoint x: 523, endPoint y: 306, distance: 32.5
click at [540, 334] on button "Apply" at bounding box center [532, 340] width 32 height 18
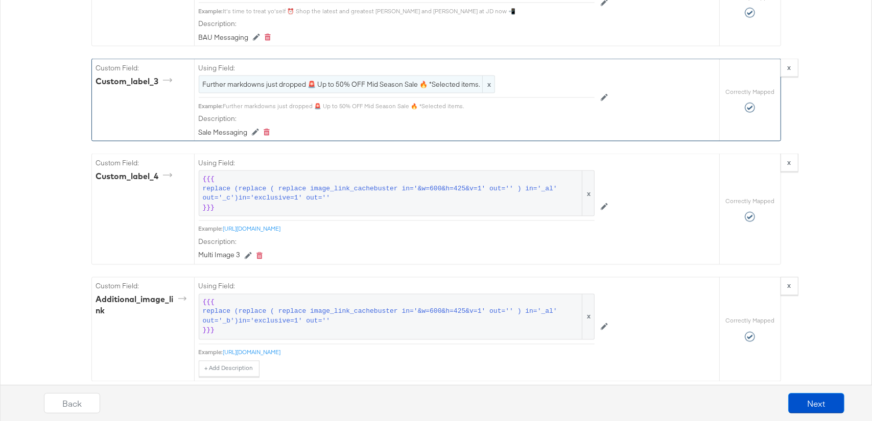
click at [412, 80] on span "Further markdowns just dropped 🚨 Up to 50% OFF Mid Season Sale 🔥 *Selected item…" at bounding box center [347, 85] width 288 height 10
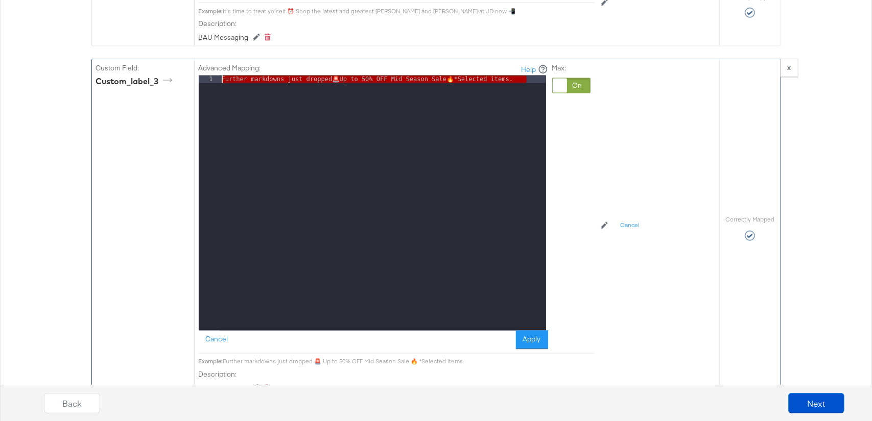
drag, startPoint x: 527, startPoint y: 78, endPoint x: 195, endPoint y: 75, distance: 332.4
click at [195, 75] on div "Advanced Mapping: Help 1 Further markdowns just dropped 🚨 Up to 50% OFF Mid Sea…" at bounding box center [456, 228] width 525 height 338
click at [530, 331] on button "Apply" at bounding box center [532, 340] width 32 height 18
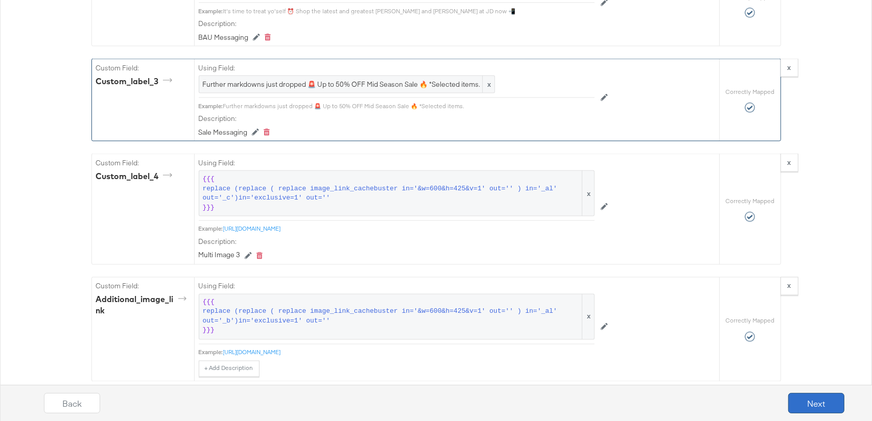
click at [807, 399] on button "Next" at bounding box center [816, 403] width 56 height 20
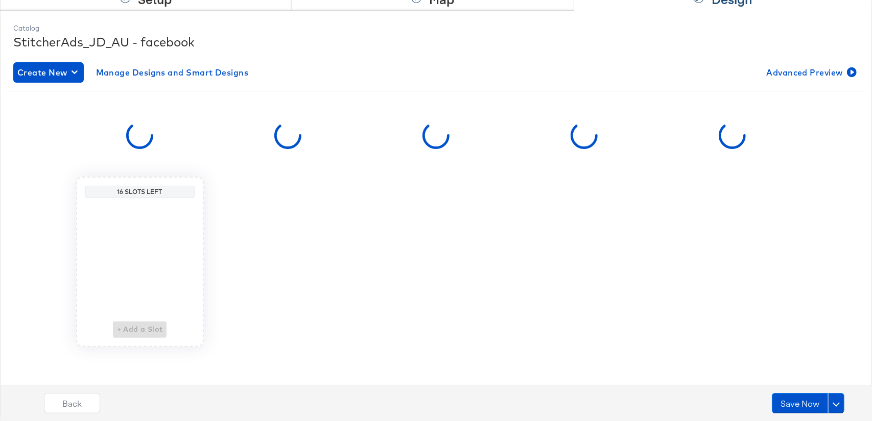
scroll to position [0, 0]
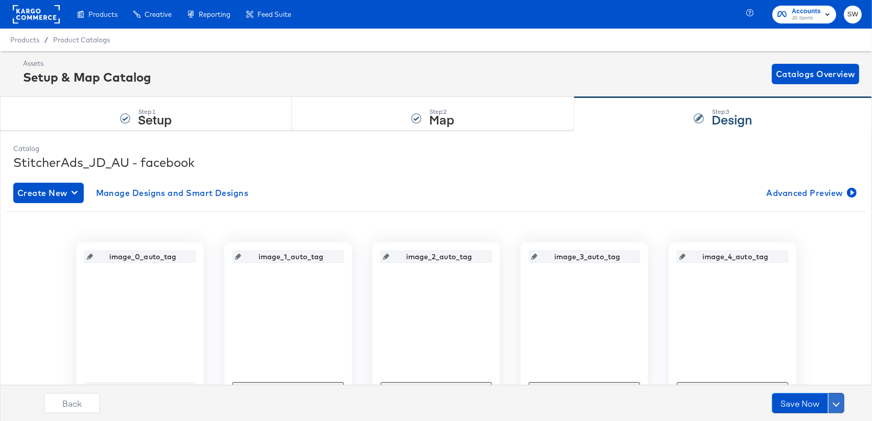
click at [840, 401] on button at bounding box center [836, 403] width 16 height 20
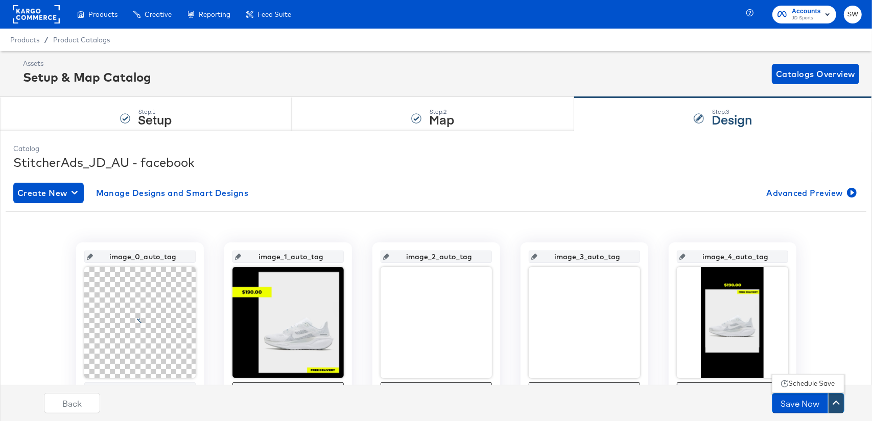
click at [824, 383] on div "Schedule Save" at bounding box center [811, 384] width 46 height 10
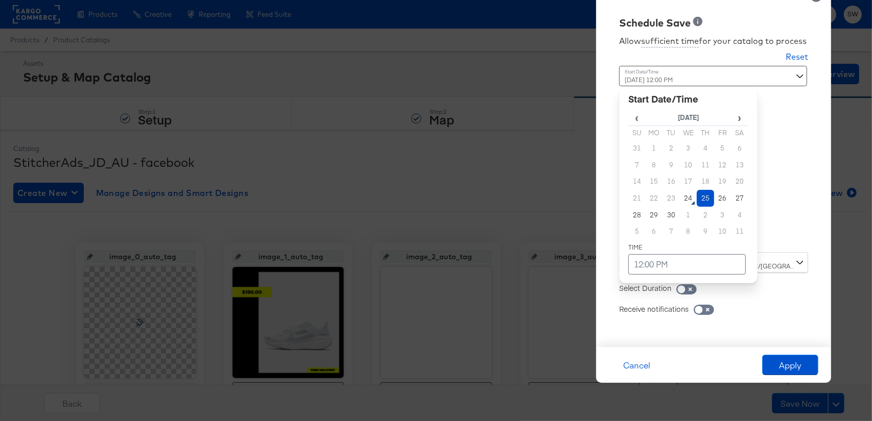
click at [686, 238] on div "[DATE] 12:00 PM ‹ [DATE] › Su Mo Tu We Th Fr Sa 31 1 2 3 4 5 6 7 8 9 10 11 12 1…" at bounding box center [688, 155] width 138 height 179
click at [706, 200] on td "25" at bounding box center [705, 198] width 17 height 17
click at [671, 260] on td "12:00 PM" at bounding box center [686, 264] width 117 height 20
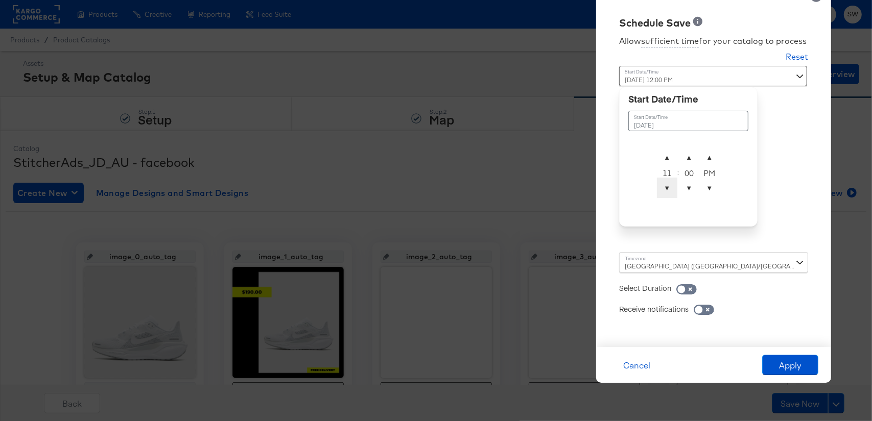
click at [663, 187] on span "▼" at bounding box center [667, 188] width 20 height 20
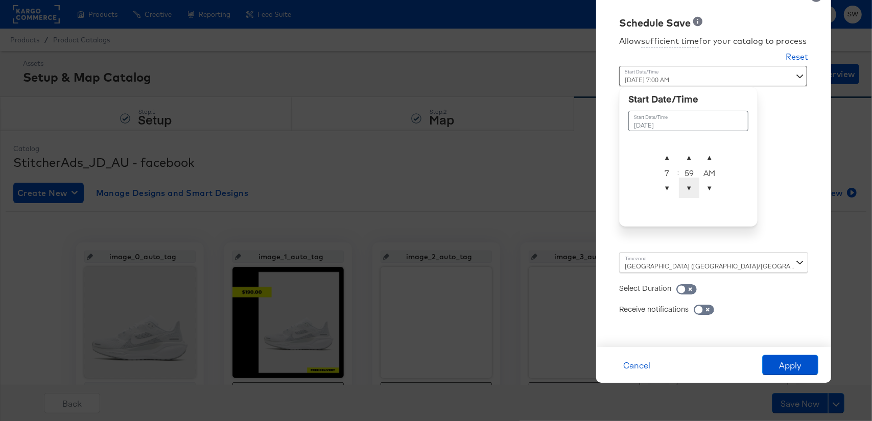
click at [685, 184] on span "▼" at bounding box center [689, 188] width 20 height 20
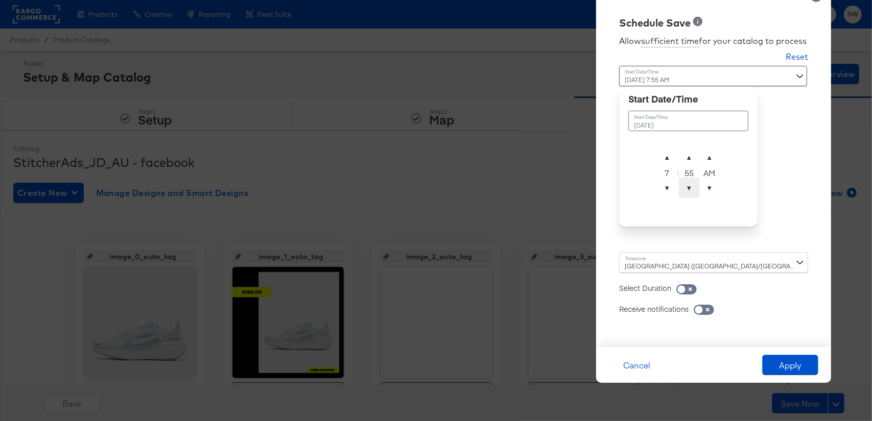
click at [685, 184] on span "▼" at bounding box center [689, 188] width 20 height 20
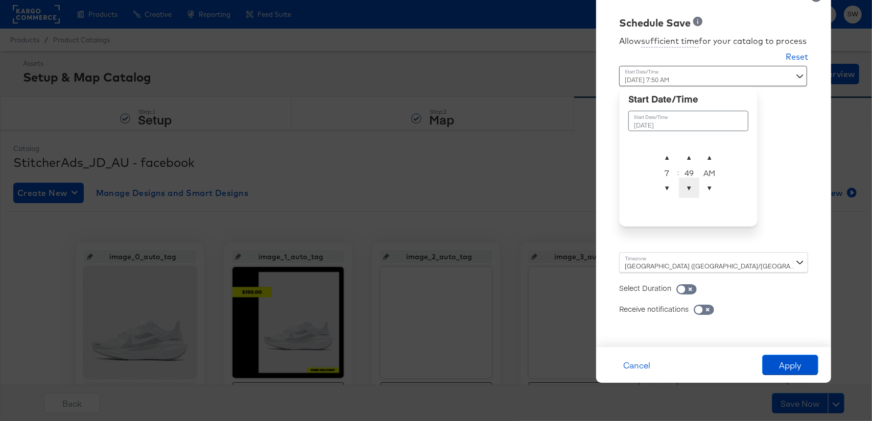
click at [685, 184] on span "▼" at bounding box center [689, 188] width 20 height 20
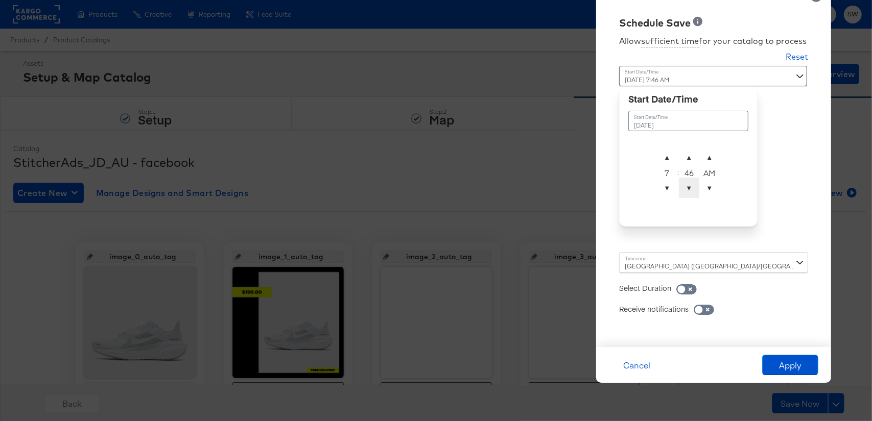
type input "[DATE] 7:45 AM"
click at [793, 366] on button "Apply" at bounding box center [790, 365] width 56 height 20
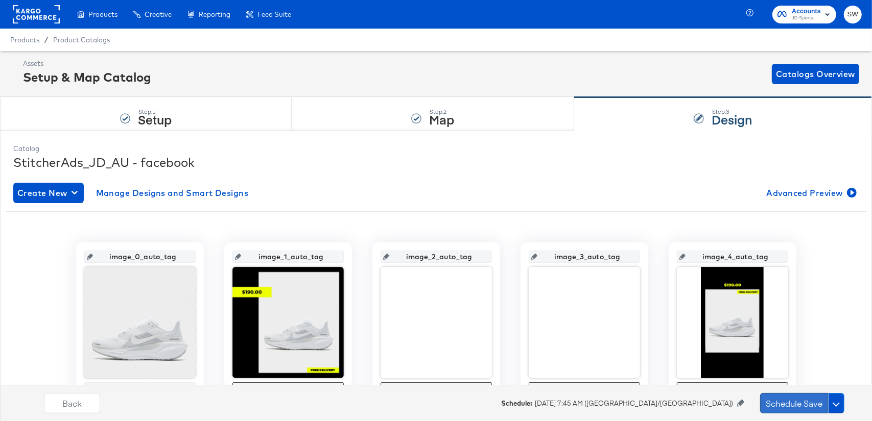
click at [804, 402] on button "Schedule Save" at bounding box center [794, 403] width 68 height 20
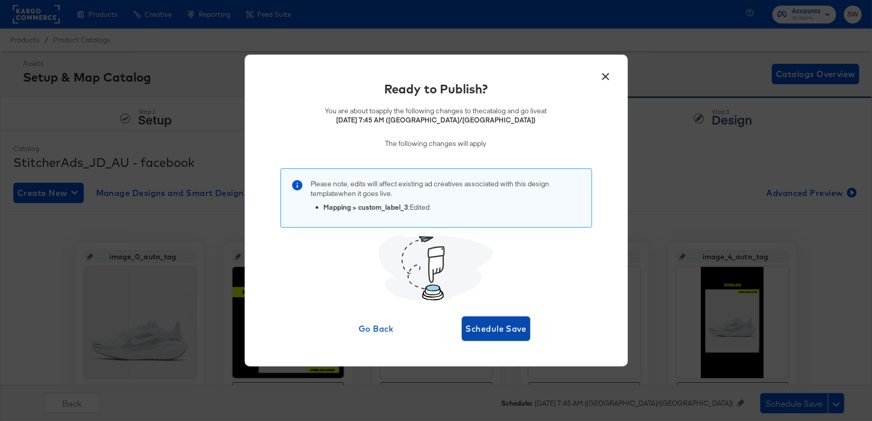
click at [492, 321] on button "Schedule Save" at bounding box center [496, 329] width 69 height 25
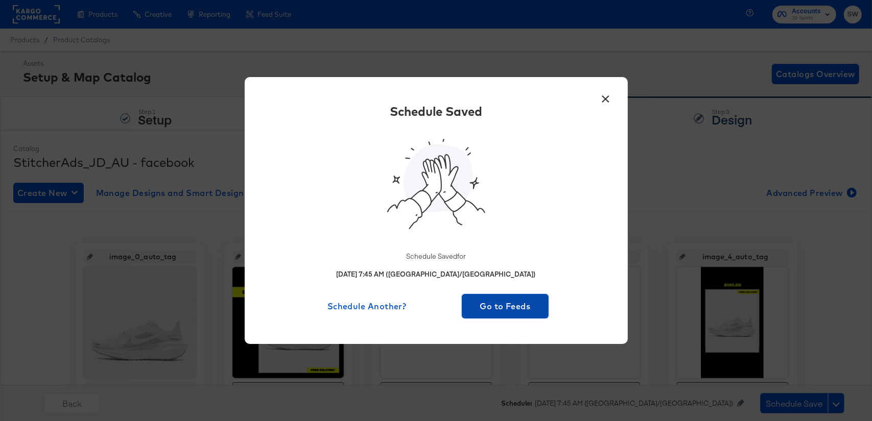
click at [512, 312] on span "Go to Feeds" at bounding box center [505, 306] width 79 height 14
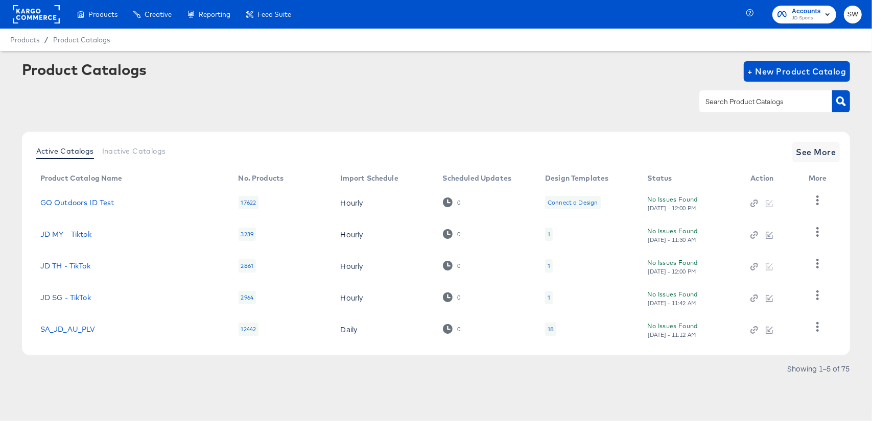
click at [741, 101] on input "text" at bounding box center [757, 102] width 109 height 12
type input "nz"
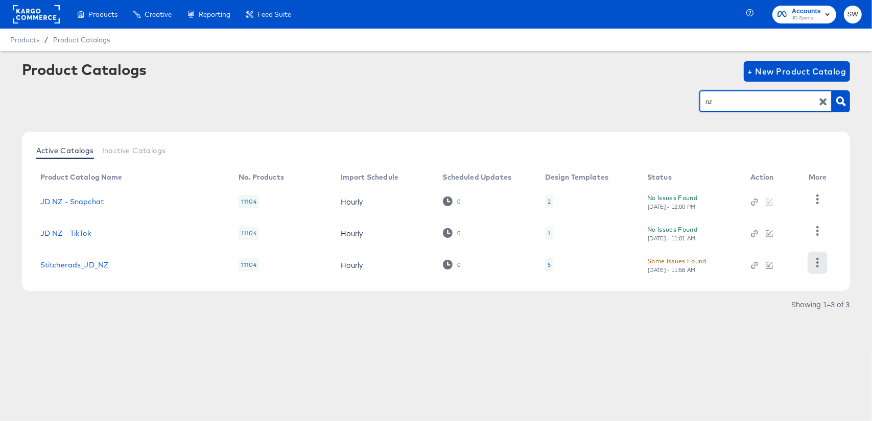
click at [820, 263] on icon "button" at bounding box center [817, 263] width 10 height 10
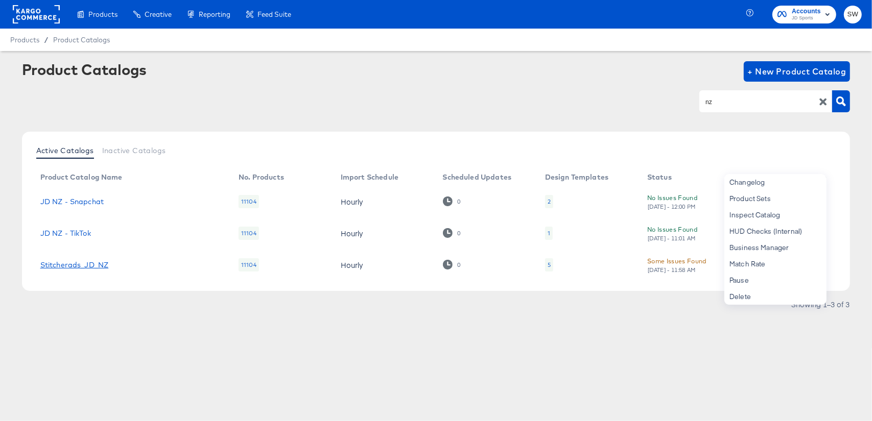
drag, startPoint x: 82, startPoint y: 255, endPoint x: 84, endPoint y: 265, distance: 9.8
click at [82, 255] on td "Stitcherads_JD_NZ" at bounding box center [131, 265] width 198 height 32
click at [84, 265] on link "Stitcherads_JD_NZ" at bounding box center [74, 265] width 68 height 8
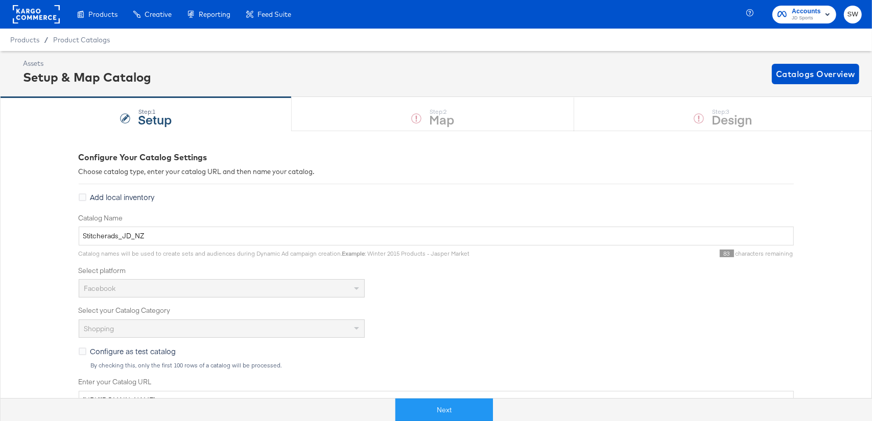
click at [472, 407] on button "Next" at bounding box center [444, 410] width 98 height 23
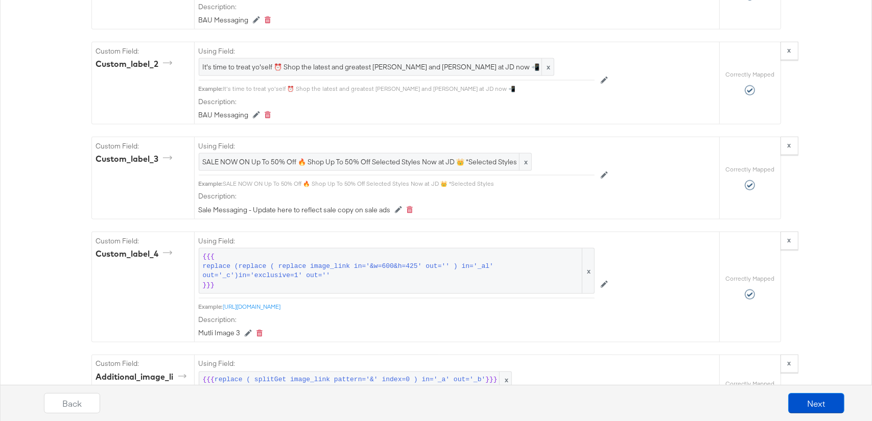
scroll to position [1123, 0]
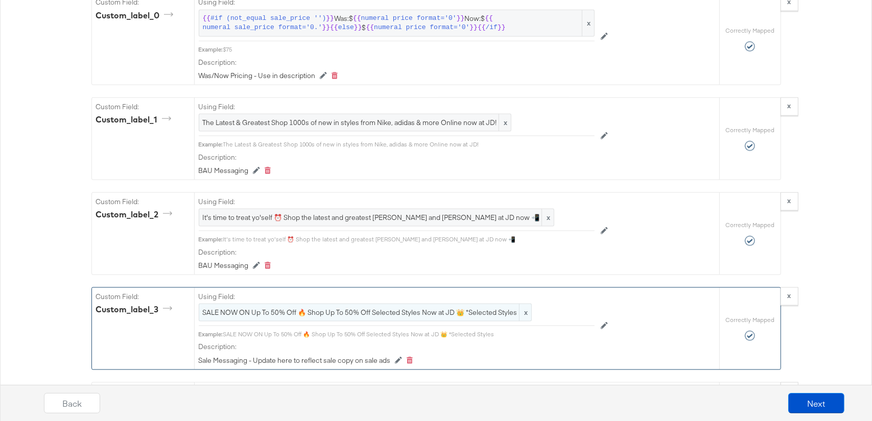
click at [454, 313] on span "SALE NOW ON Up To 50% Off 🔥 Shop Up To 50% Off Selected Styles Now at JD 👑 *Sel…" at bounding box center [365, 313] width 325 height 10
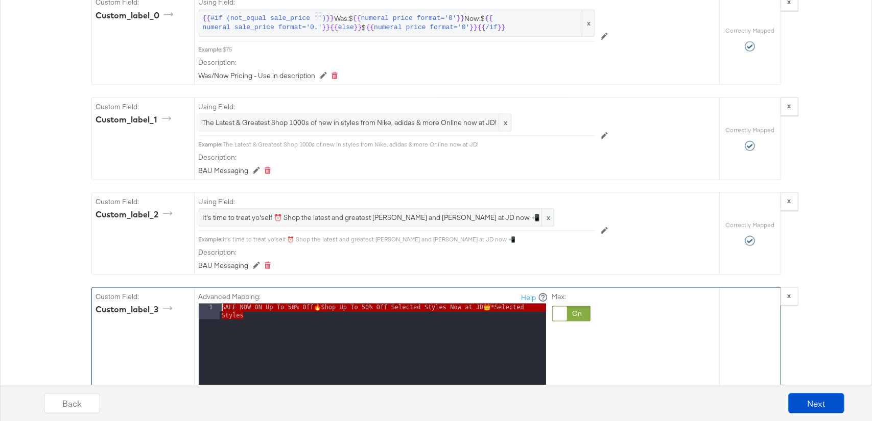
drag, startPoint x: 262, startPoint y: 312, endPoint x: 200, endPoint y: 297, distance: 63.7
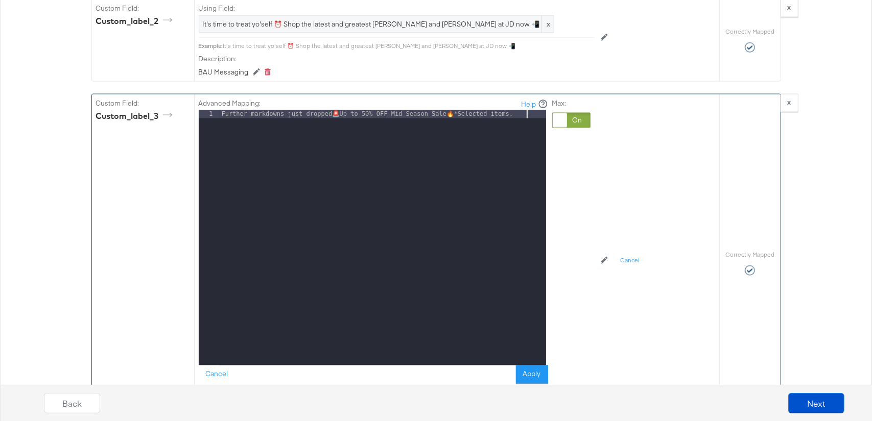
scroll to position [1320, 0]
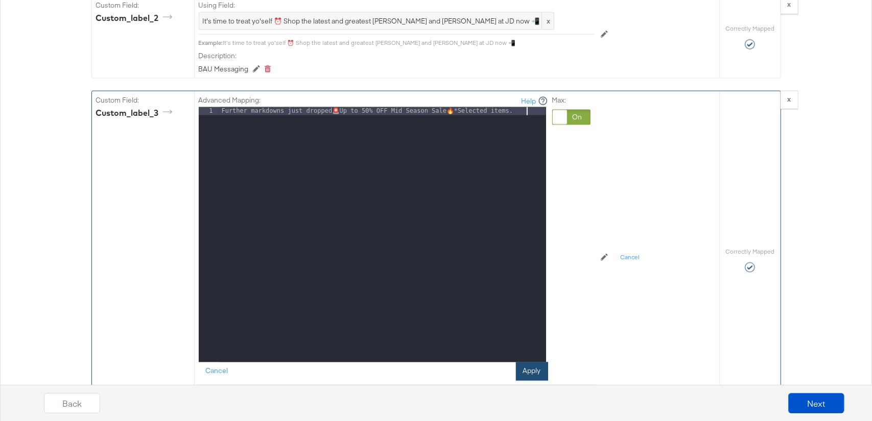
click at [533, 368] on button "Apply" at bounding box center [532, 372] width 32 height 18
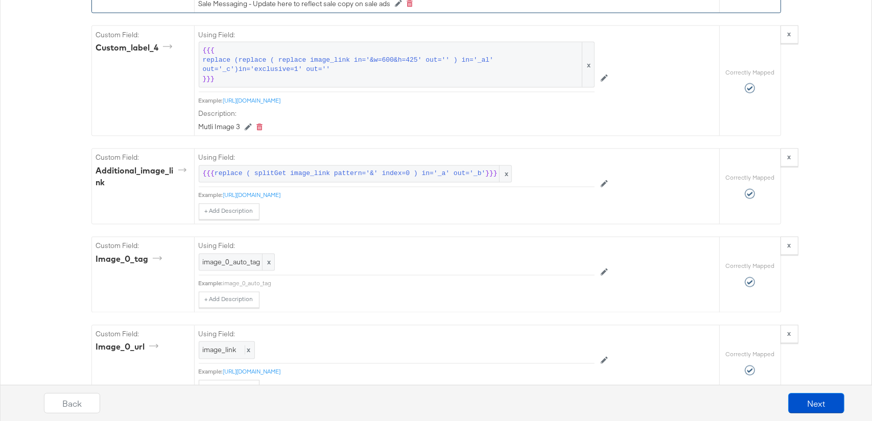
scroll to position [1498, 0]
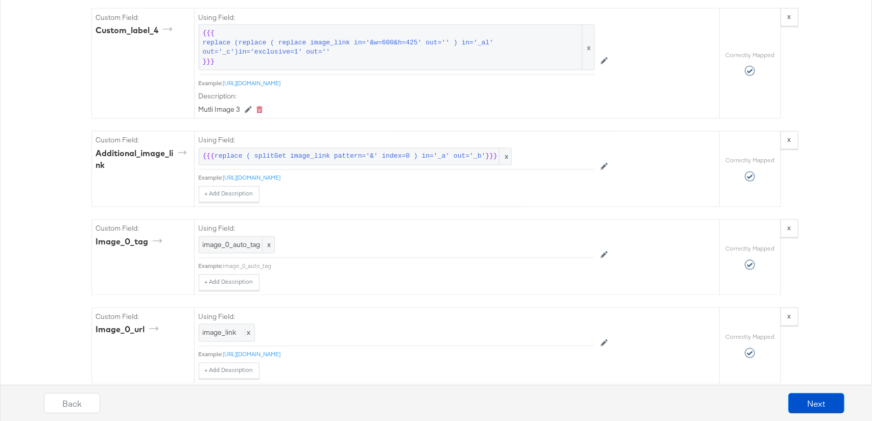
click at [805, 392] on div "Back Next" at bounding box center [444, 407] width 882 height 38
click at [811, 397] on button "Next" at bounding box center [816, 403] width 56 height 20
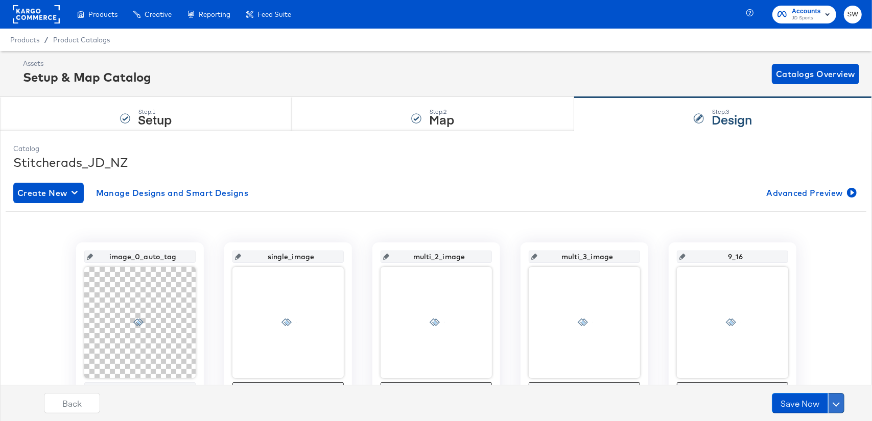
click at [838, 399] on button at bounding box center [836, 403] width 16 height 20
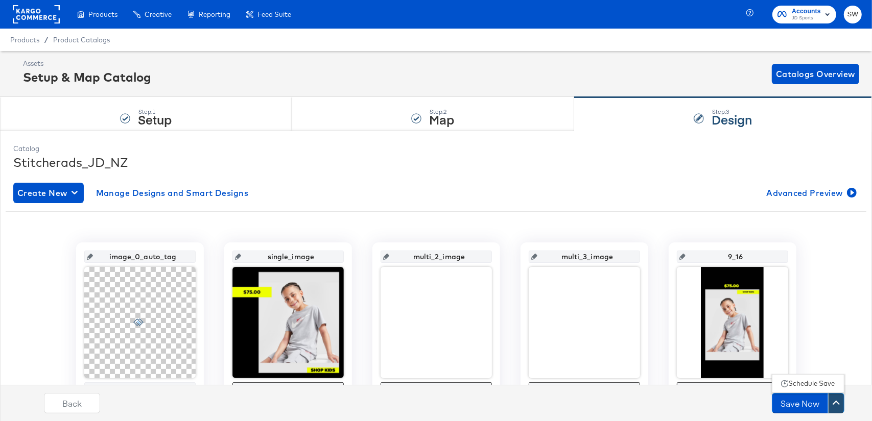
click at [824, 384] on div "Schedule Save" at bounding box center [811, 384] width 46 height 10
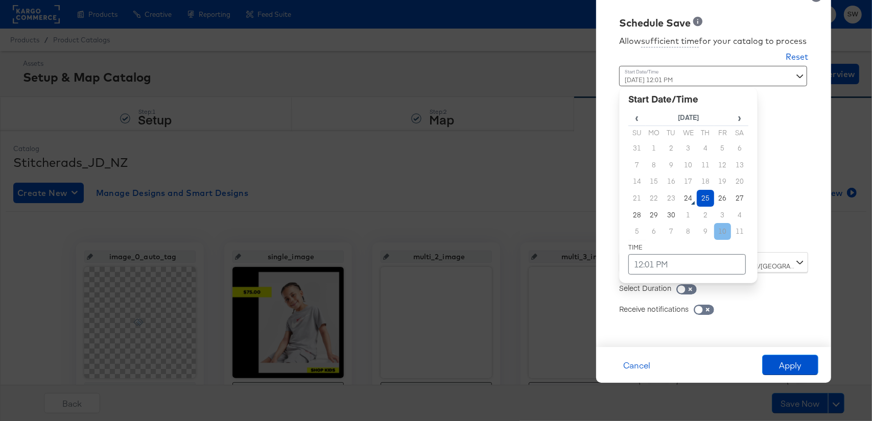
click at [727, 235] on div "[DATE] 12:01 PM ‹ [DATE] › Su Mo Tu We Th Fr Sa 31 1 2 3 4 5 6 7 8 9 10 11 12 1…" at bounding box center [688, 155] width 138 height 179
click at [706, 199] on td "25" at bounding box center [705, 198] width 17 height 17
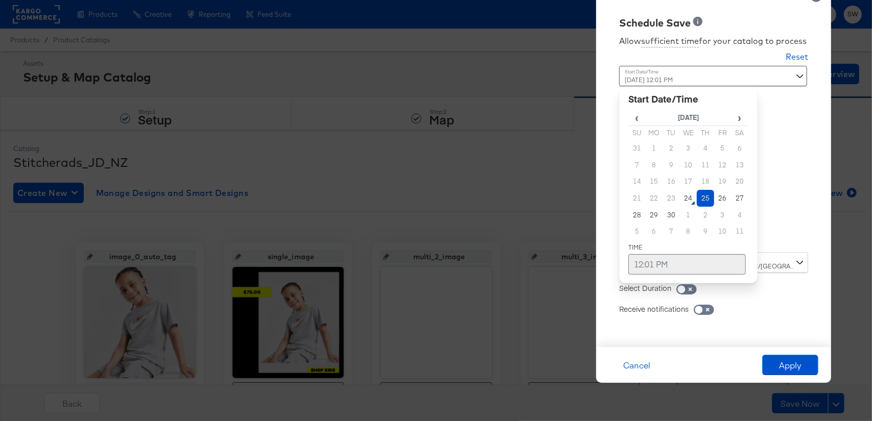
click at [664, 268] on td "12:01 PM" at bounding box center [686, 264] width 117 height 20
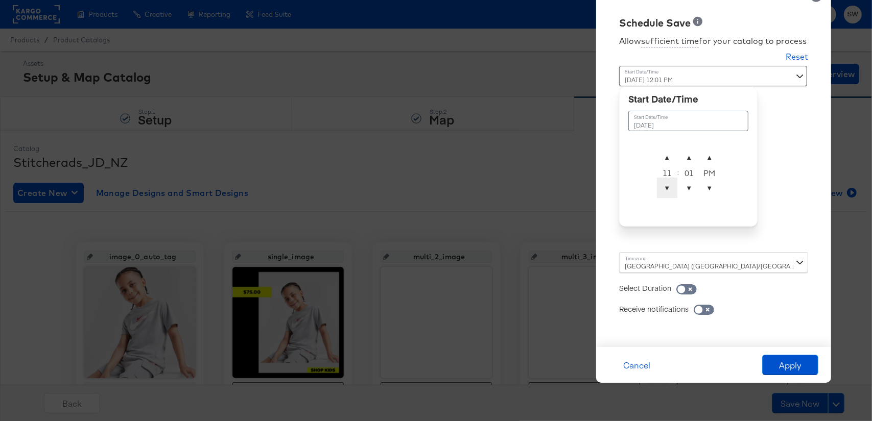
click at [669, 187] on span "▼" at bounding box center [667, 188] width 20 height 20
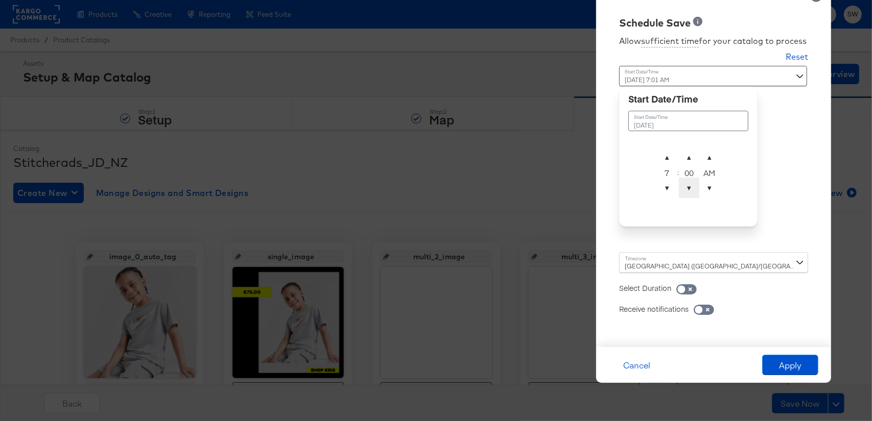
click at [691, 188] on span "▼" at bounding box center [689, 188] width 20 height 20
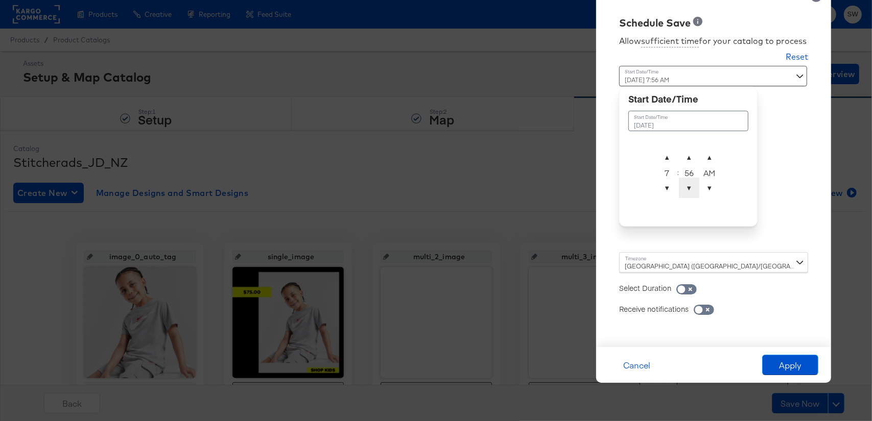
click at [691, 188] on span "▼" at bounding box center [689, 188] width 20 height 20
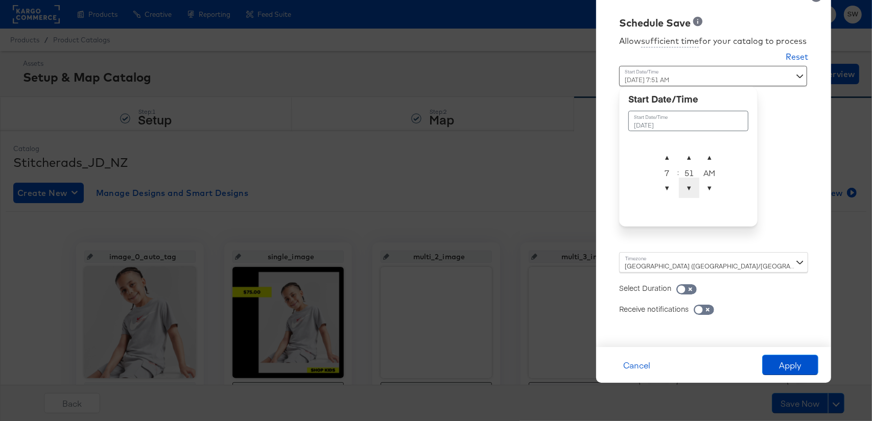
click at [691, 188] on span "▼" at bounding box center [689, 188] width 20 height 20
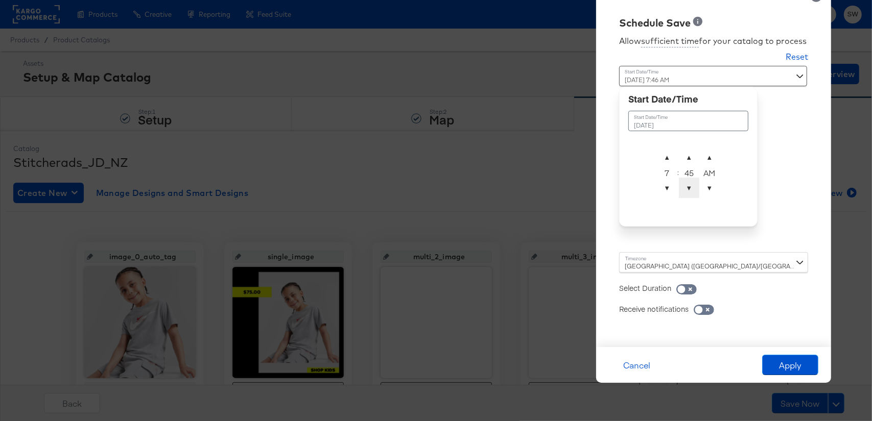
click at [691, 188] on span "▼" at bounding box center [689, 188] width 20 height 20
type input "[DATE] 7:45 AM"
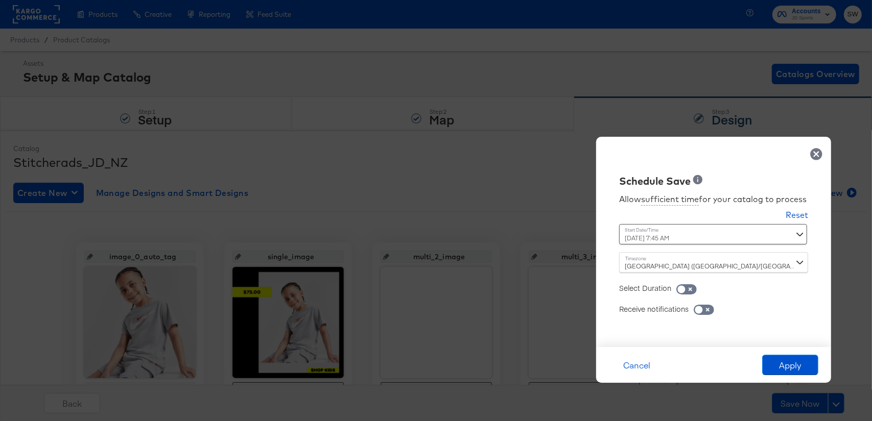
click at [795, 338] on div "Schedule Save Allow sufficient time for your catalog to process Reset Time : [D…" at bounding box center [713, 242] width 235 height 210
click at [798, 364] on button "Apply" at bounding box center [790, 365] width 56 height 20
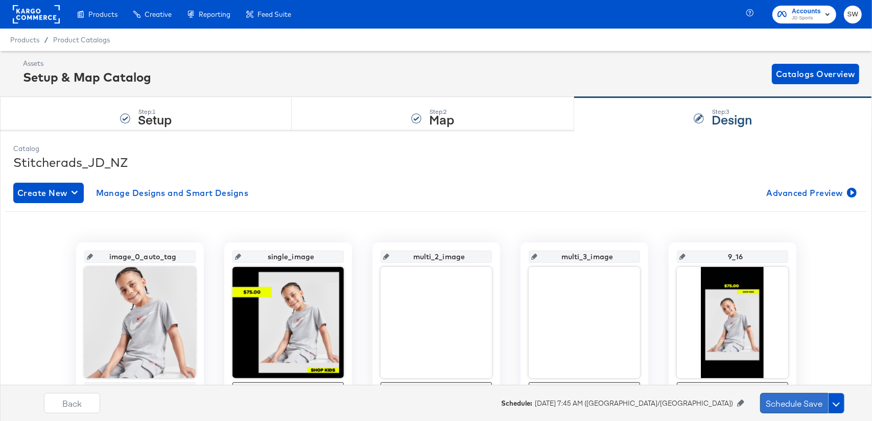
click at [800, 403] on button "Schedule Save" at bounding box center [794, 403] width 68 height 20
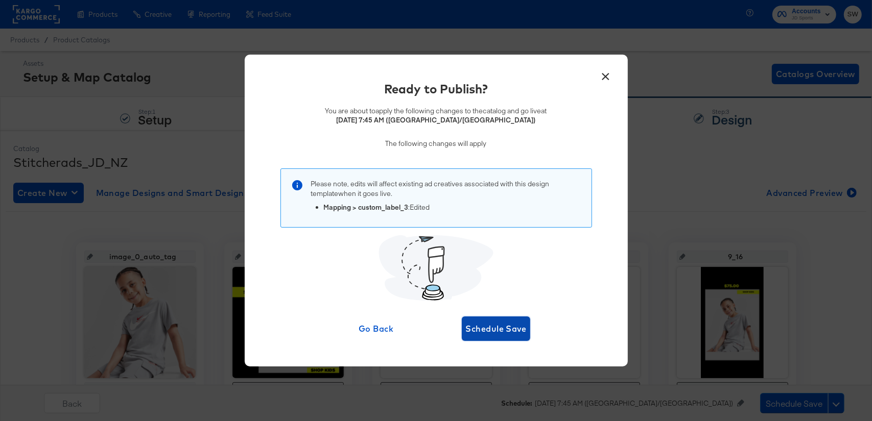
click at [508, 332] on span "Schedule Save" at bounding box center [496, 329] width 61 height 14
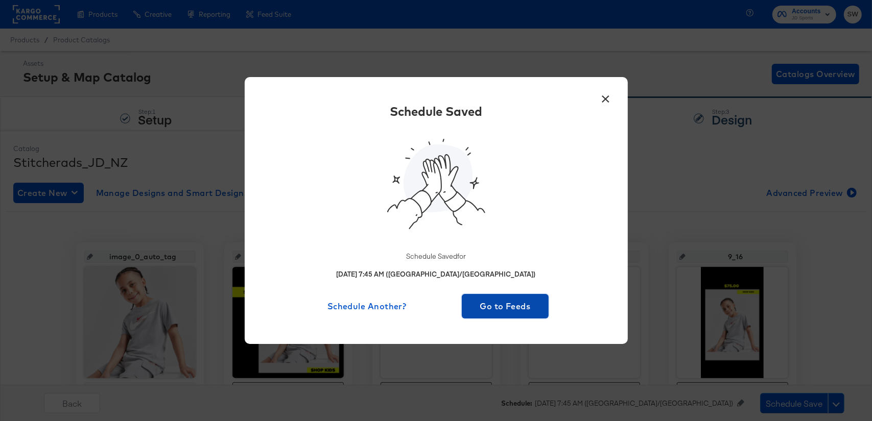
click at [511, 314] on button "Go to Feeds" at bounding box center [505, 306] width 87 height 25
